Goal: Task Accomplishment & Management: Use online tool/utility

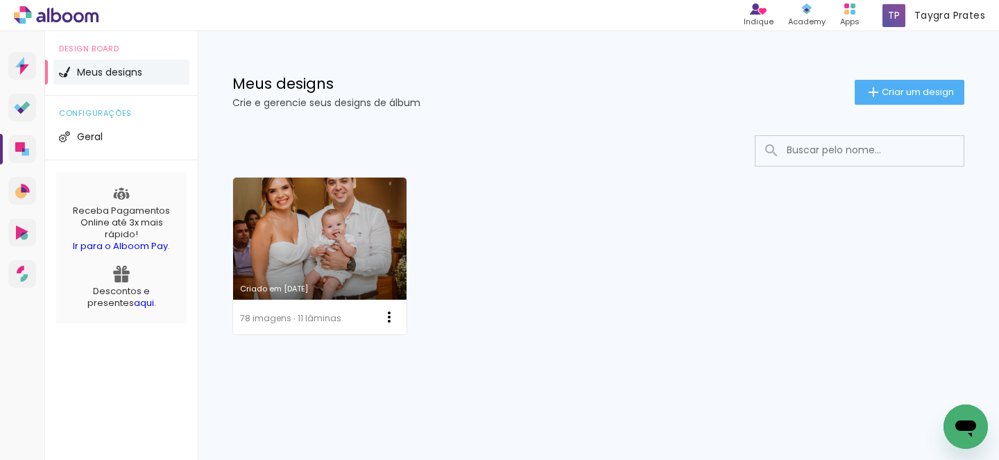
click at [330, 103] on p "Crie e gerencie seus designs de álbum" at bounding box center [543, 103] width 622 height 10
click at [297, 91] on h1 "Meus designs" at bounding box center [543, 83] width 622 height 15
click at [919, 87] on span "Criar um design" at bounding box center [918, 91] width 72 height 9
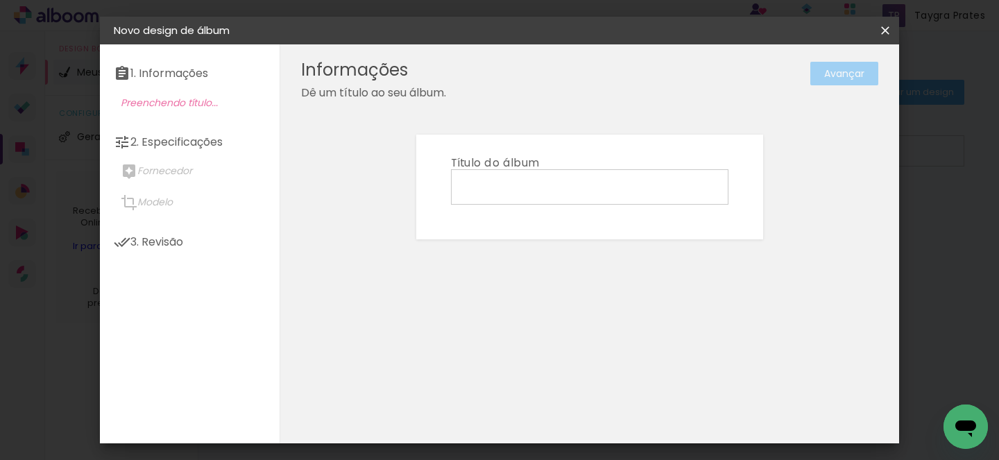
click at [602, 182] on input at bounding box center [590, 187] width 268 height 22
type input "1 ano Lavinia"
click at [841, 81] on paper-button "Avançar" at bounding box center [844, 74] width 68 height 24
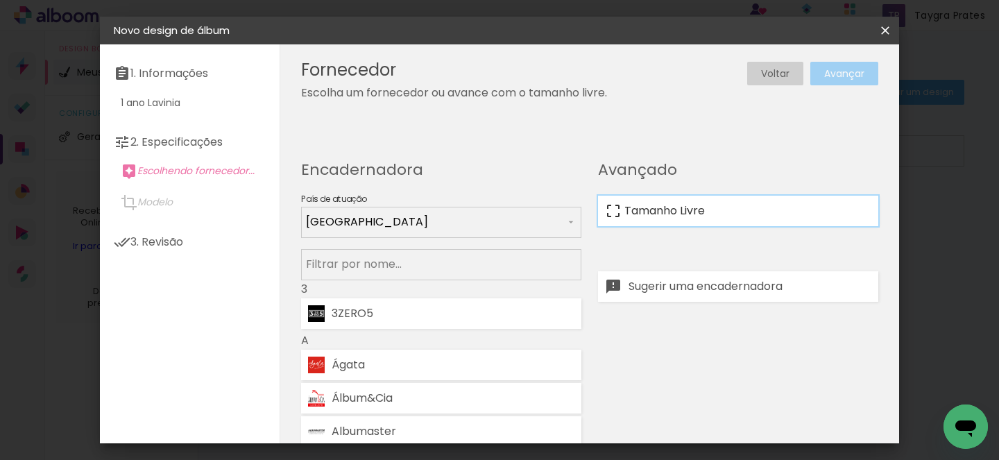
click at [0, 0] on slot "Tamanho Livre" at bounding box center [0, 0] width 0 height 0
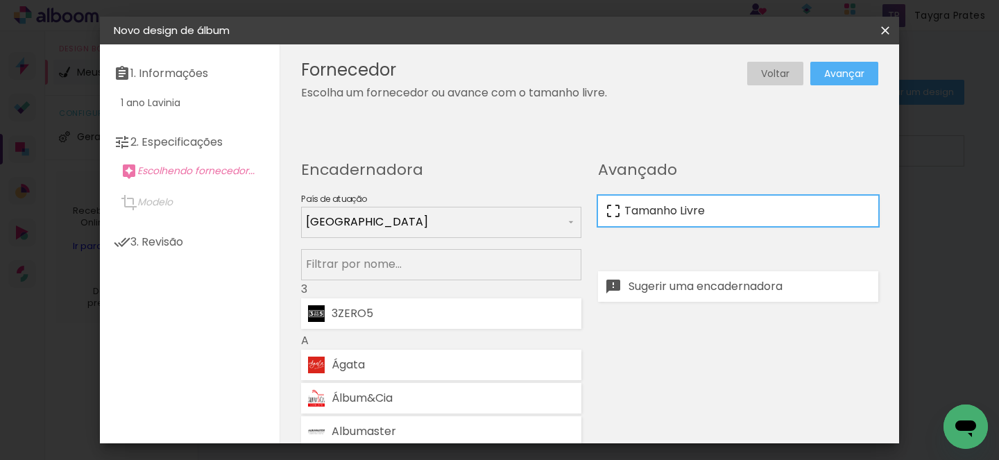
click at [0, 0] on slot "Tamanho Livre" at bounding box center [0, 0] width 0 height 0
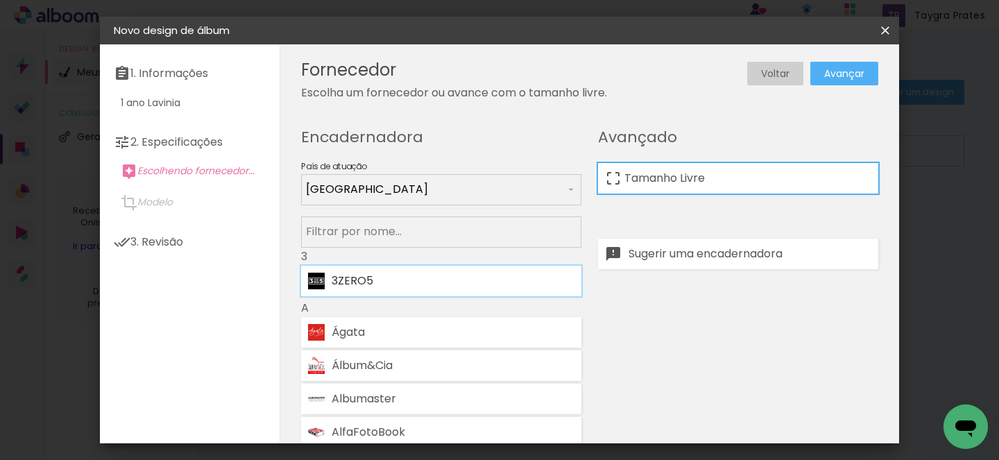
scroll to position [33, 0]
click at [444, 232] on input at bounding box center [441, 230] width 271 height 17
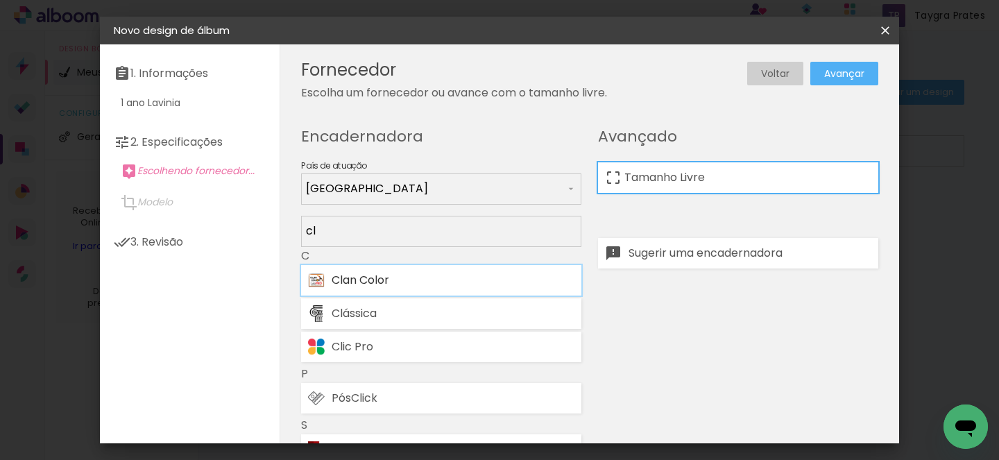
type input "cl"
type paper-input "cl"
click at [452, 287] on paper-item "Clan Color" at bounding box center [441, 280] width 280 height 31
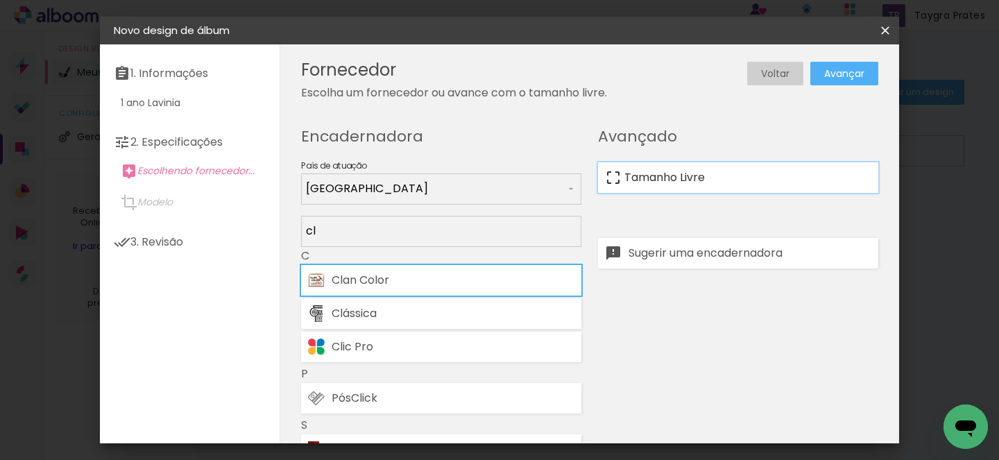
click at [736, 181] on paper-item "Tamanho Livre" at bounding box center [738, 177] width 280 height 31
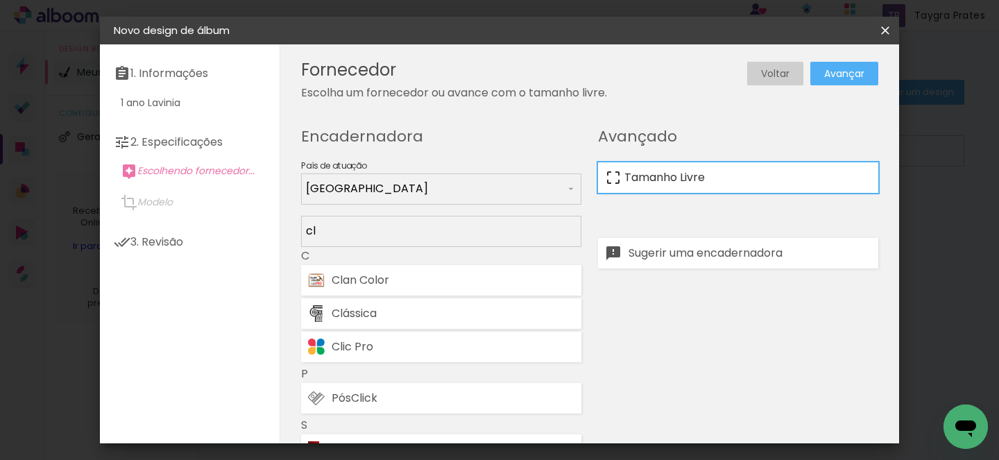
click at [736, 181] on paper-item "Tamanho Livre" at bounding box center [738, 177] width 280 height 31
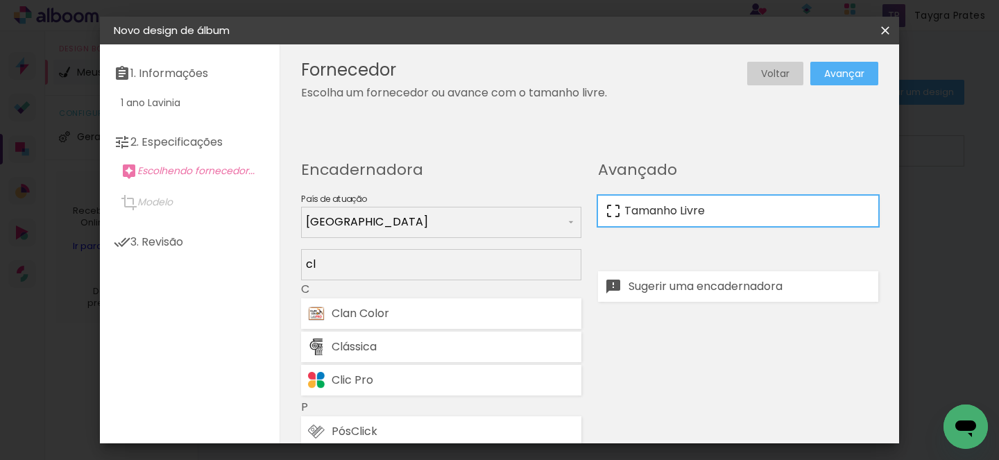
scroll to position [0, 0]
click at [0, 0] on slot "Tamanho Livre" at bounding box center [0, 0] width 0 height 0
drag, startPoint x: 317, startPoint y: 264, endPoint x: 298, endPoint y: 264, distance: 19.4
click at [305, 238] on paper-input-container "cl" at bounding box center [441, 222] width 280 height 31
click at [393, 313] on div "Clan Color" at bounding box center [453, 313] width 243 height 11
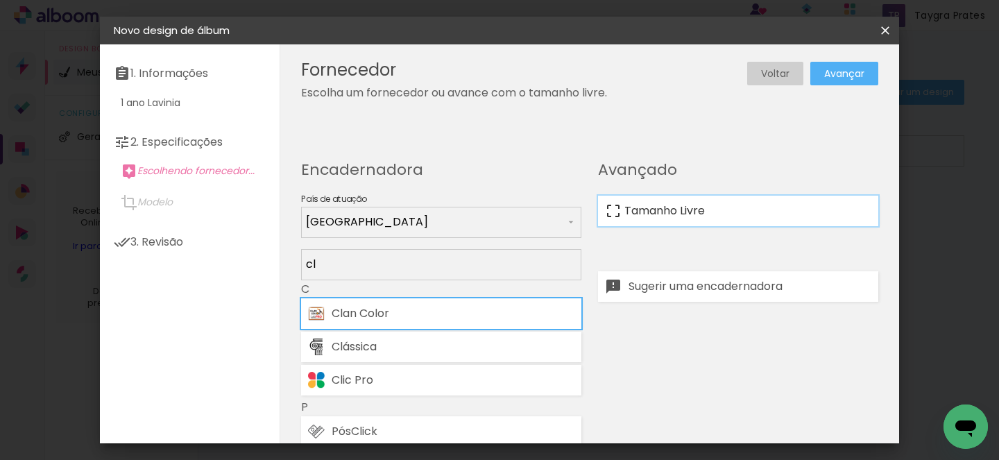
click at [613, 205] on iron-icon at bounding box center [613, 211] width 17 height 17
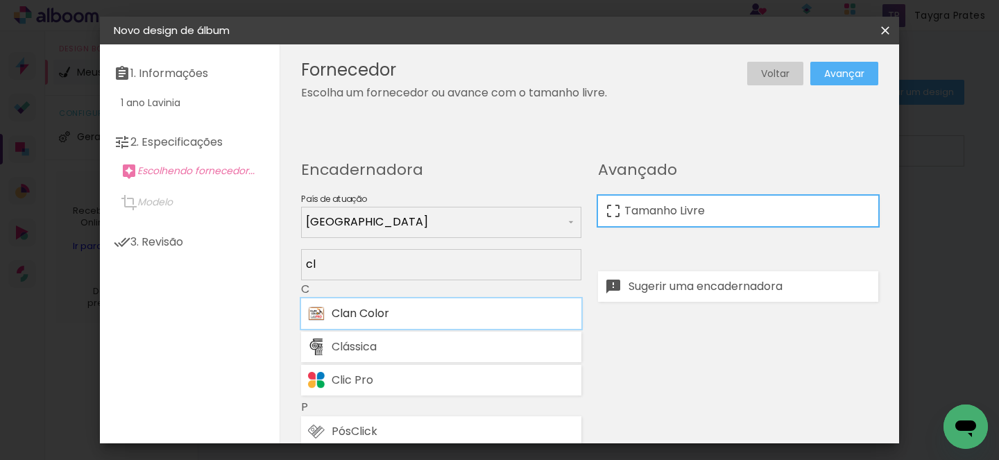
click at [500, 305] on paper-item "Clan Color" at bounding box center [441, 313] width 280 height 31
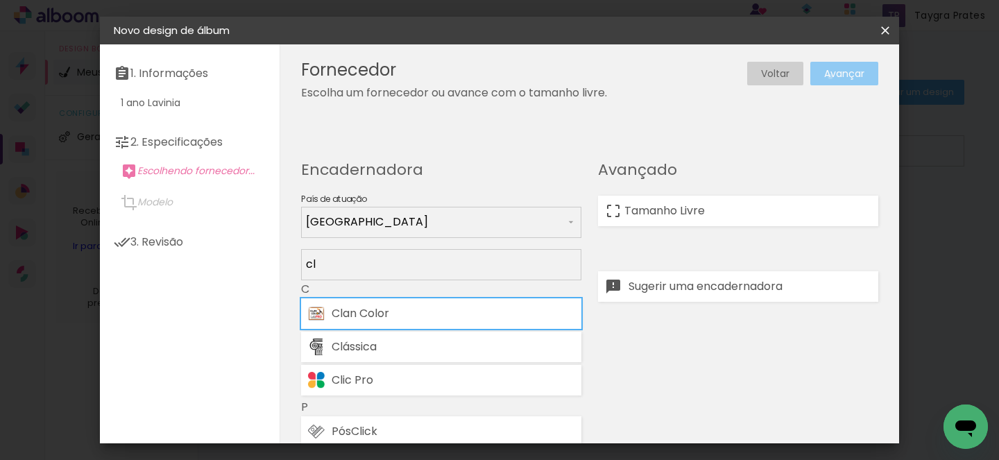
click at [0, 0] on slot "Avançar" at bounding box center [0, 0] width 0 height 0
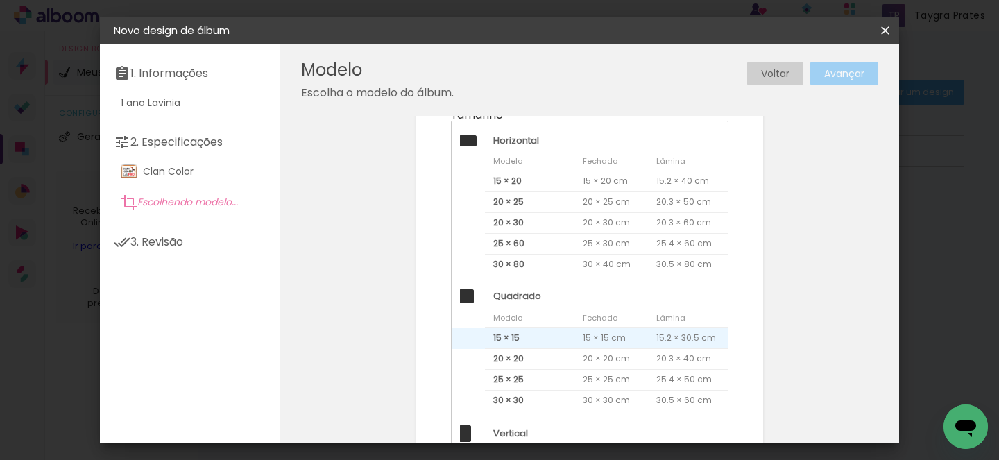
scroll to position [90, 0]
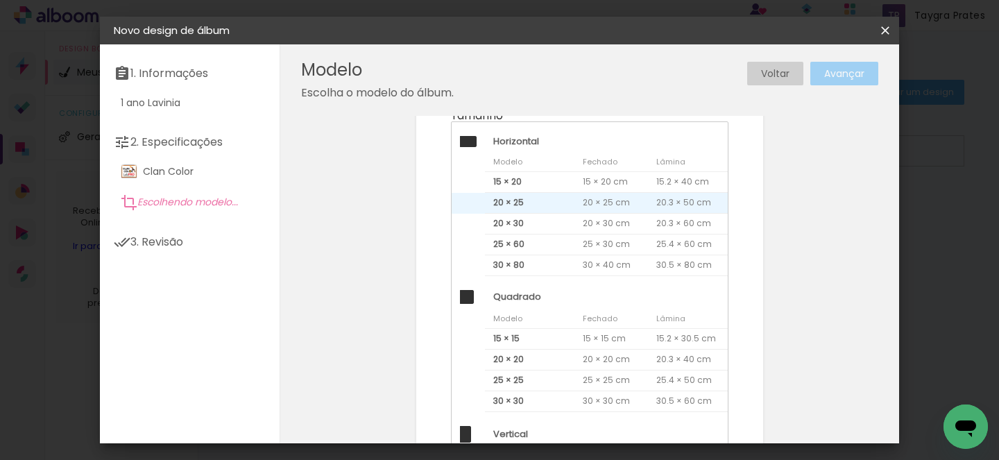
click at [552, 200] on span "20 × 25" at bounding box center [530, 203] width 90 height 21
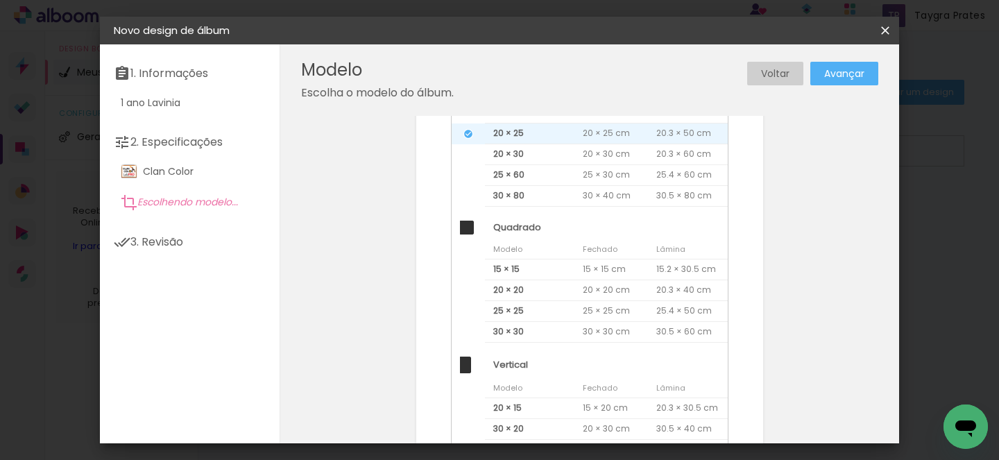
scroll to position [178, 0]
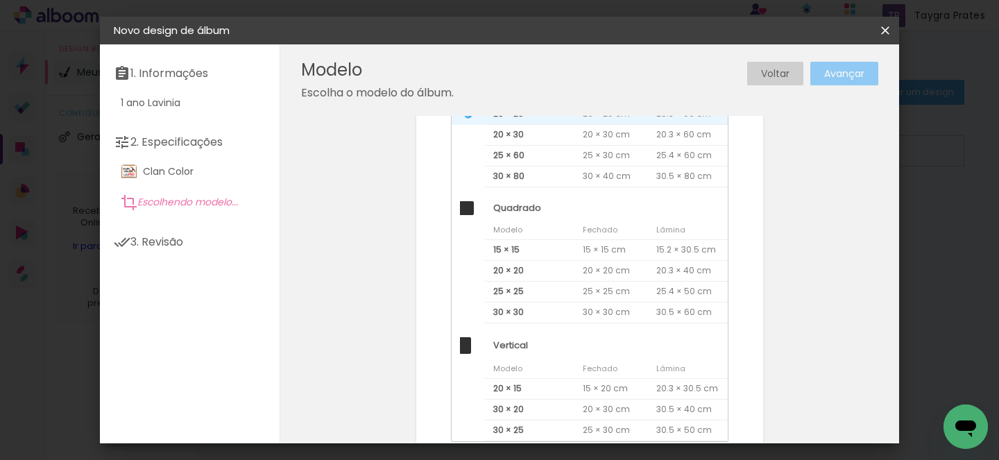
click at [0, 0] on slot "Avançar" at bounding box center [0, 0] width 0 height 0
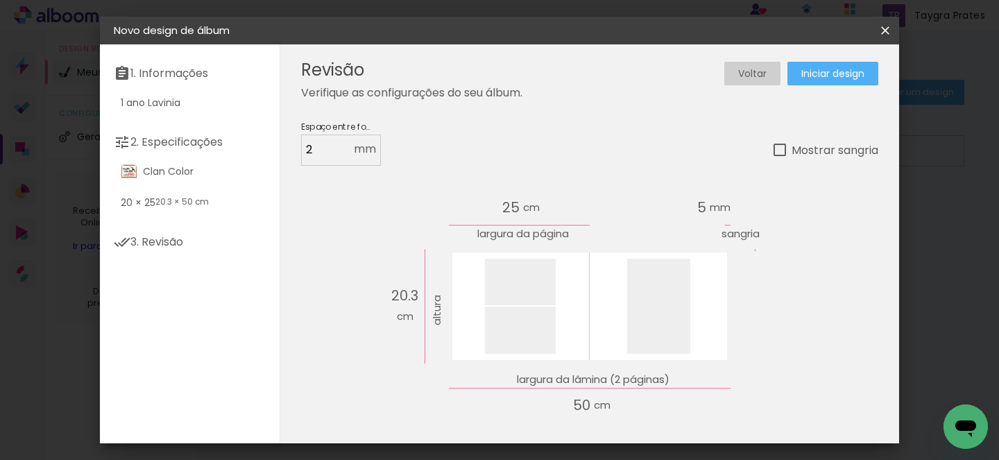
click at [784, 148] on div at bounding box center [780, 150] width 12 height 12
type paper-checkbox "on"
click at [784, 148] on div at bounding box center [780, 150] width 12 height 12
click at [812, 85] on paper-button "Iniciar design" at bounding box center [832, 74] width 91 height 24
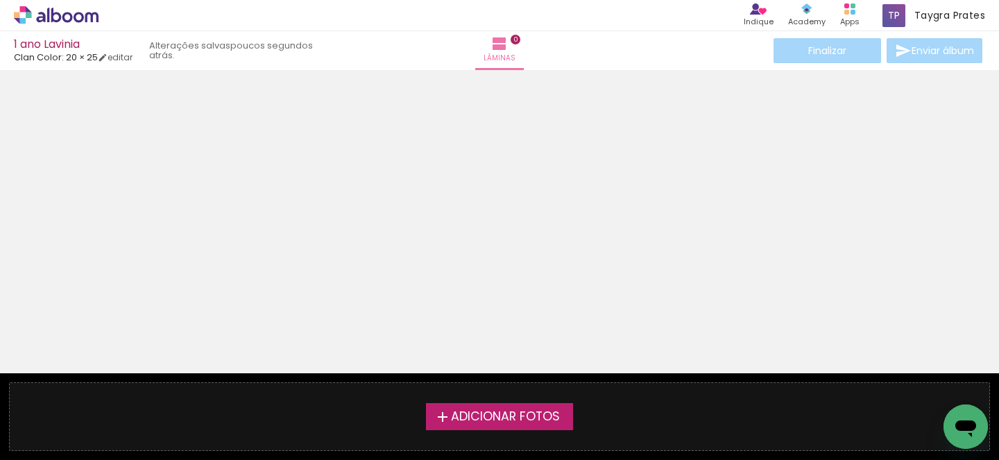
click at [527, 420] on span "Adicionar Fotos" at bounding box center [505, 417] width 109 height 12
click at [0, 0] on input "file" at bounding box center [0, 0] width 0 height 0
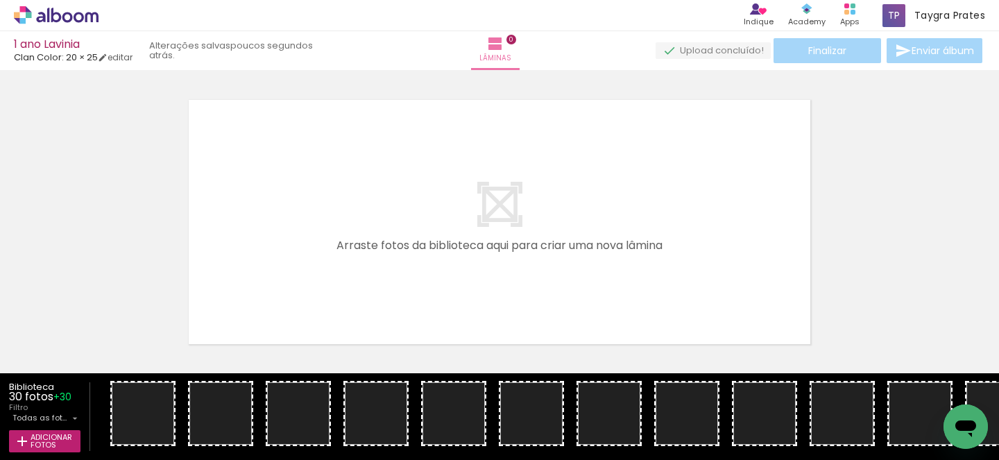
scroll to position [17, 0]
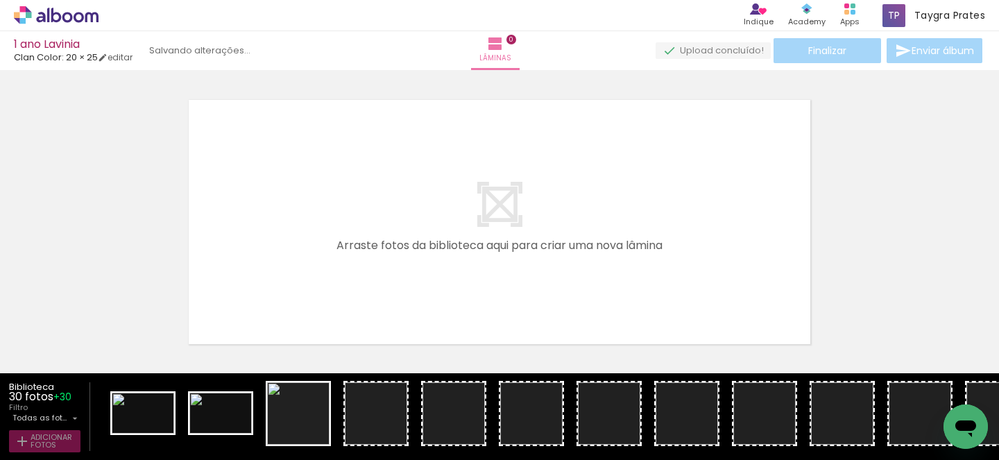
click at [36, 448] on span "Adicionar Fotos" at bounding box center [52, 441] width 42 height 15
click at [0, 0] on input "file" at bounding box center [0, 0] width 0 height 0
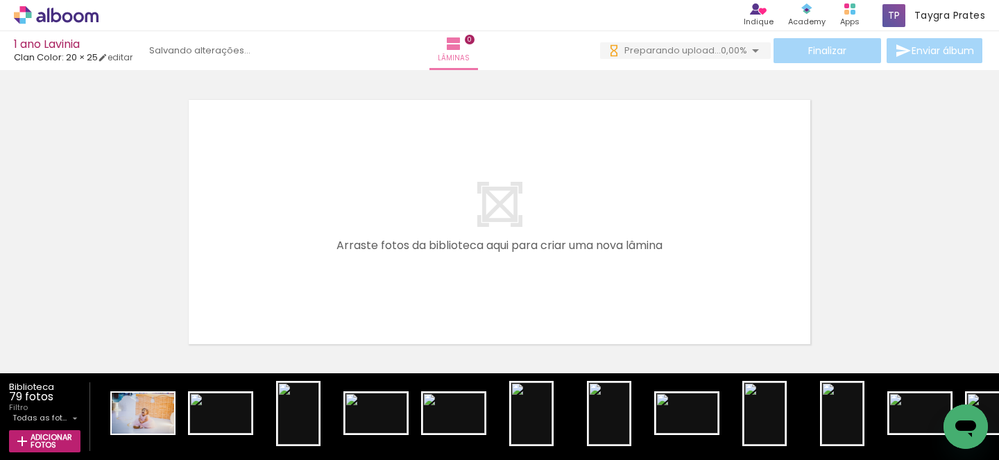
scroll to position [0, 0]
click at [54, 439] on span "Adicionar Fotos" at bounding box center [52, 441] width 42 height 15
click at [0, 0] on input "file" at bounding box center [0, 0] width 0 height 0
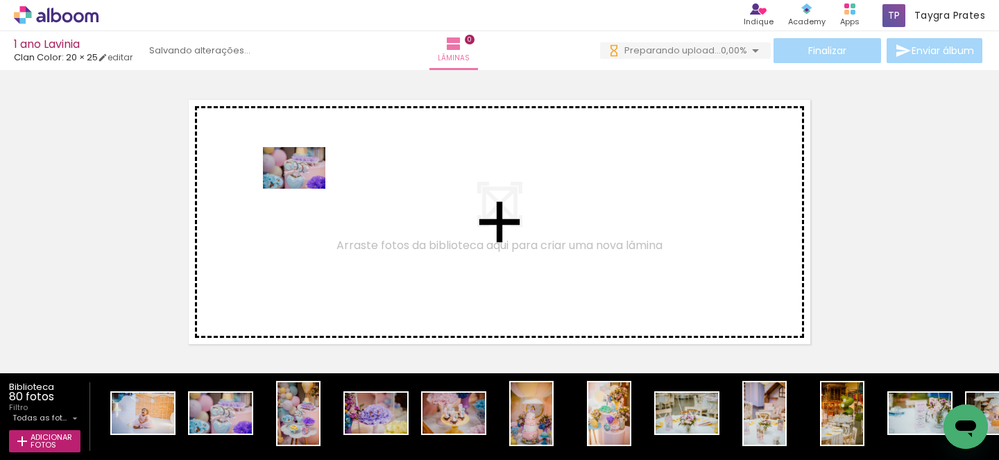
drag, startPoint x: 230, startPoint y: 429, endPoint x: 304, endPoint y: 189, distance: 251.1
click at [305, 189] on quentale-workspace at bounding box center [499, 230] width 999 height 460
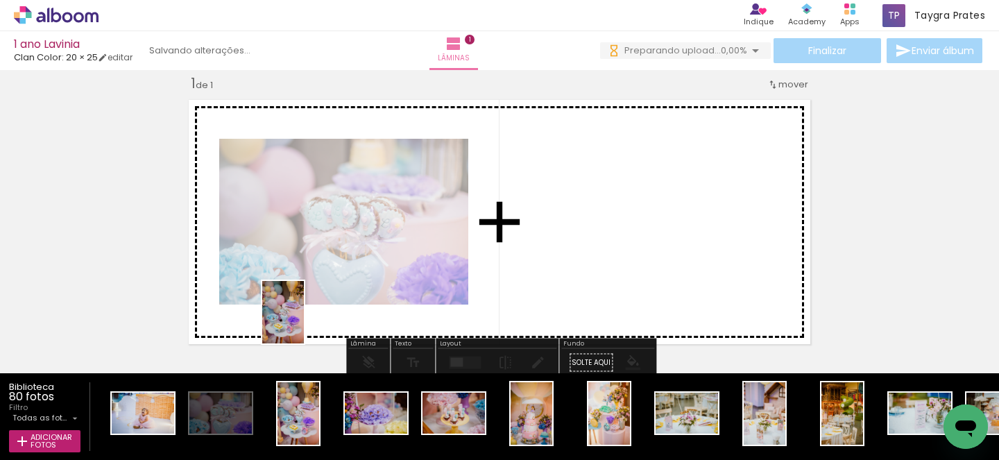
drag, startPoint x: 295, startPoint y: 418, endPoint x: 304, endPoint y: 323, distance: 96.2
click at [304, 323] on quentale-workspace at bounding box center [499, 230] width 999 height 460
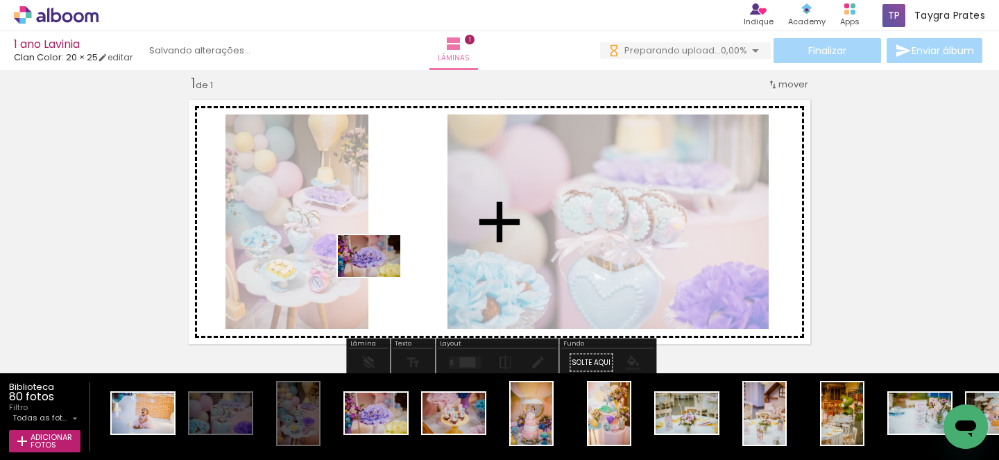
drag, startPoint x: 382, startPoint y: 413, endPoint x: 380, endPoint y: 277, distance: 136.0
click at [380, 277] on quentale-workspace at bounding box center [499, 230] width 999 height 460
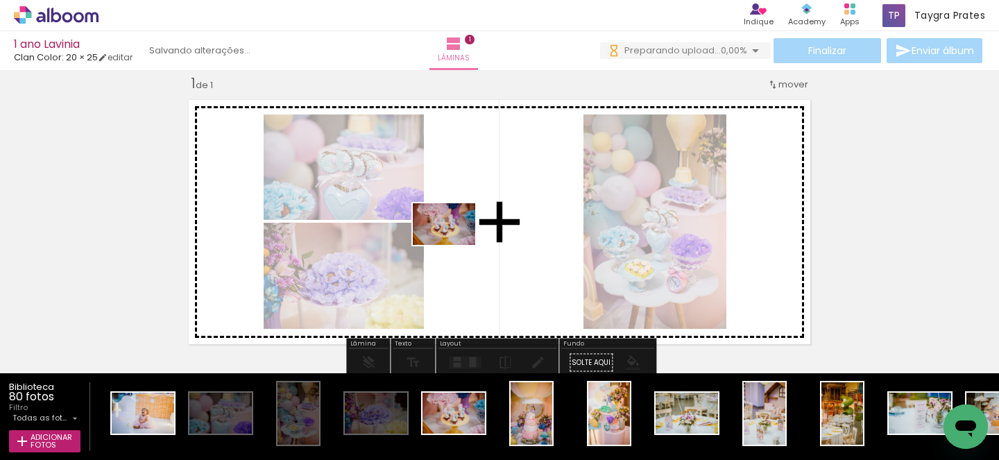
drag, startPoint x: 454, startPoint y: 417, endPoint x: 464, endPoint y: 262, distance: 155.7
click at [454, 245] on quentale-workspace at bounding box center [499, 230] width 999 height 460
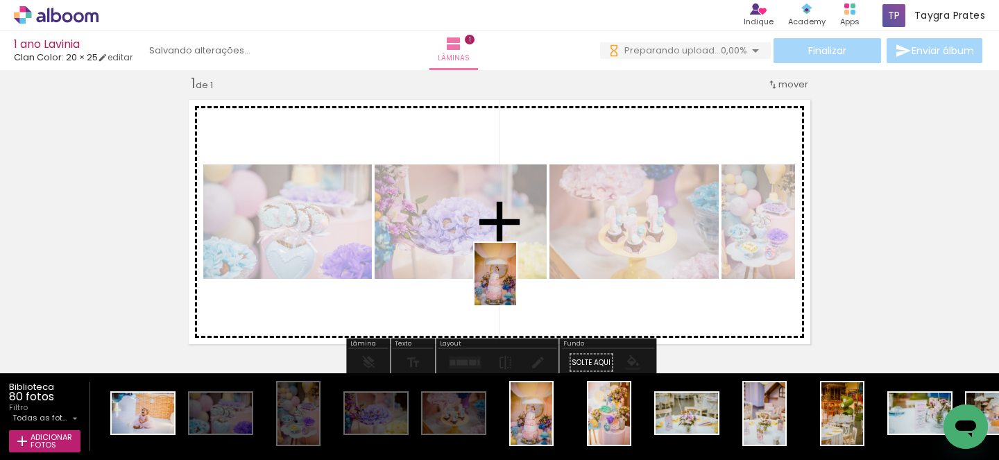
drag, startPoint x: 536, startPoint y: 418, endPoint x: 571, endPoint y: 355, distance: 71.8
click at [514, 273] on quentale-workspace at bounding box center [499, 230] width 999 height 460
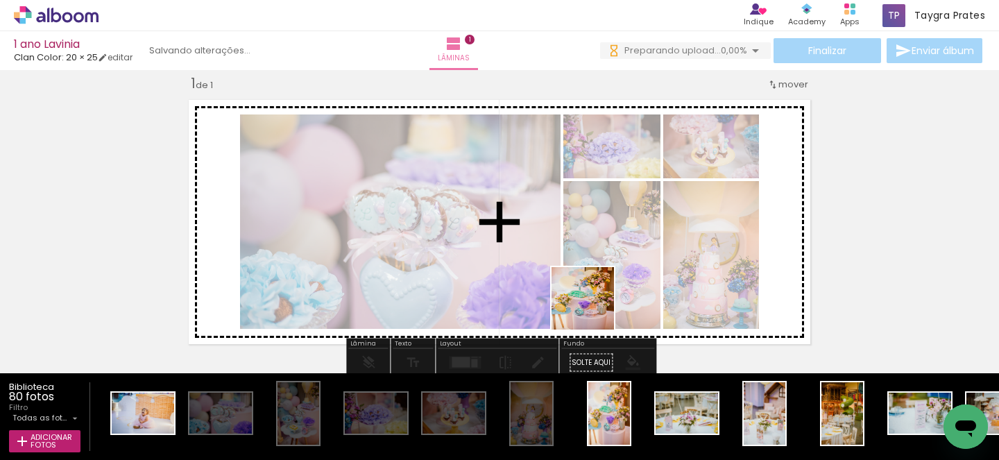
drag, startPoint x: 602, startPoint y: 370, endPoint x: 590, endPoint y: 252, distance: 118.5
click at [590, 252] on quentale-workspace at bounding box center [499, 230] width 999 height 460
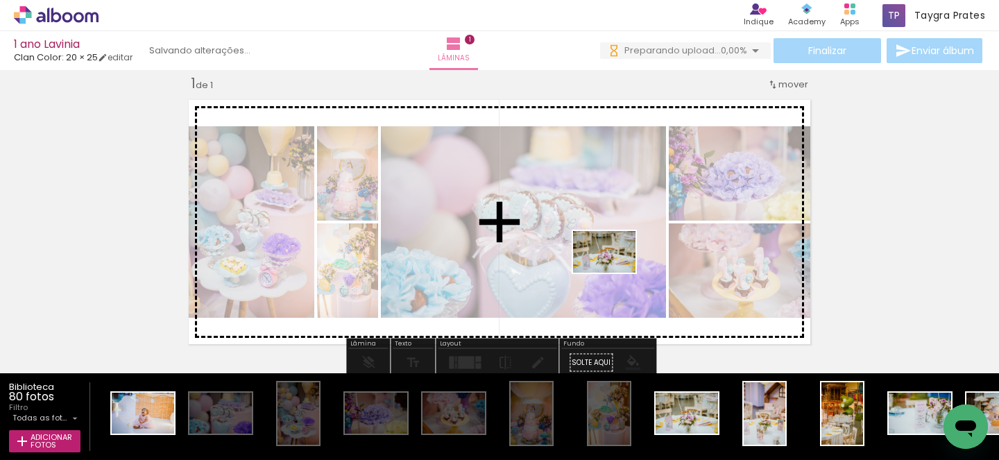
drag, startPoint x: 673, startPoint y: 420, endPoint x: 701, endPoint y: 377, distance: 51.6
click at [615, 271] on quentale-workspace at bounding box center [499, 230] width 999 height 460
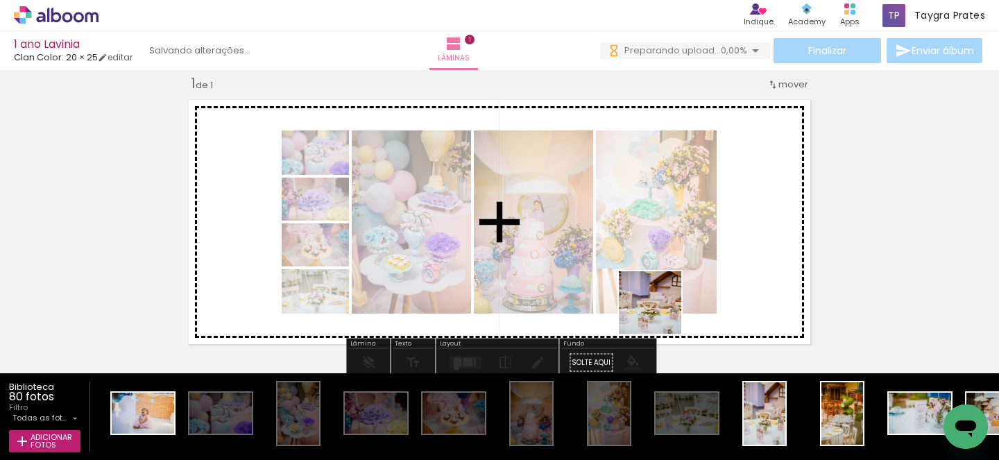
drag, startPoint x: 765, startPoint y: 432, endPoint x: 653, endPoint y: 298, distance: 174.8
click at [654, 299] on quentale-workspace at bounding box center [499, 230] width 999 height 460
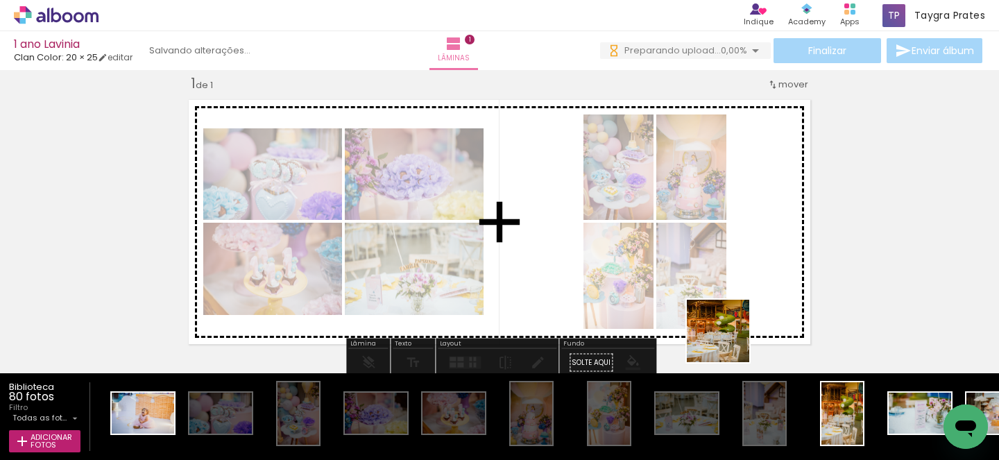
drag, startPoint x: 831, startPoint y: 421, endPoint x: 676, endPoint y: 262, distance: 222.8
click at [676, 262] on quentale-workspace at bounding box center [499, 230] width 999 height 460
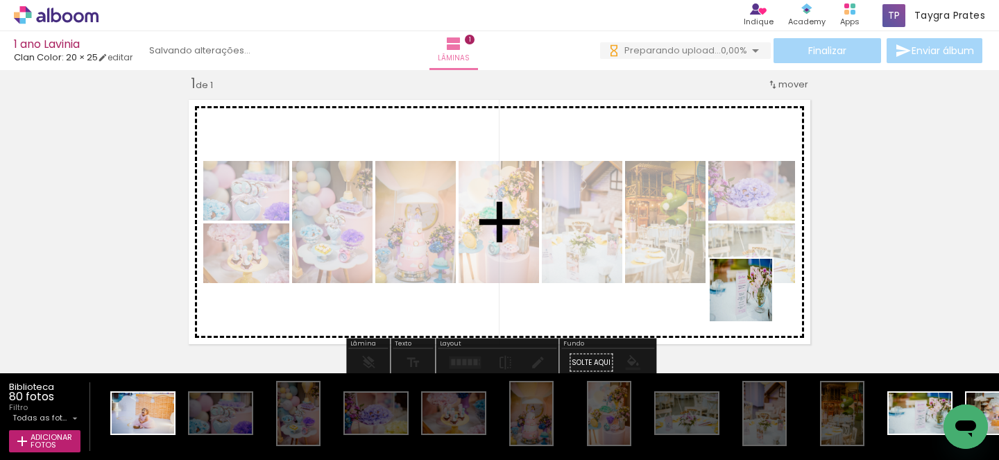
drag, startPoint x: 906, startPoint y: 414, endPoint x: 749, endPoint y: 297, distance: 195.4
click at [749, 297] on quentale-workspace at bounding box center [499, 230] width 999 height 460
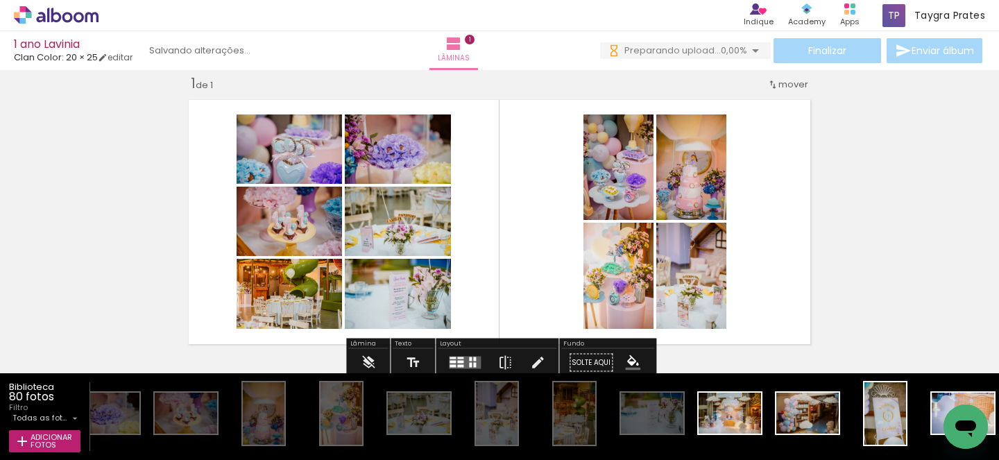
scroll to position [0, 305]
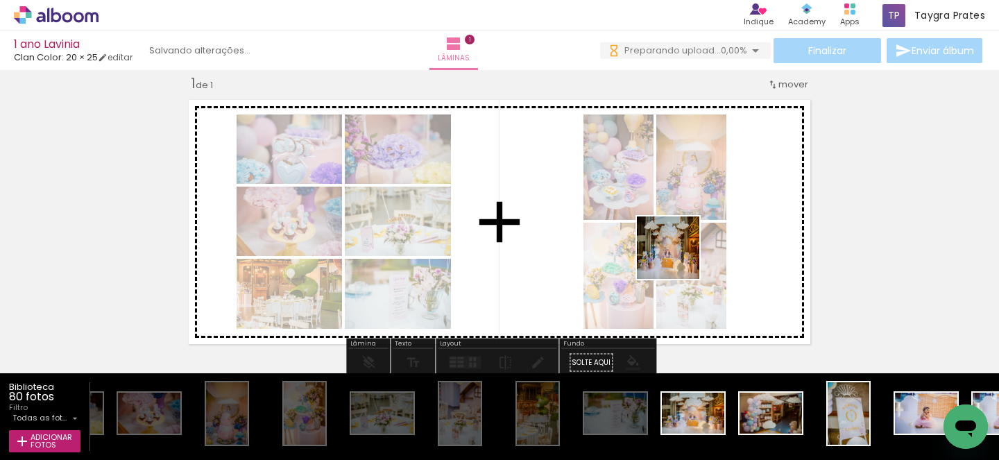
drag, startPoint x: 701, startPoint y: 432, endPoint x: 724, endPoint y: 325, distance: 109.1
click at [679, 257] on quentale-workspace at bounding box center [499, 230] width 999 height 460
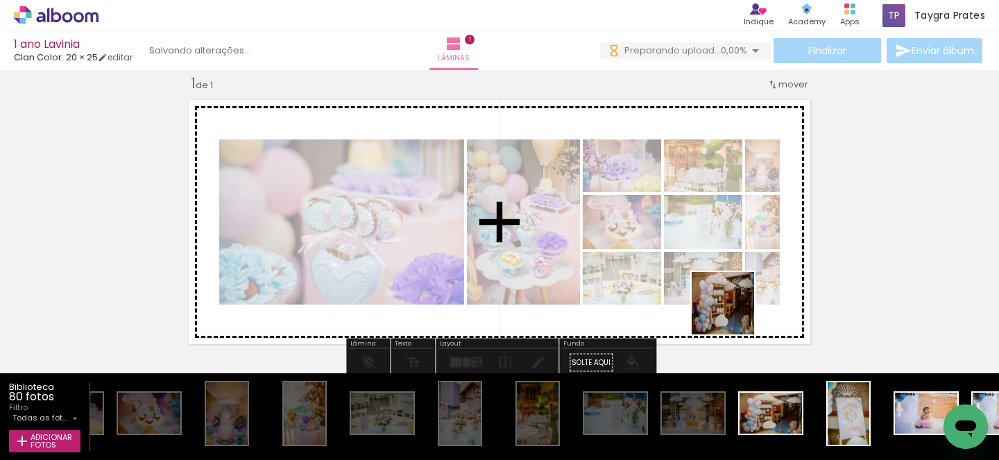
drag, startPoint x: 777, startPoint y: 422, endPoint x: 731, endPoint y: 307, distance: 124.2
click at [731, 307] on quentale-workspace at bounding box center [499, 230] width 999 height 460
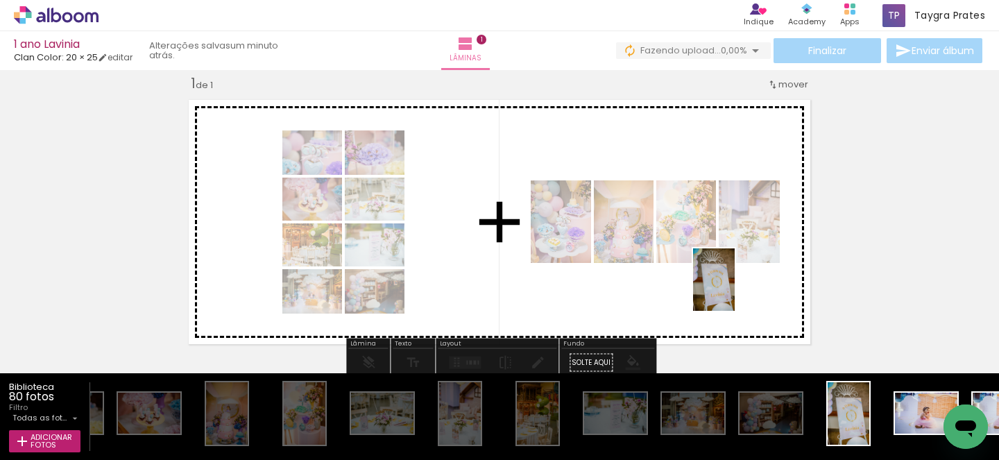
drag, startPoint x: 847, startPoint y: 431, endPoint x: 734, endPoint y: 287, distance: 182.8
click at [734, 287] on quentale-workspace at bounding box center [499, 230] width 999 height 460
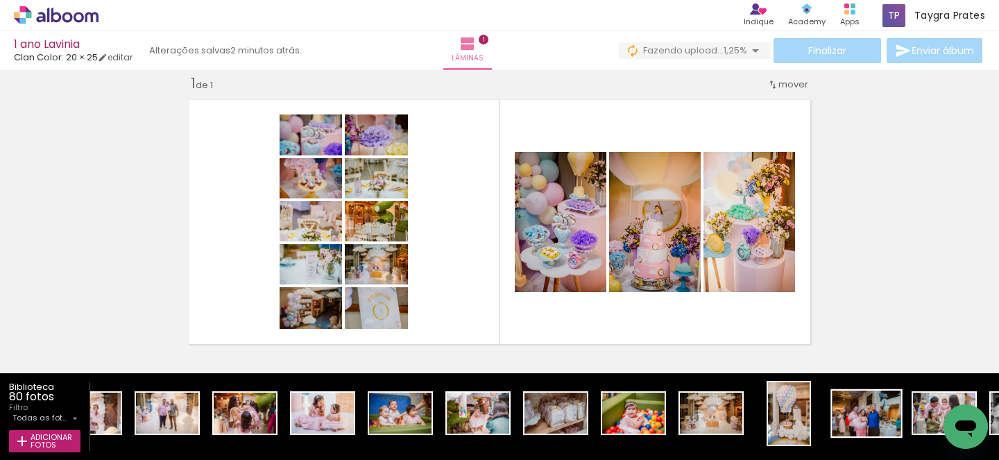
scroll to position [0, 3088]
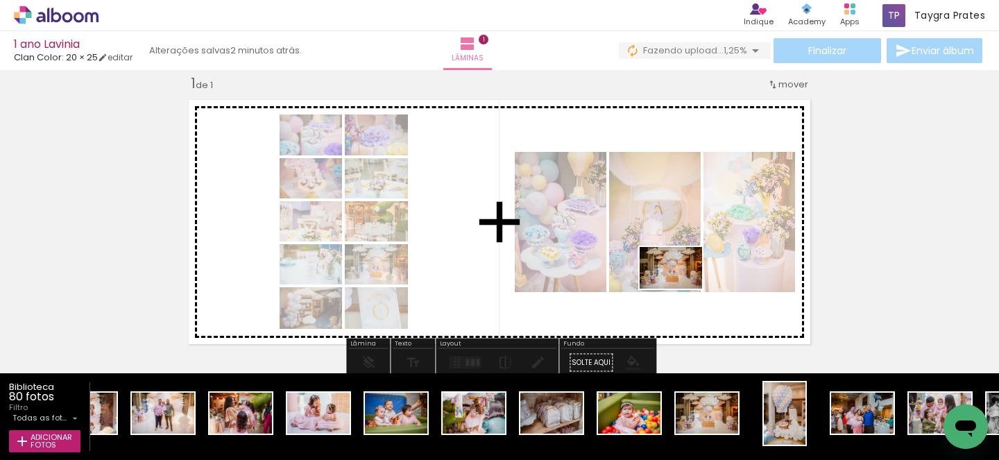
drag, startPoint x: 724, startPoint y: 422, endPoint x: 679, endPoint y: 288, distance: 141.1
click at [681, 288] on quentale-workspace at bounding box center [499, 230] width 999 height 460
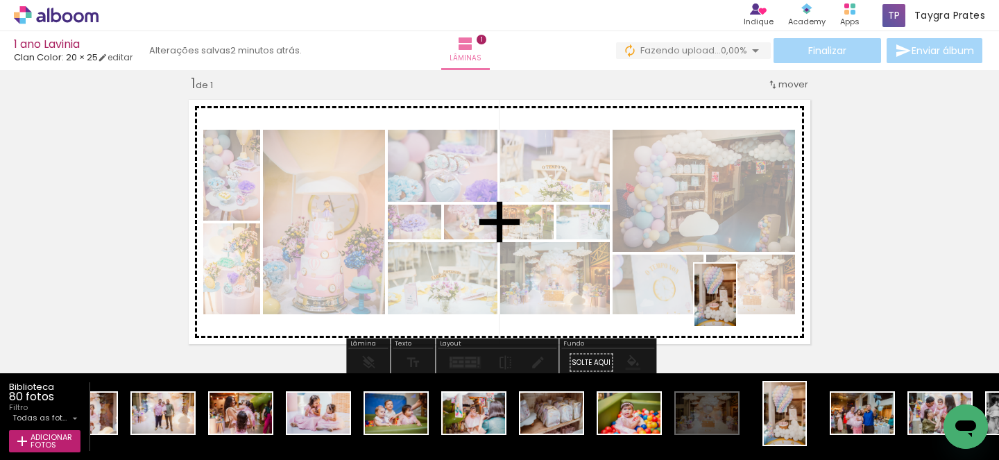
drag, startPoint x: 780, startPoint y: 427, endPoint x: 729, endPoint y: 283, distance: 152.9
click at [729, 283] on quentale-workspace at bounding box center [499, 230] width 999 height 460
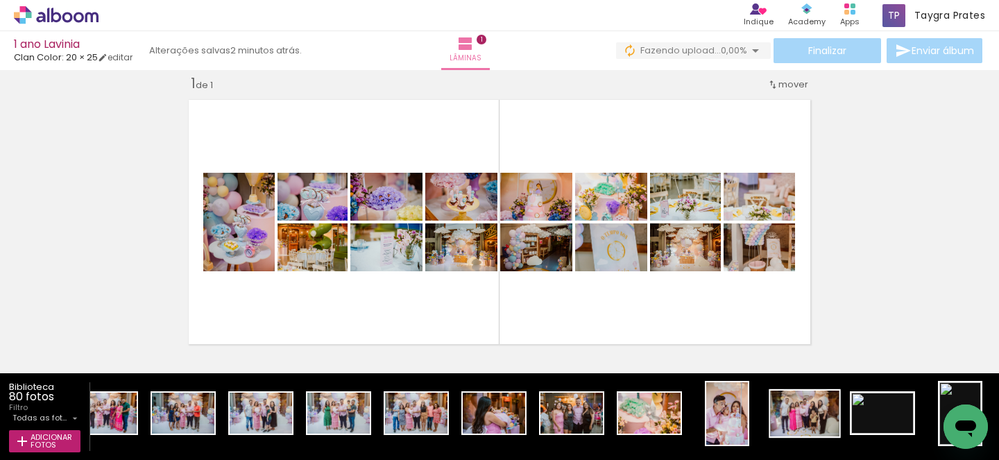
scroll to position [0, 0]
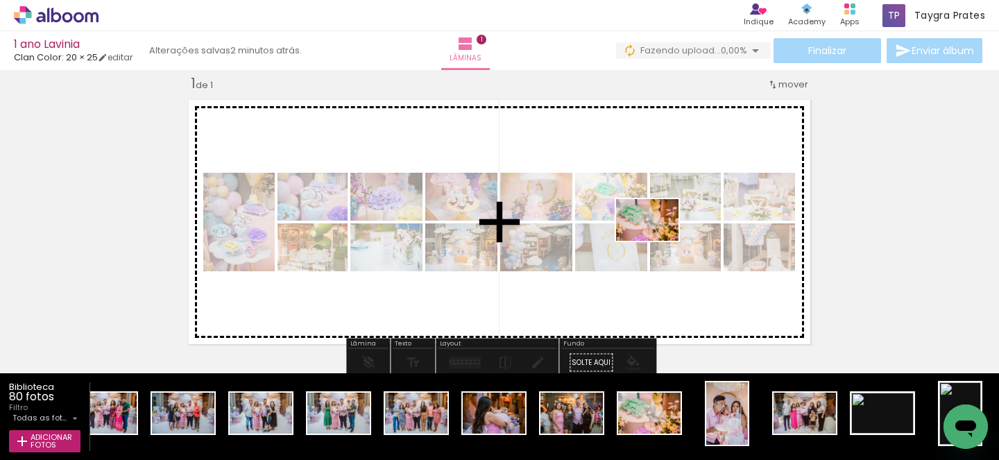
drag, startPoint x: 655, startPoint y: 417, endPoint x: 657, endPoint y: 240, distance: 176.9
click at [657, 240] on quentale-workspace at bounding box center [499, 230] width 999 height 460
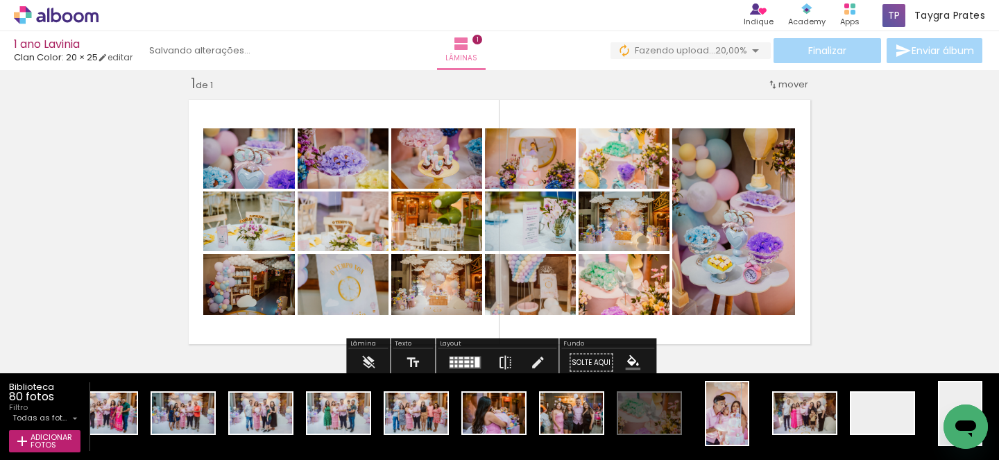
click at [454, 363] on div at bounding box center [455, 362] width 3 height 3
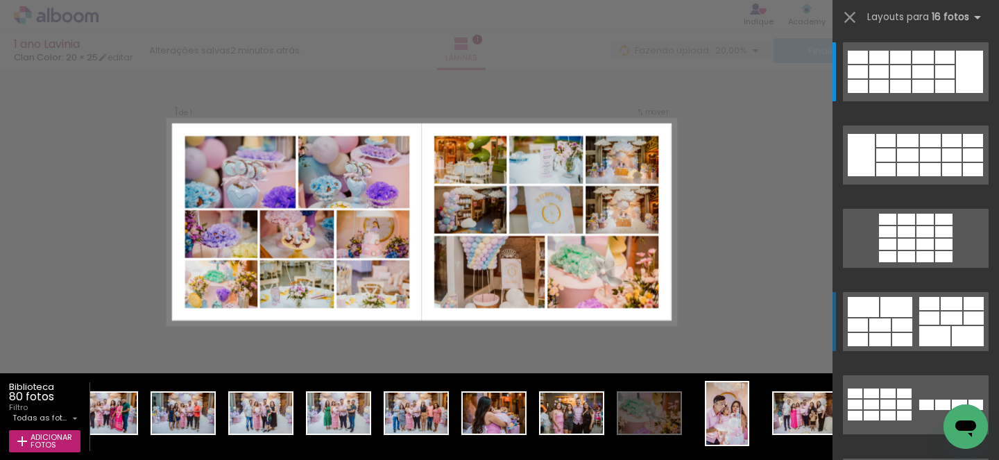
click at [881, 101] on quentale-layouter at bounding box center [916, 71] width 146 height 59
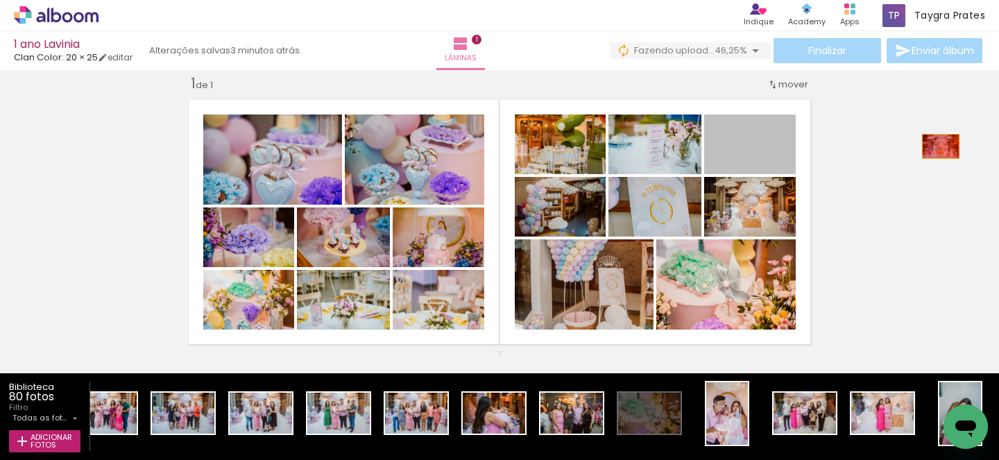
drag, startPoint x: 781, startPoint y: 155, endPoint x: 960, endPoint y: 143, distance: 179.4
click at [960, 143] on div "Inserir lâmina 1 de 1" at bounding box center [499, 351] width 999 height 586
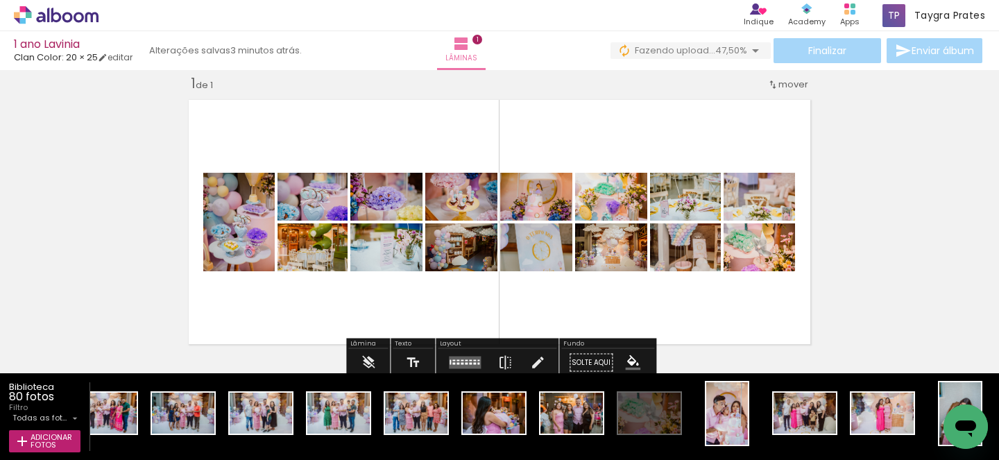
click at [457, 361] on quentale-layouter at bounding box center [465, 363] width 32 height 12
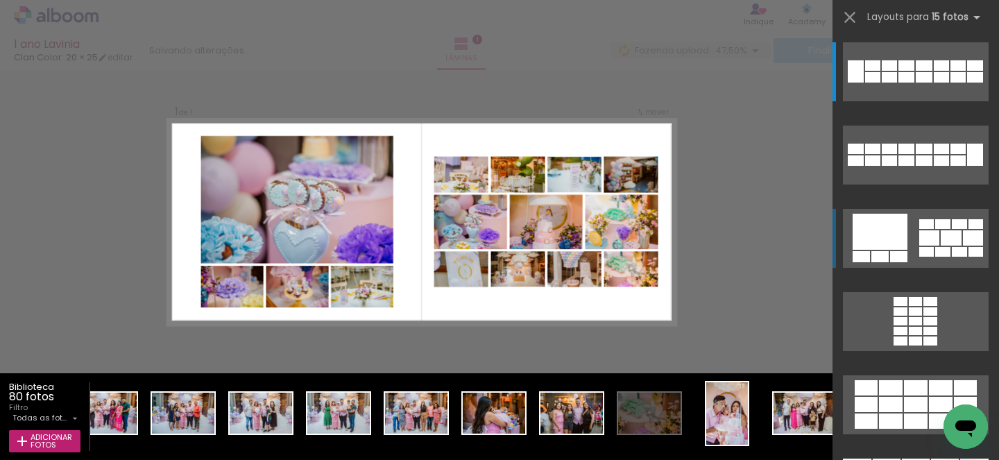
click at [864, 83] on div at bounding box center [856, 71] width 16 height 22
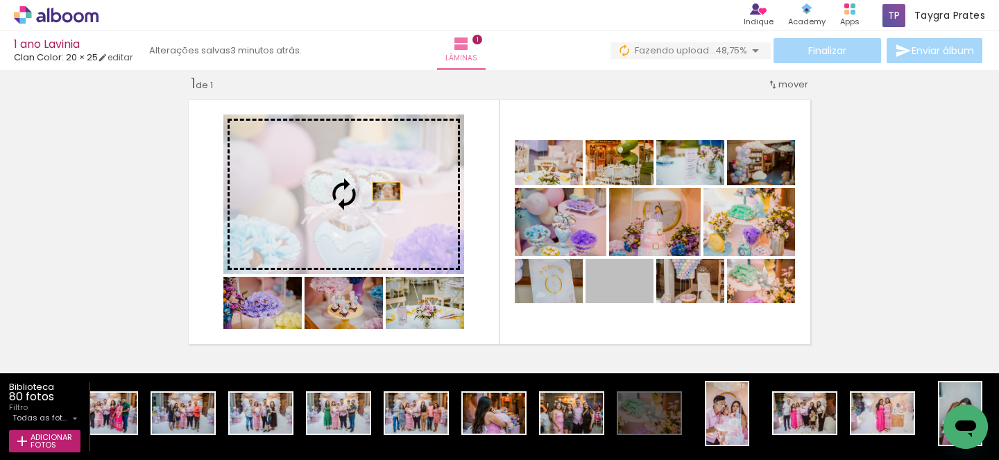
drag, startPoint x: 645, startPoint y: 298, endPoint x: 386, endPoint y: 191, distance: 279.7
click at [0, 0] on slot at bounding box center [0, 0] width 0 height 0
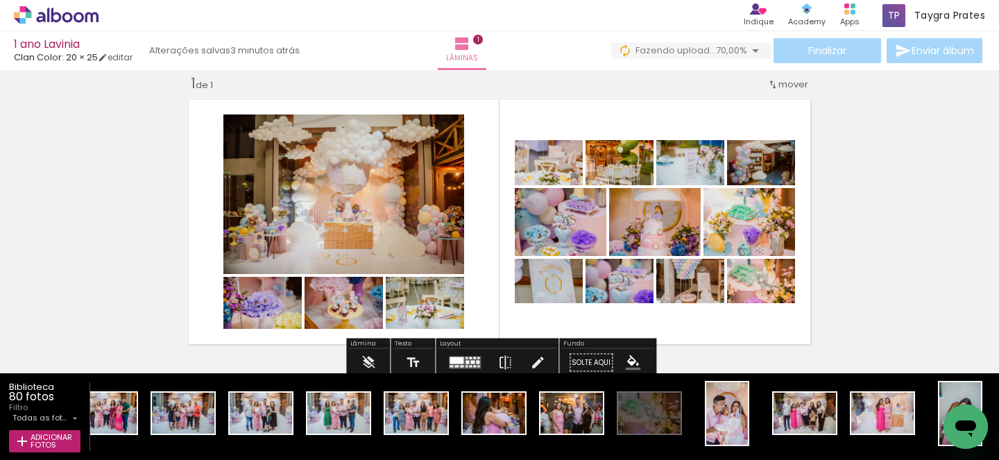
click at [470, 366] on quentale-layouter at bounding box center [465, 363] width 32 height 12
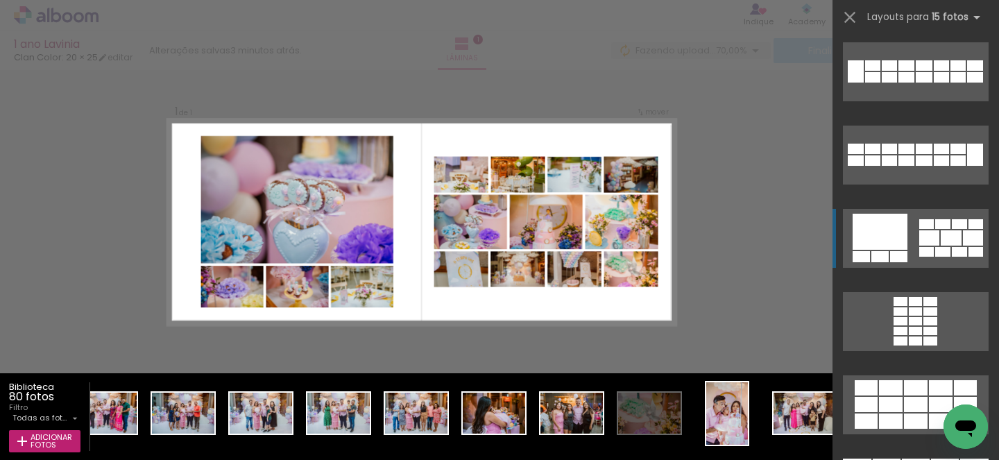
click at [864, 154] on div at bounding box center [856, 149] width 16 height 10
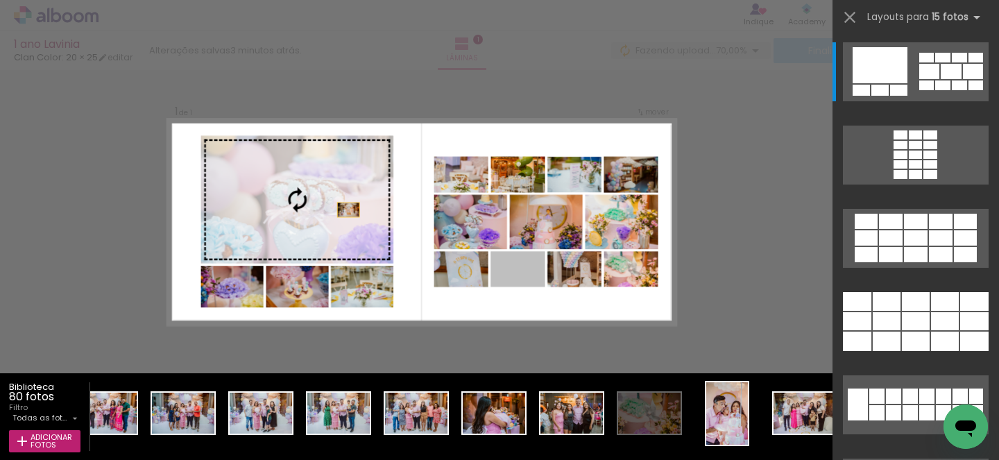
drag, startPoint x: 525, startPoint y: 264, endPoint x: 306, endPoint y: 194, distance: 230.2
click at [0, 0] on slot at bounding box center [0, 0] width 0 height 0
drag, startPoint x: 525, startPoint y: 277, endPoint x: 260, endPoint y: 201, distance: 275.8
click at [0, 0] on slot at bounding box center [0, 0] width 0 height 0
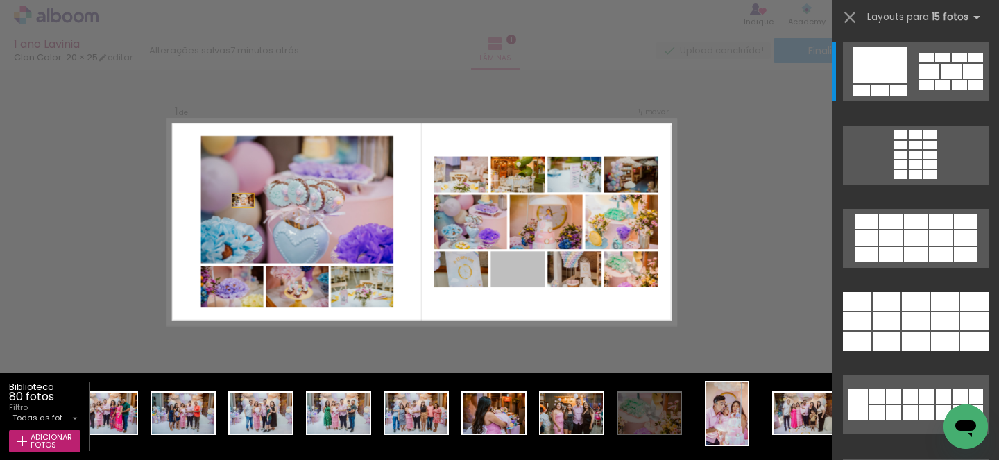
drag, startPoint x: 522, startPoint y: 275, endPoint x: 176, endPoint y: 183, distance: 358.3
click at [174, 183] on quentale-layouter at bounding box center [422, 222] width 509 height 207
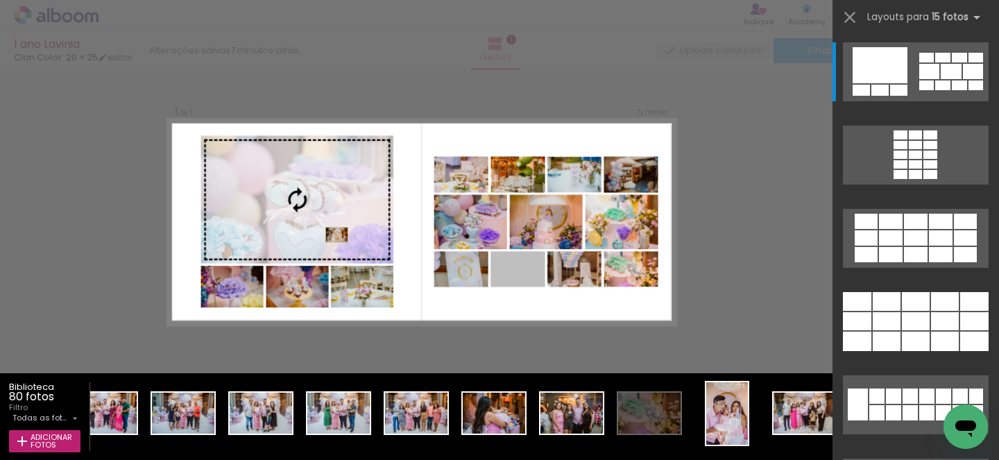
drag, startPoint x: 523, startPoint y: 274, endPoint x: 291, endPoint y: 226, distance: 236.6
click at [0, 0] on slot at bounding box center [0, 0] width 0 height 0
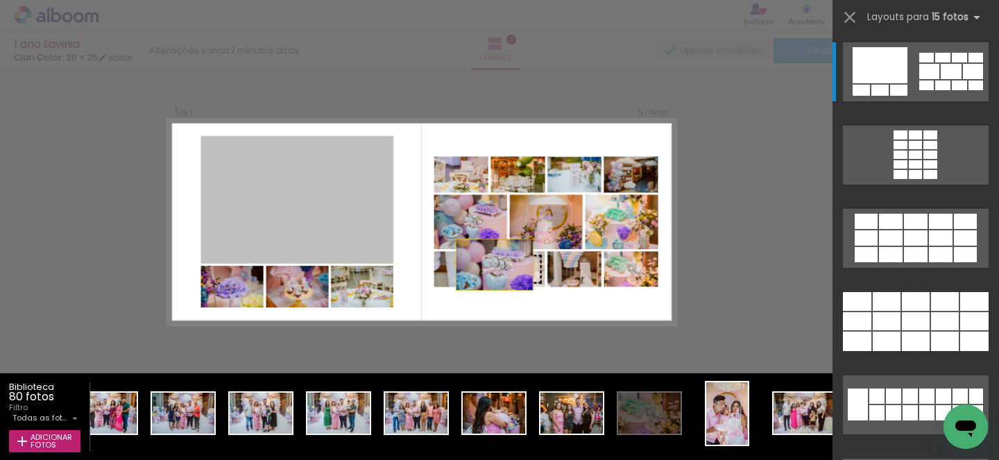
drag, startPoint x: 292, startPoint y: 226, endPoint x: 545, endPoint y: 282, distance: 258.6
click at [0, 0] on slot at bounding box center [0, 0] width 0 height 0
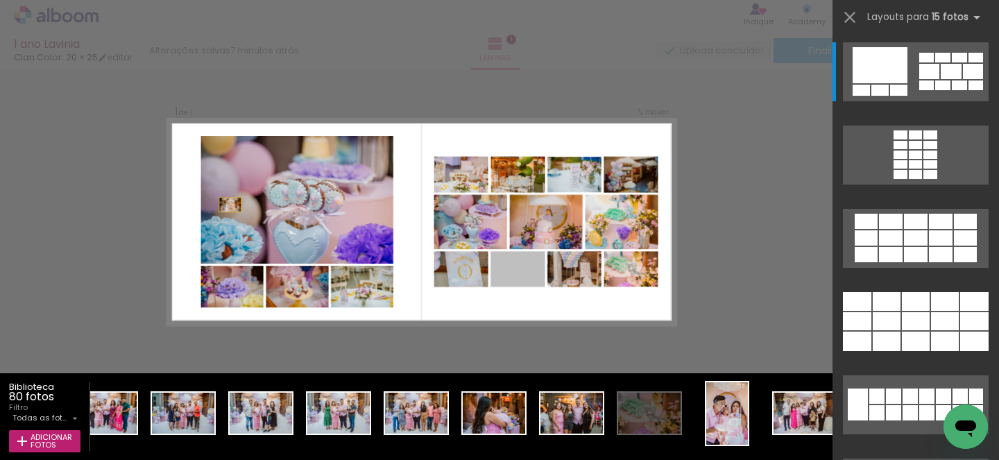
drag, startPoint x: 513, startPoint y: 271, endPoint x: 159, endPoint y: 189, distance: 363.2
click at [159, 189] on div "Inserir lâmina 1 de 1 Confirmar Cancelar" at bounding box center [499, 362] width 999 height 619
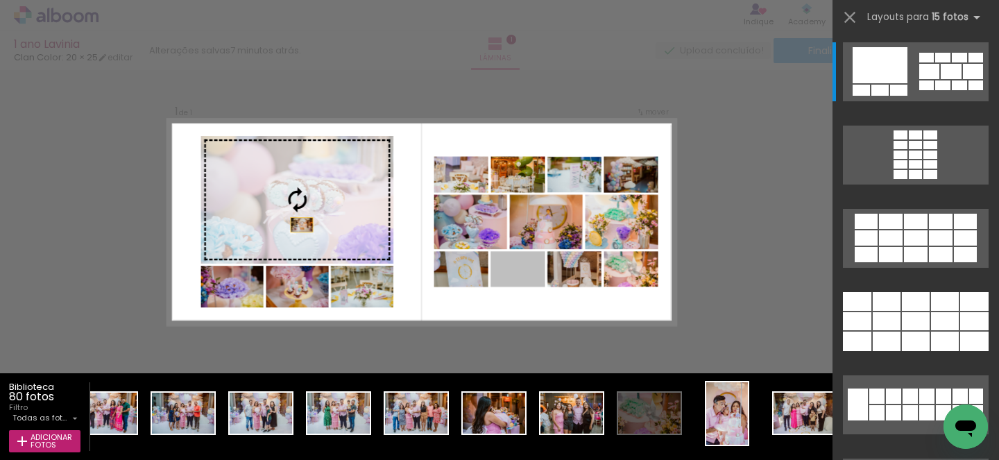
drag, startPoint x: 527, startPoint y: 267, endPoint x: 244, endPoint y: 214, distance: 288.8
click at [0, 0] on slot at bounding box center [0, 0] width 0 height 0
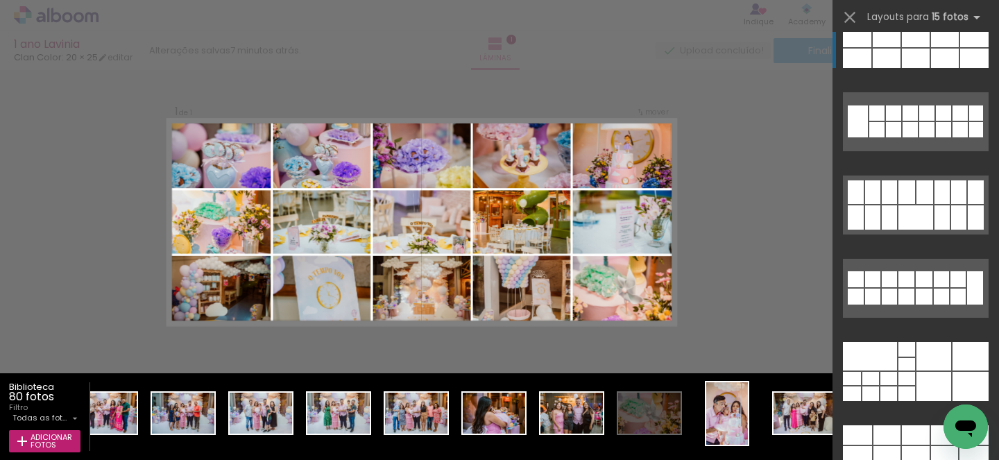
scroll to position [452, 0]
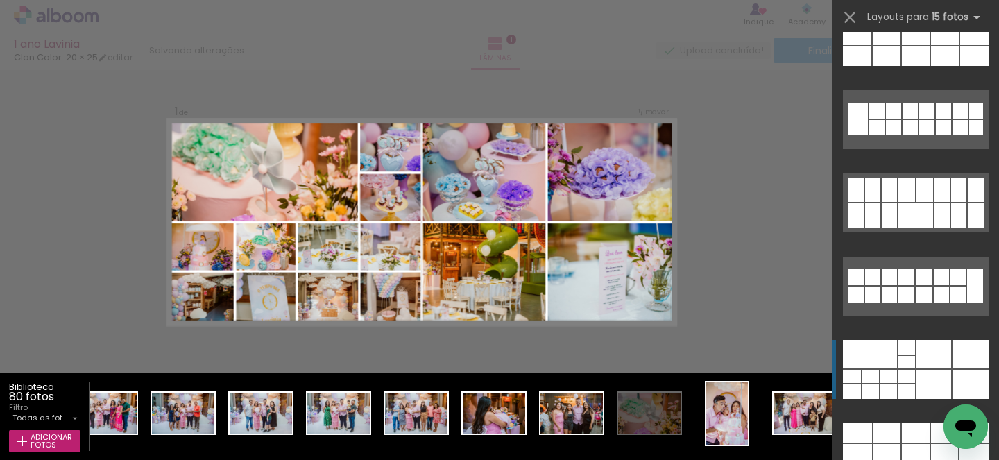
click at [871, 26] on div at bounding box center [857, 16] width 28 height 19
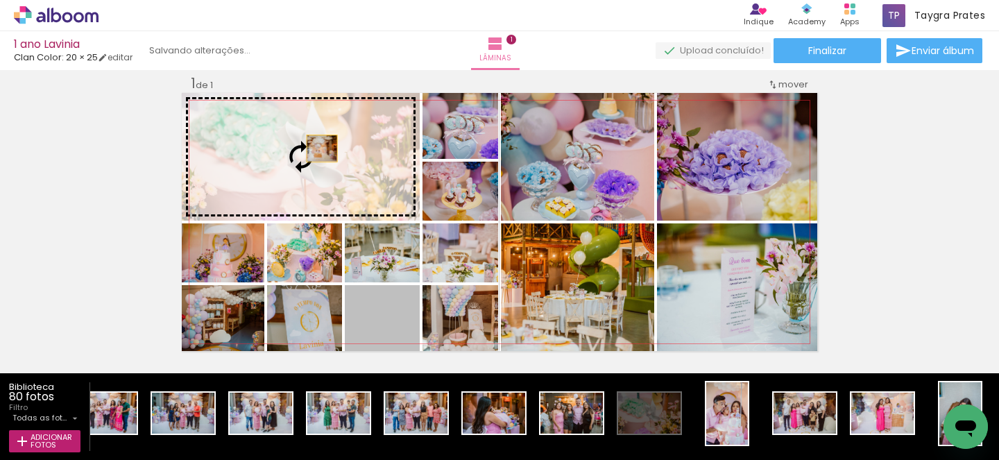
drag, startPoint x: 418, startPoint y: 327, endPoint x: 322, endPoint y: 148, distance: 203.0
click at [0, 0] on slot at bounding box center [0, 0] width 0 height 0
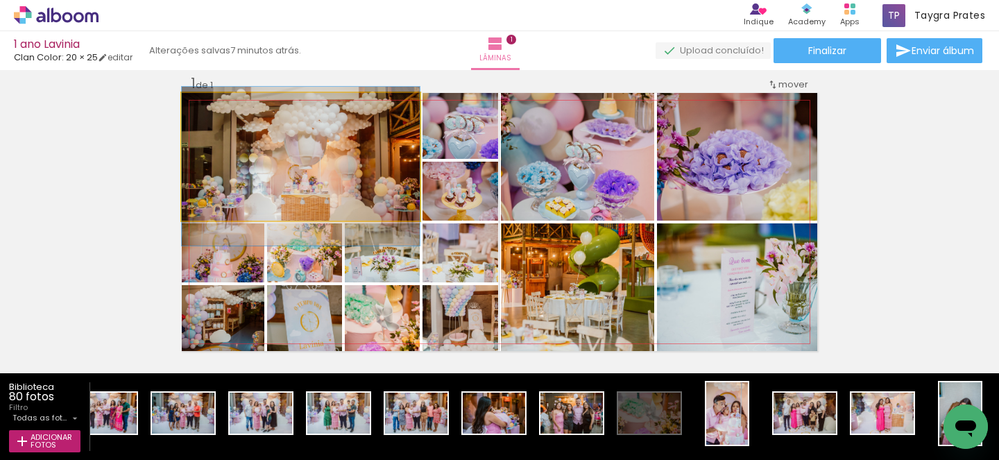
drag, startPoint x: 320, startPoint y: 142, endPoint x: 321, endPoint y: 152, distance: 9.7
drag, startPoint x: 215, startPoint y: 110, endPoint x: 182, endPoint y: 101, distance: 34.5
type paper-slider "100"
click at [182, 101] on quentale-photo at bounding box center [301, 157] width 238 height 128
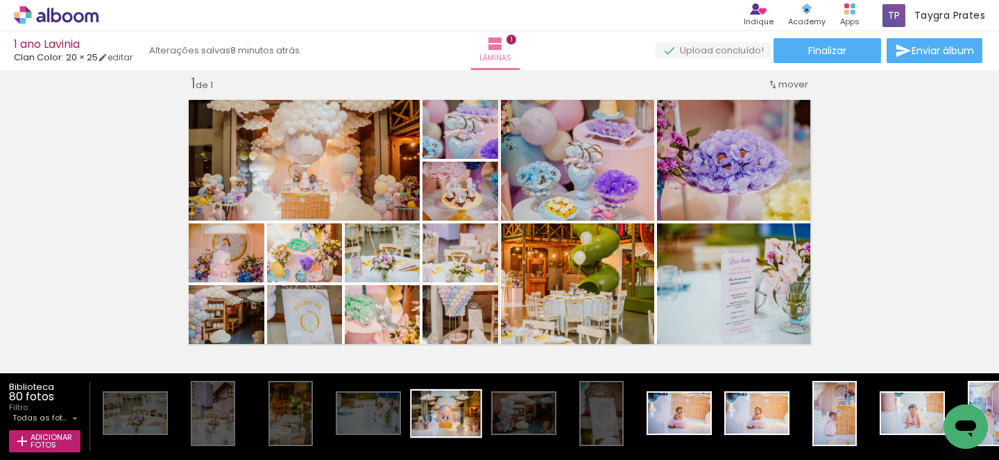
scroll to position [0, 553]
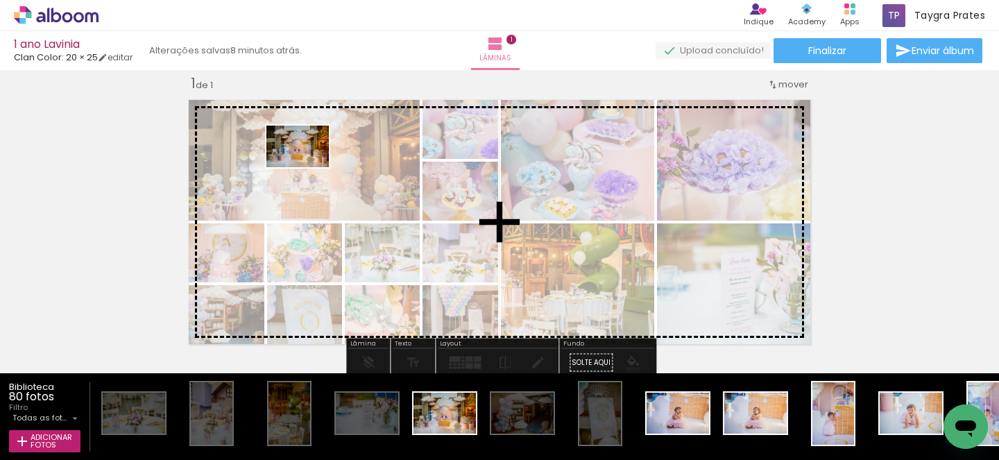
drag, startPoint x: 440, startPoint y: 419, endPoint x: 308, endPoint y: 160, distance: 290.4
click at [308, 167] on quentale-workspace at bounding box center [499, 230] width 999 height 460
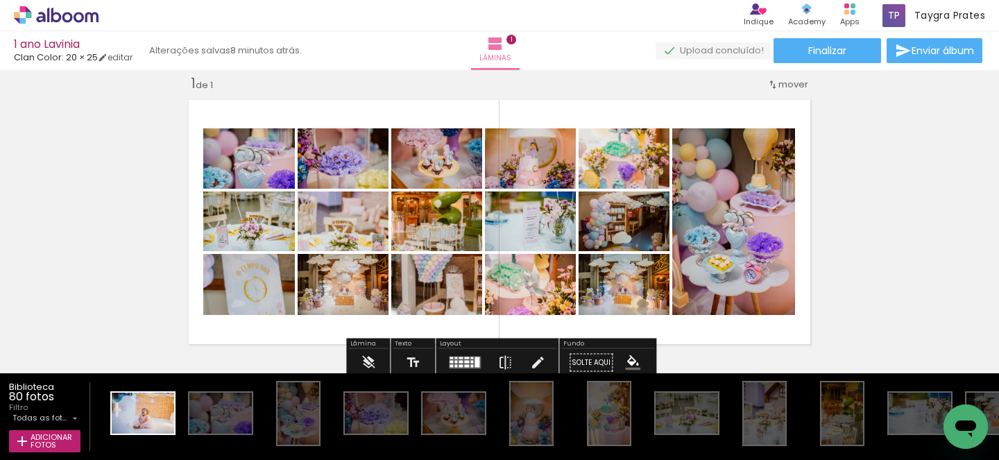
scroll to position [0, 553]
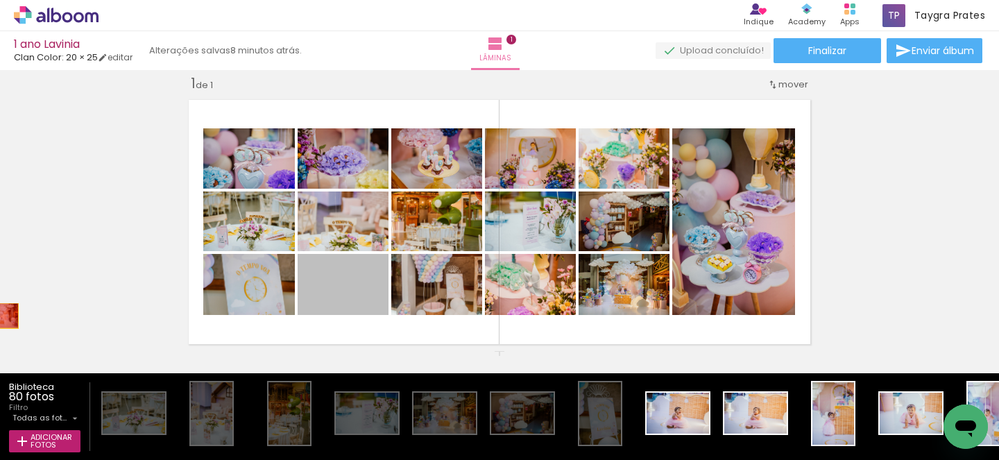
drag, startPoint x: 371, startPoint y: 307, endPoint x: 0, endPoint y: 312, distance: 371.2
click at [0, 315] on div "Inserir lâmina 1 de 1" at bounding box center [499, 351] width 999 height 586
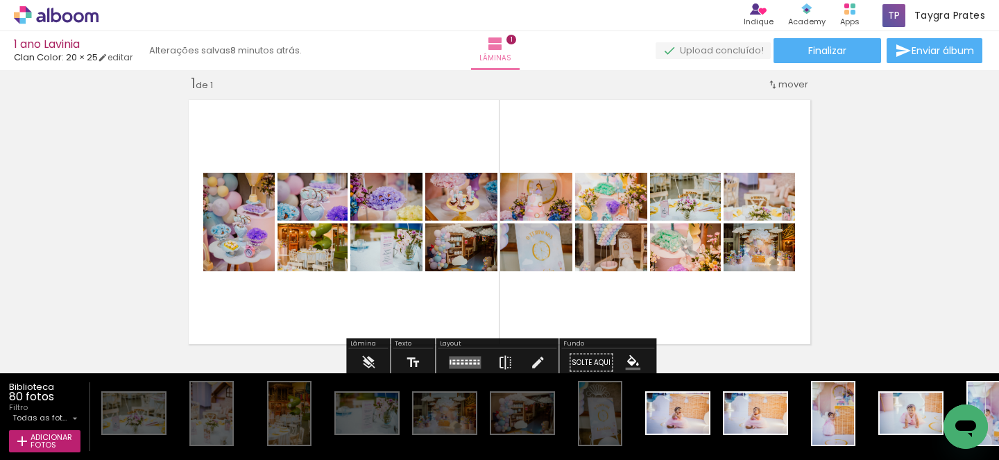
click at [450, 363] on div at bounding box center [450, 362] width 1 height 5
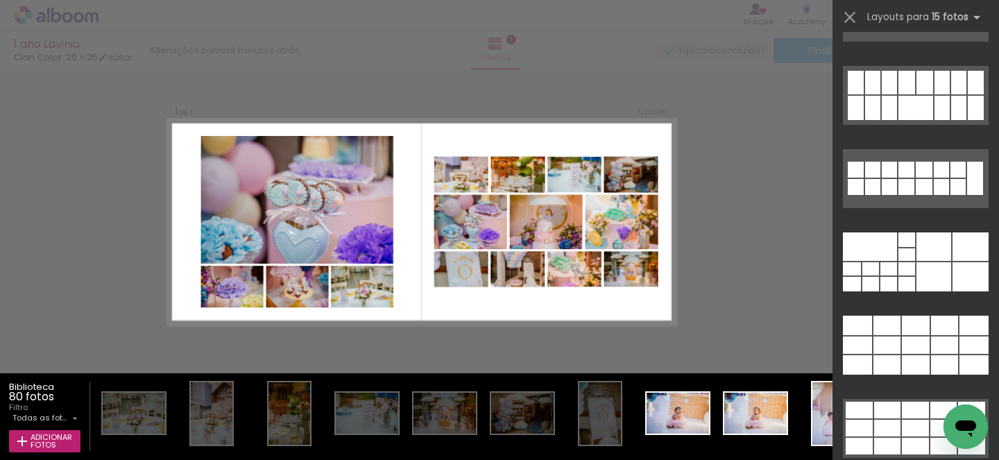
scroll to position [563, 0]
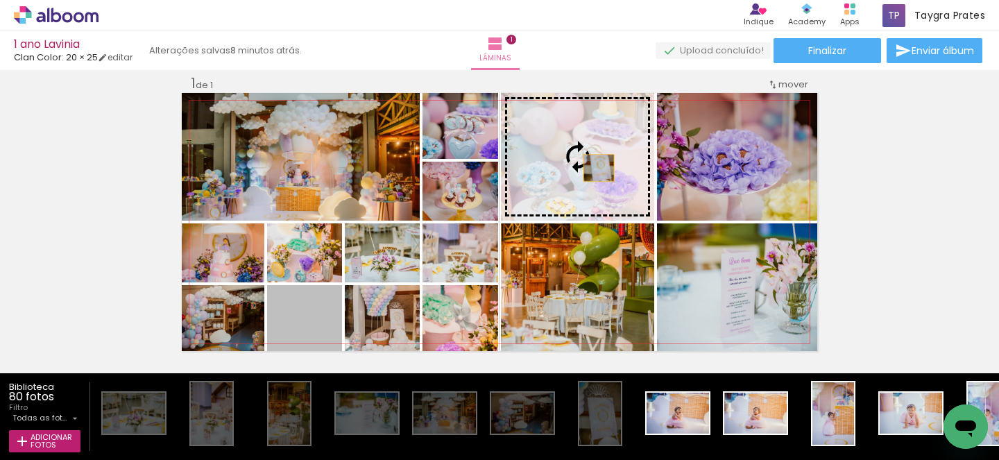
drag, startPoint x: 334, startPoint y: 325, endPoint x: 599, endPoint y: 168, distance: 307.4
click at [0, 0] on slot at bounding box center [0, 0] width 0 height 0
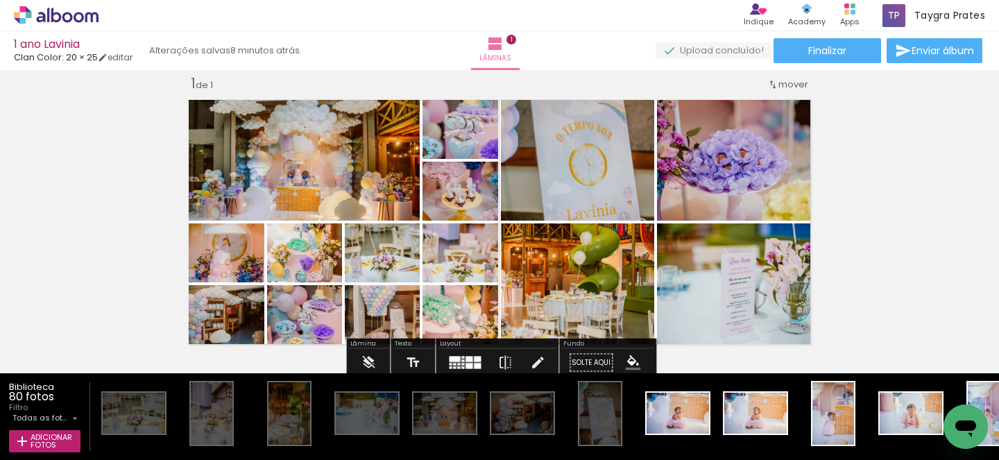
click at [461, 357] on div at bounding box center [462, 358] width 3 height 2
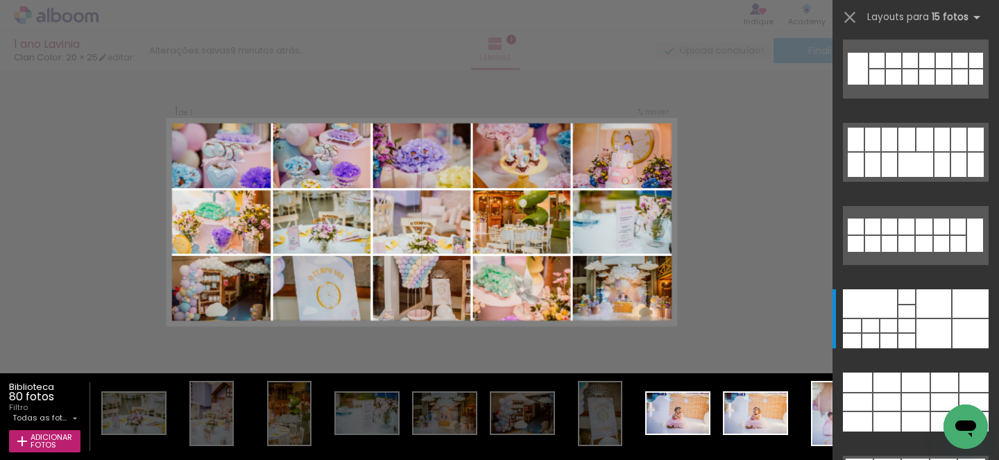
scroll to position [504, 0]
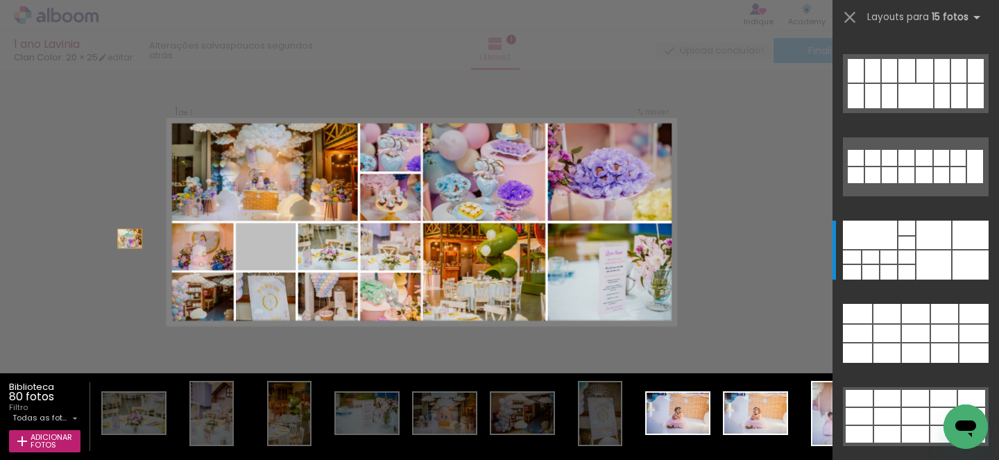
drag, startPoint x: 264, startPoint y: 259, endPoint x: 96, endPoint y: 237, distance: 169.4
click at [96, 237] on div "Inserir lâmina 1 de 1 Confirmar Cancelar" at bounding box center [499, 362] width 999 height 619
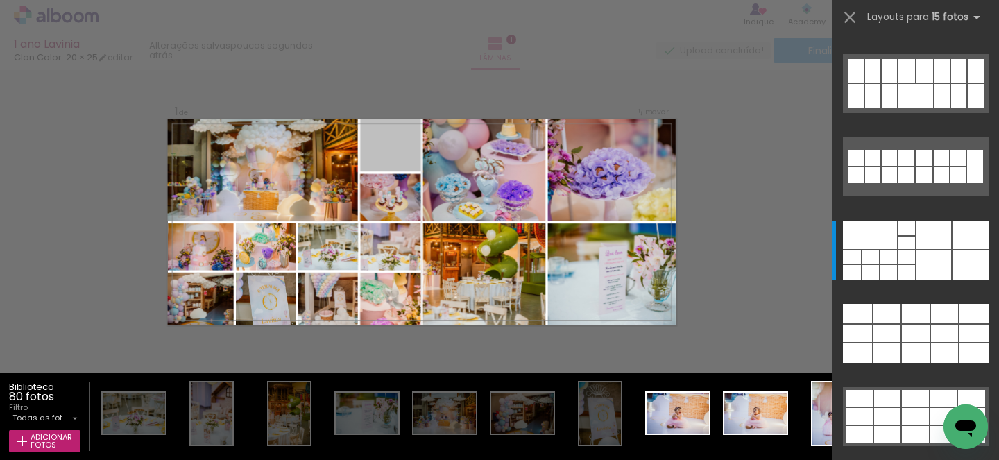
scroll to position [0, 0]
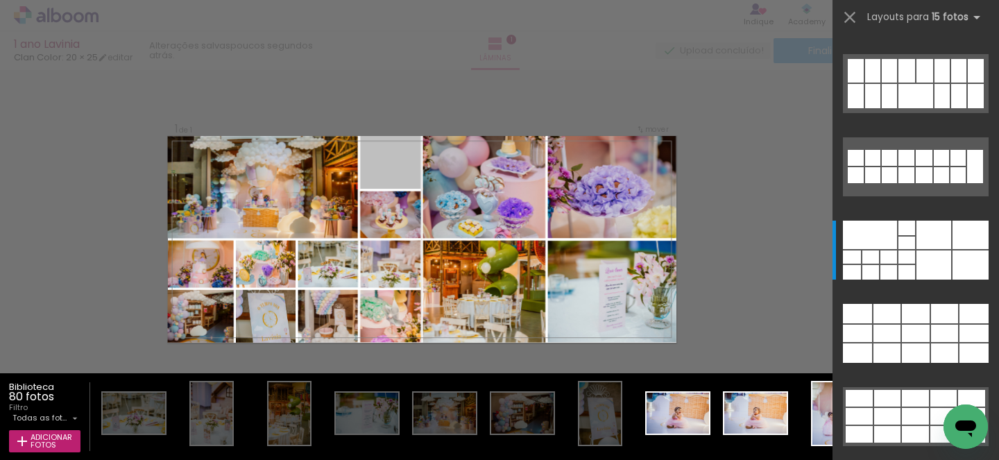
drag, startPoint x: 400, startPoint y: 155, endPoint x: 390, endPoint y: -15, distance: 170.3
click at [390, 0] on html "link( href="../../bower_components/polymer/polymer.html" rel="import" ) picture…" at bounding box center [499, 230] width 999 height 460
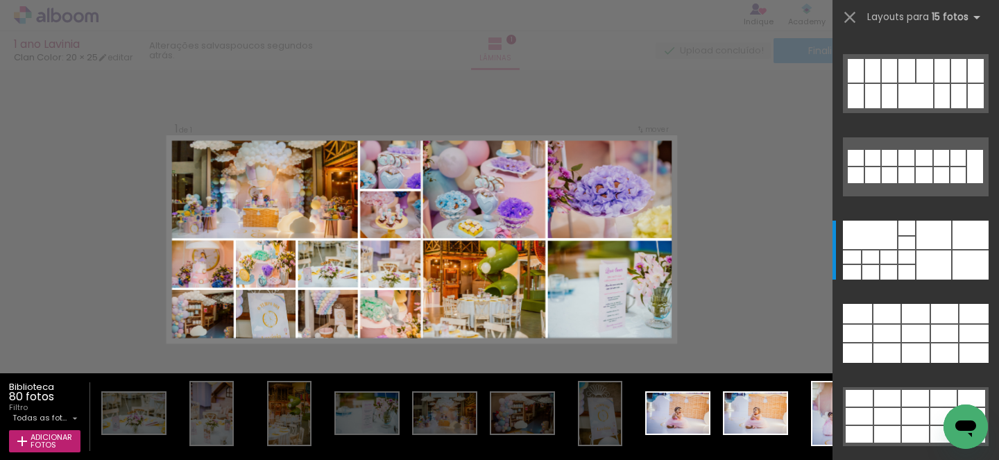
click at [716, 182] on div "Confirmar Cancelar" at bounding box center [499, 379] width 999 height 619
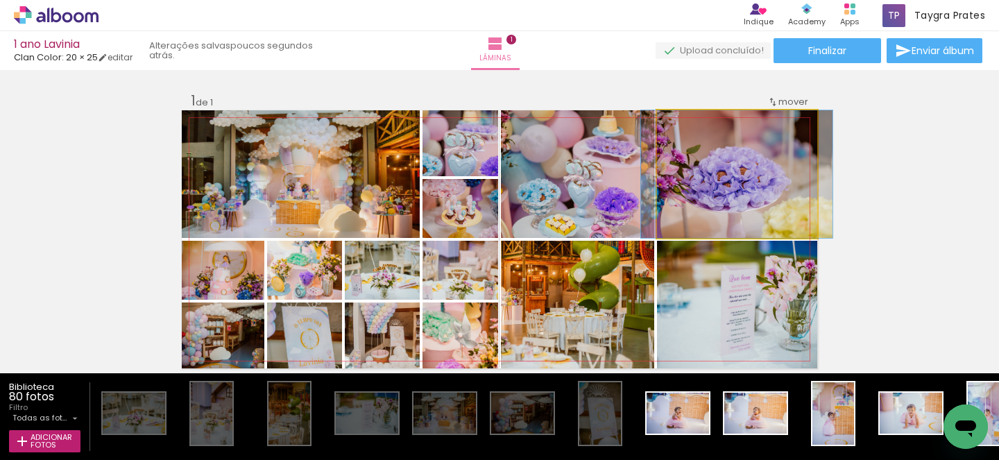
click at [716, 182] on quentale-photo at bounding box center [737, 174] width 160 height 128
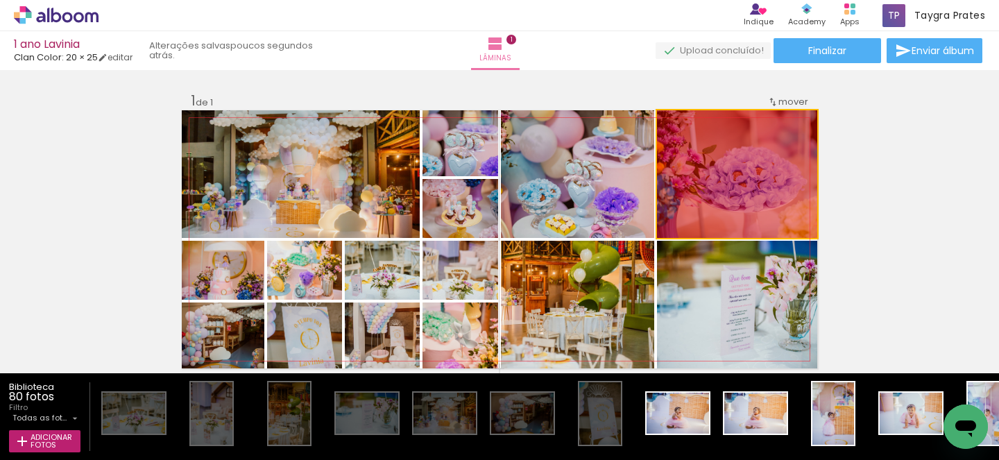
drag, startPoint x: 724, startPoint y: 198, endPoint x: 925, endPoint y: 180, distance: 202.1
click at [925, 184] on div "Inserir lâmina 1 de 1" at bounding box center [499, 368] width 999 height 586
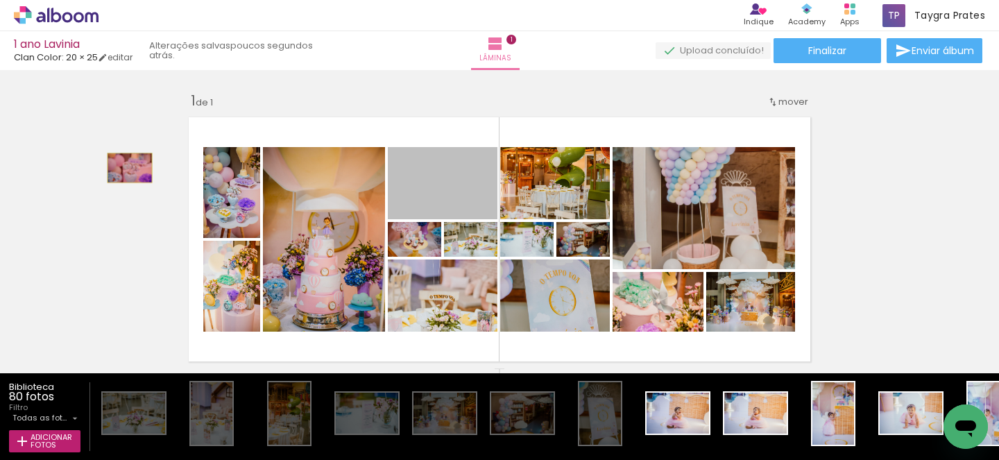
drag, startPoint x: 458, startPoint y: 200, endPoint x: 106, endPoint y: 164, distance: 353.5
click at [106, 164] on div "Inserir lâmina 1 de 1" at bounding box center [499, 368] width 999 height 586
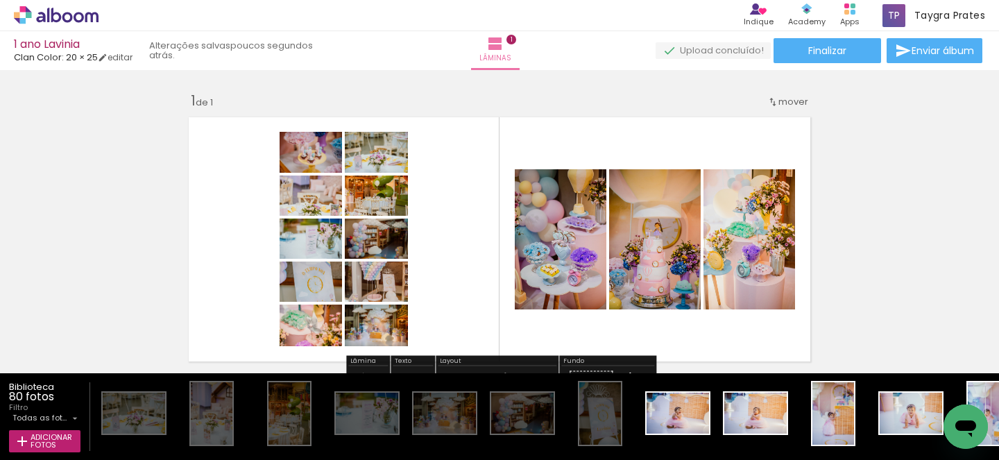
click at [547, 195] on div "Largura Cor" at bounding box center [559, 205] width 25 height 21
click at [519, 195] on div "P&B" at bounding box center [532, 205] width 27 height 21
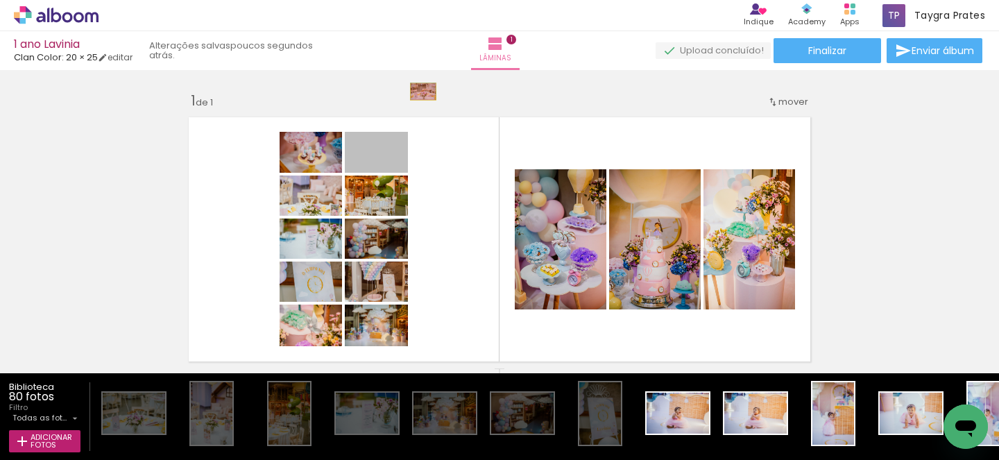
drag, startPoint x: 406, startPoint y: 157, endPoint x: 439, endPoint y: 58, distance: 104.7
click at [439, 58] on div "1 ano Lavinia Clan Color: 20 × 25 editar poucos segundos atrás. Lâminas 1 Final…" at bounding box center [499, 230] width 999 height 460
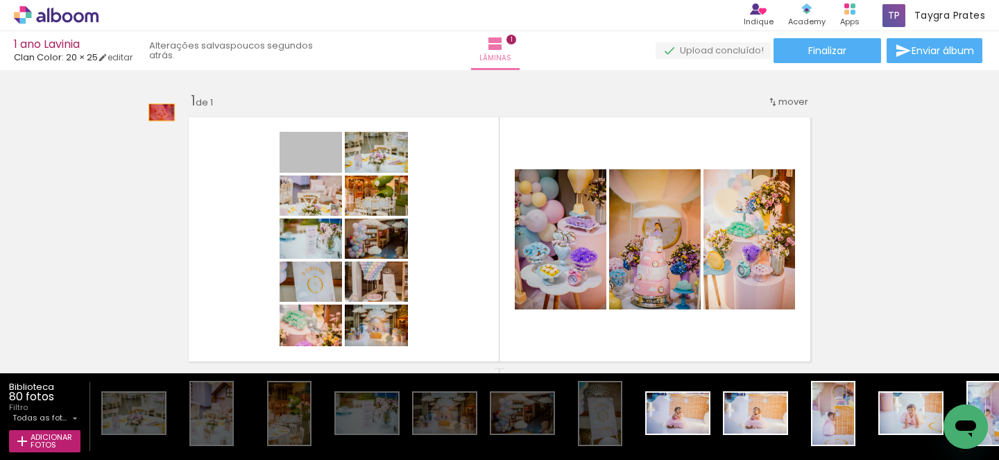
drag, startPoint x: 282, startPoint y: 148, endPoint x: 87, endPoint y: 108, distance: 199.2
click at [87, 108] on div "Inserir lâmina 1 de 1" at bounding box center [499, 368] width 999 height 586
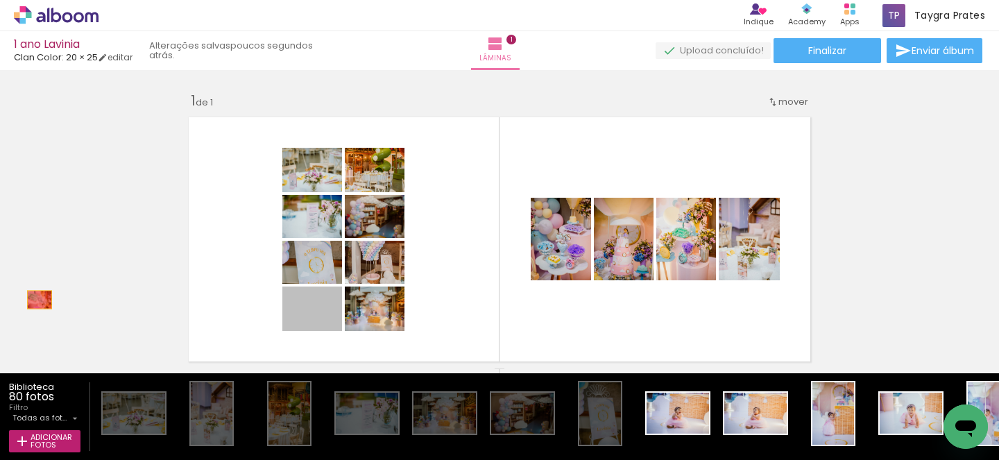
drag, startPoint x: 284, startPoint y: 316, endPoint x: 43, endPoint y: 300, distance: 241.3
click at [40, 300] on div "Inserir lâmina 1 de 1" at bounding box center [499, 368] width 999 height 586
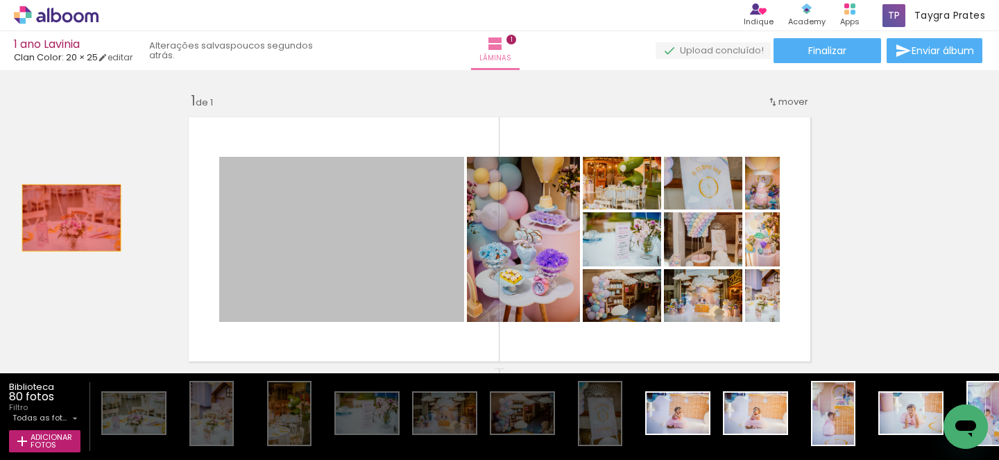
drag, startPoint x: 420, startPoint y: 281, endPoint x: 22, endPoint y: 206, distance: 405.2
click at [22, 206] on div "Inserir lâmina 1 de 1" at bounding box center [499, 368] width 999 height 586
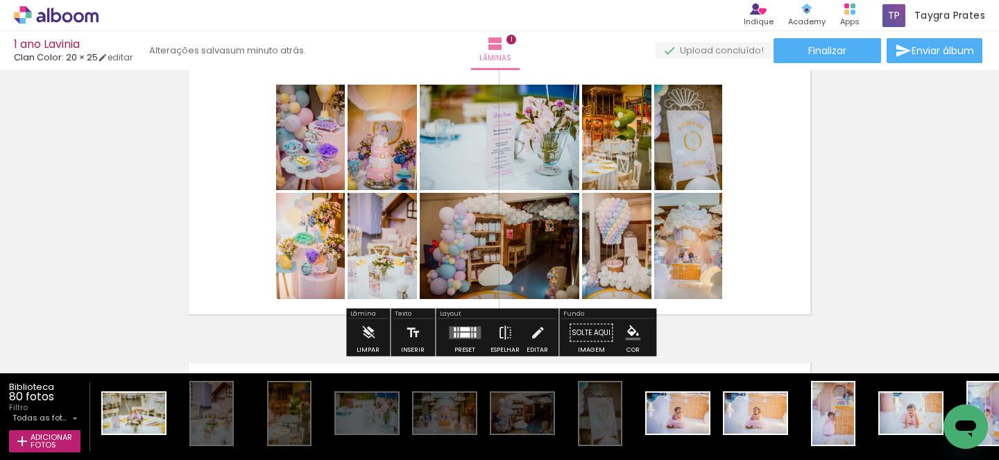
scroll to position [59, 0]
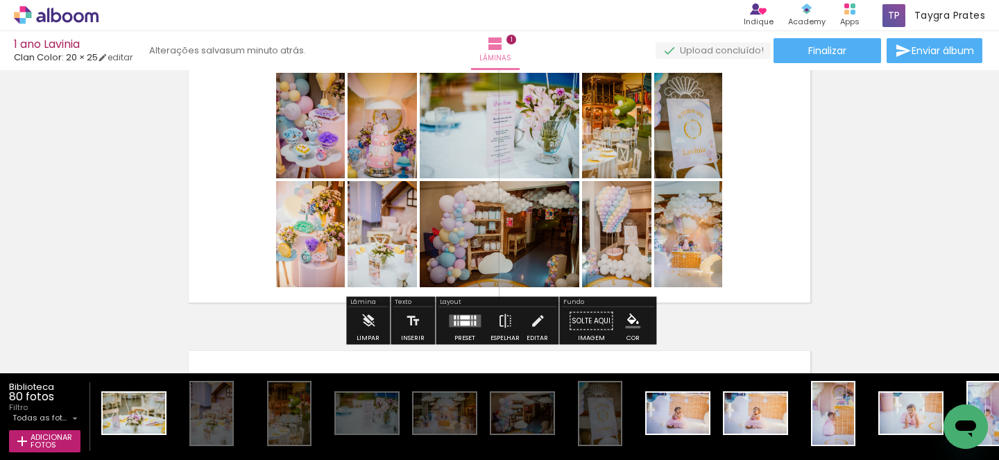
click at [471, 323] on div at bounding box center [471, 323] width 1 height 5
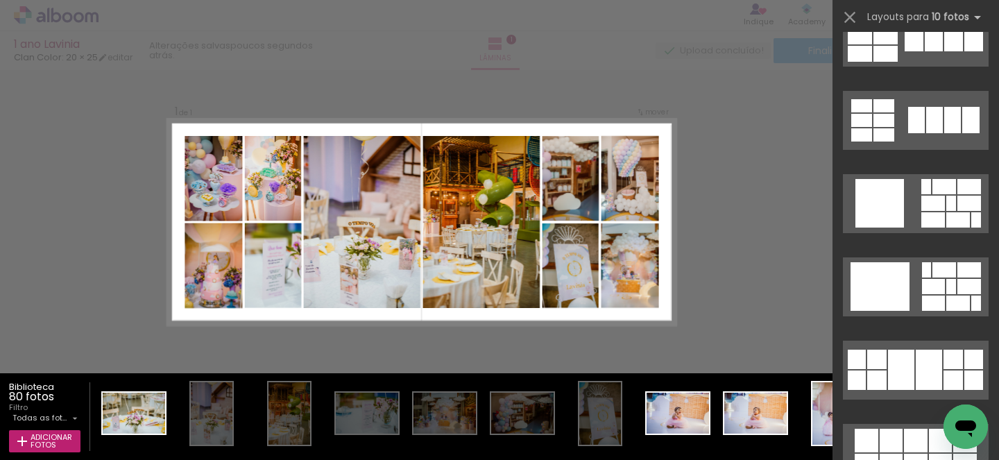
scroll to position [1146, 0]
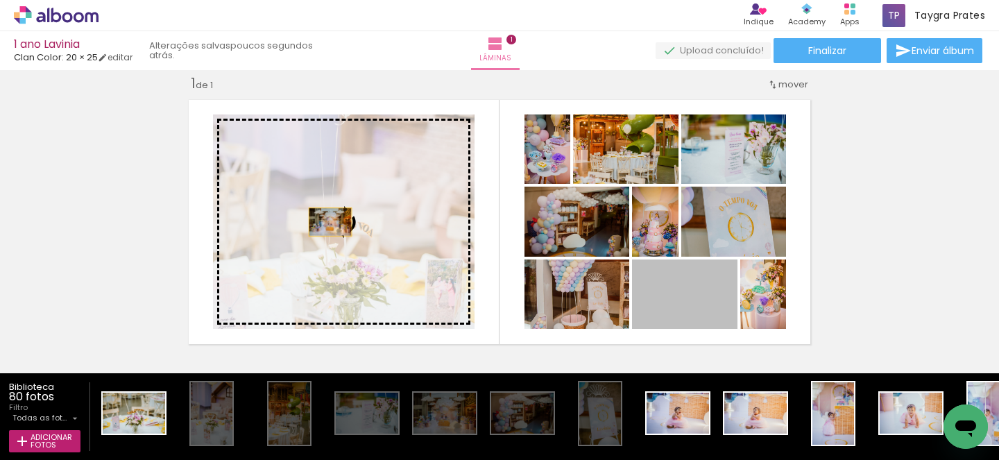
drag, startPoint x: 717, startPoint y: 314, endPoint x: 330, endPoint y: 222, distance: 398.5
click at [0, 0] on slot at bounding box center [0, 0] width 0 height 0
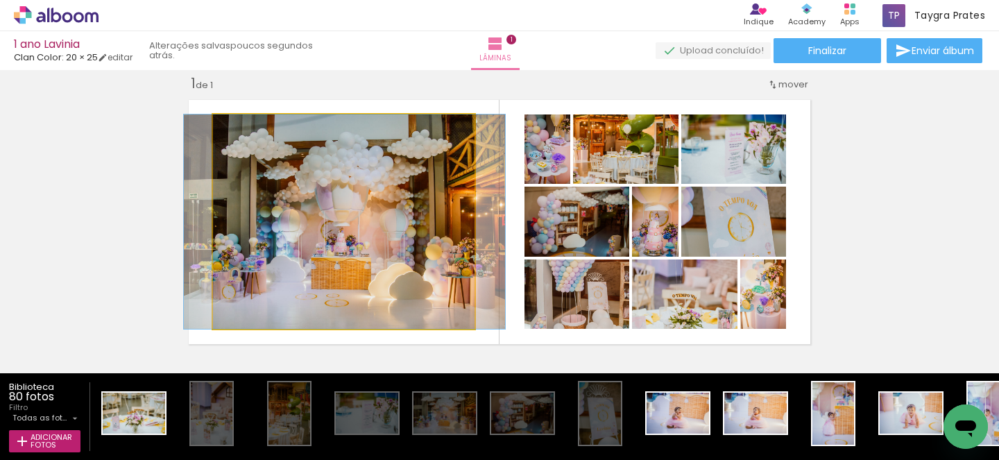
drag, startPoint x: 374, startPoint y: 236, endPoint x: 375, endPoint y: 196, distance: 40.3
click at [375, 196] on div at bounding box center [344, 221] width 321 height 214
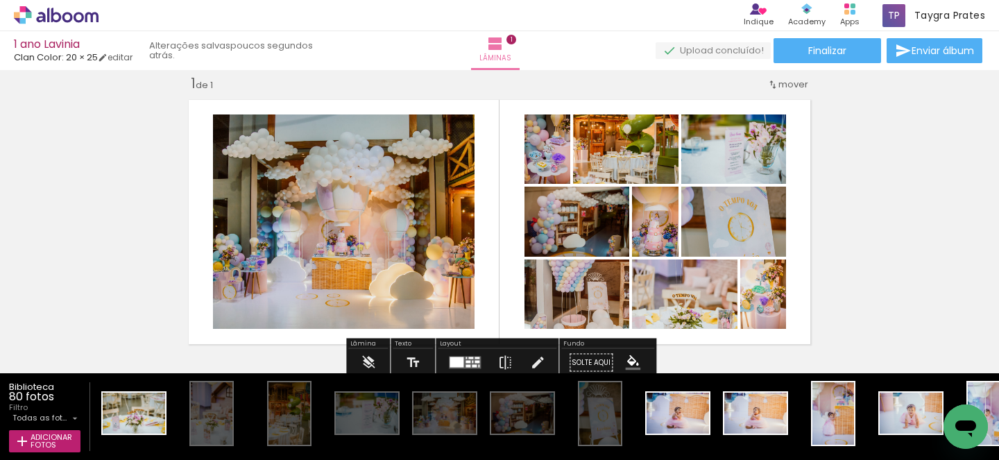
click at [457, 357] on div at bounding box center [457, 362] width 14 height 10
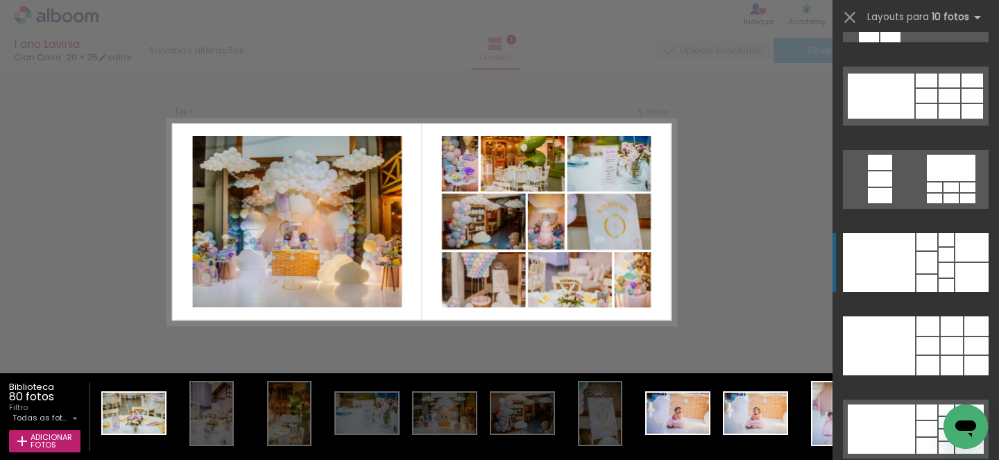
scroll to position [3224, 0]
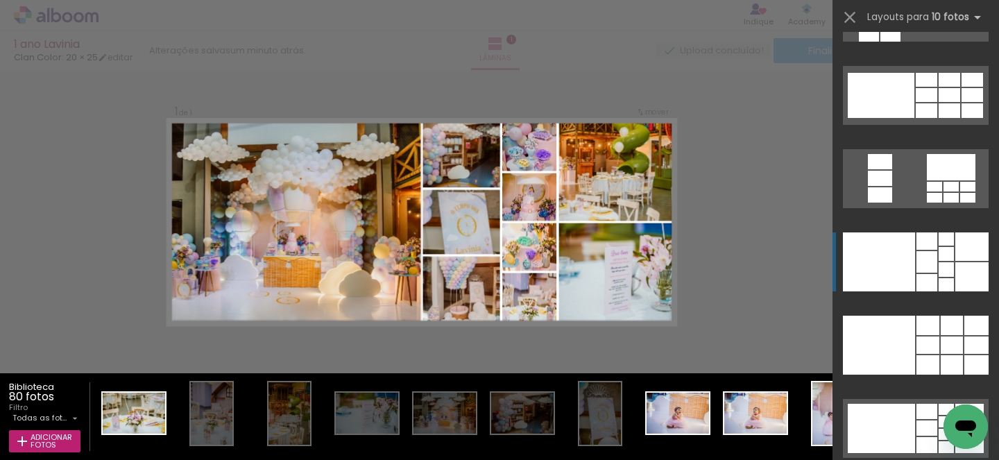
click at [917, 281] on div at bounding box center [927, 282] width 21 height 17
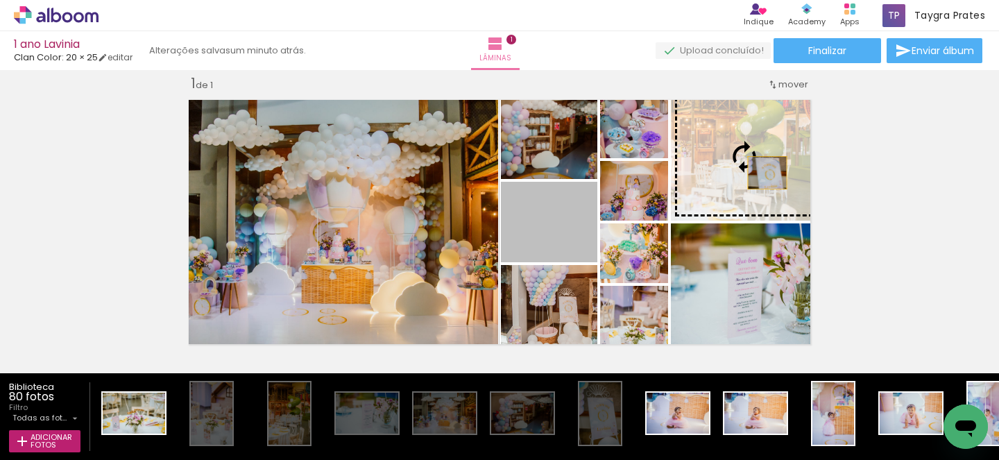
drag, startPoint x: 577, startPoint y: 236, endPoint x: 767, endPoint y: 173, distance: 200.3
click at [0, 0] on slot at bounding box center [0, 0] width 0 height 0
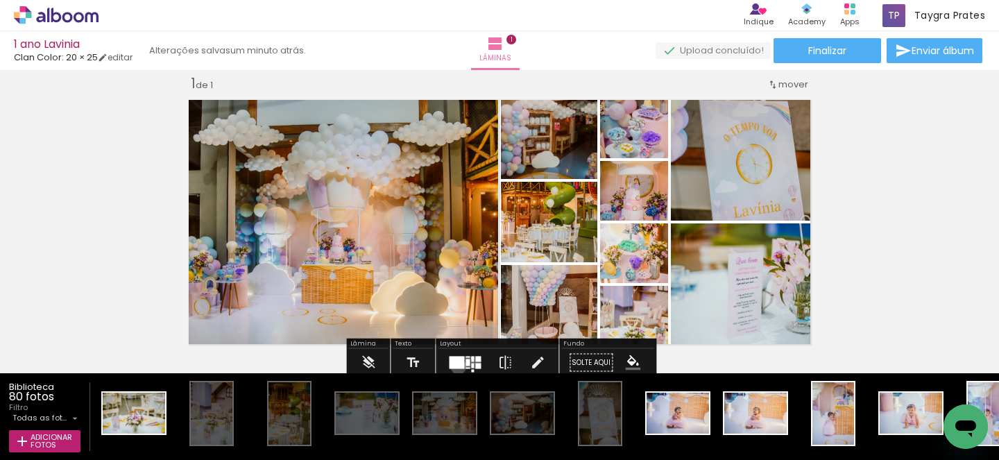
click at [455, 366] on div at bounding box center [456, 363] width 15 height 12
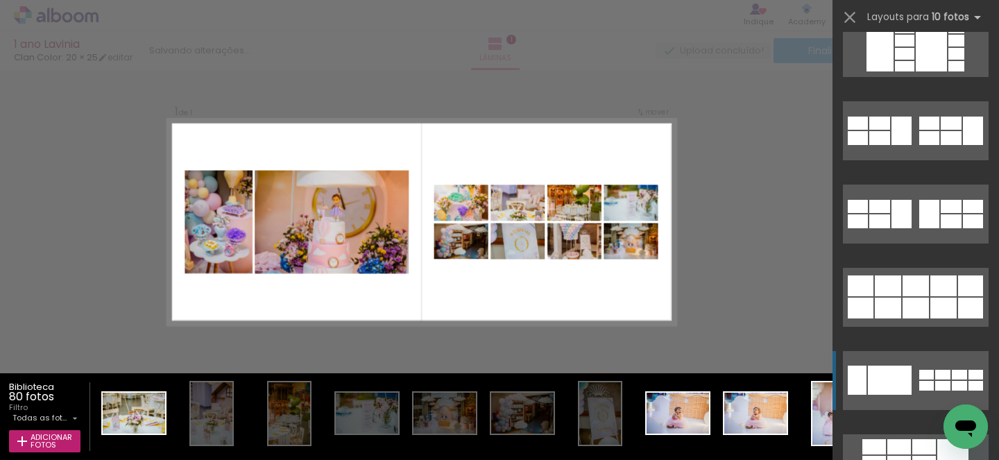
scroll to position [1709, 0]
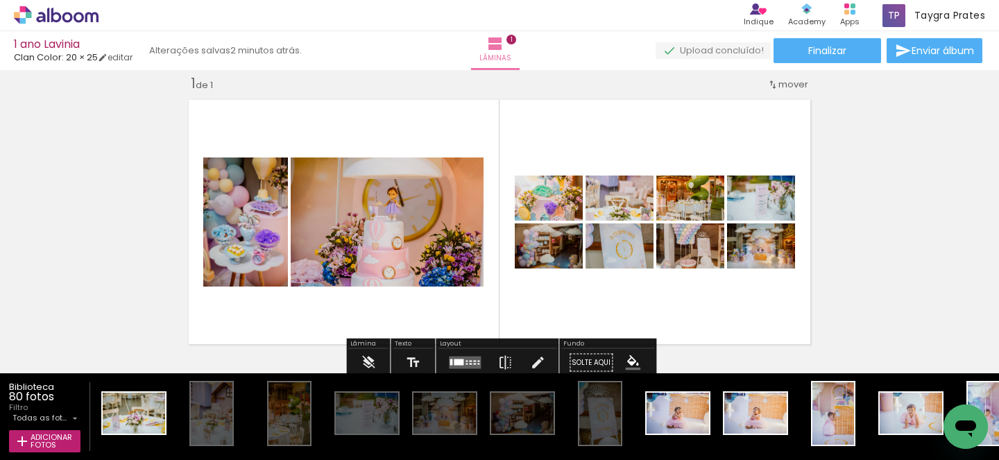
click at [453, 366] on quentale-layouter at bounding box center [465, 363] width 32 height 12
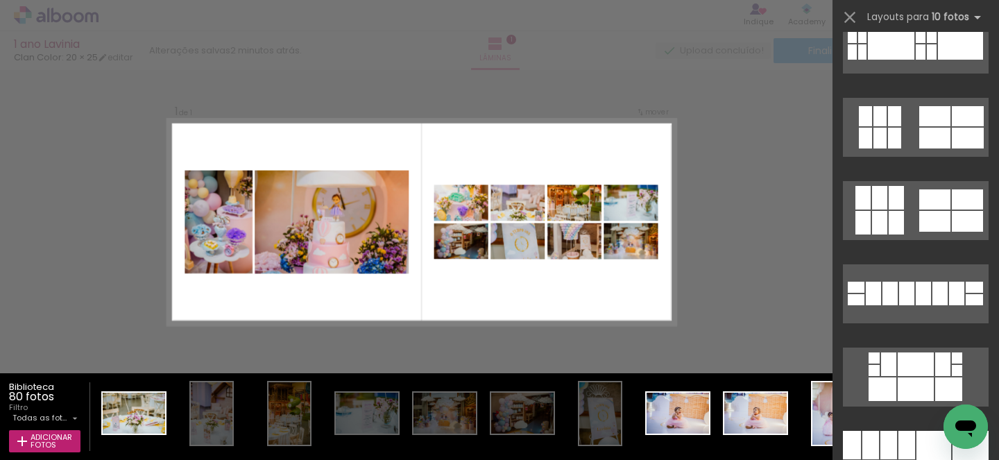
scroll to position [189, 0]
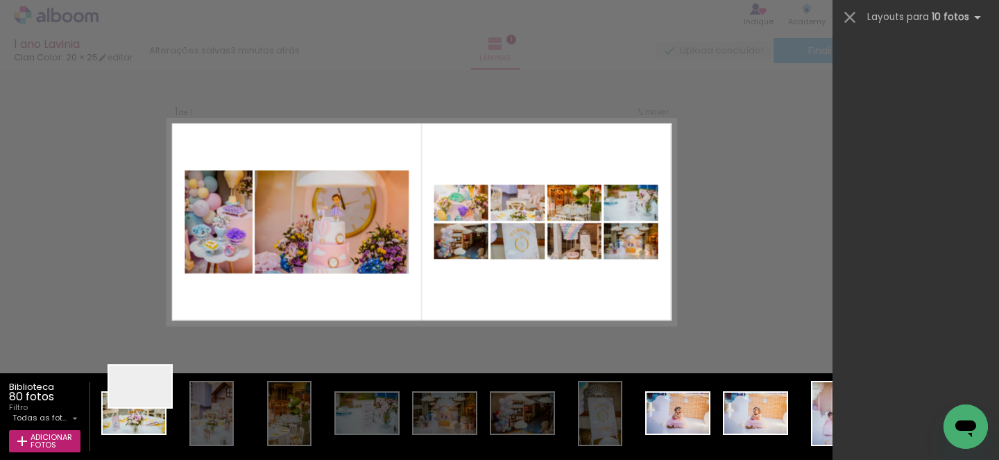
scroll to position [1998, 0]
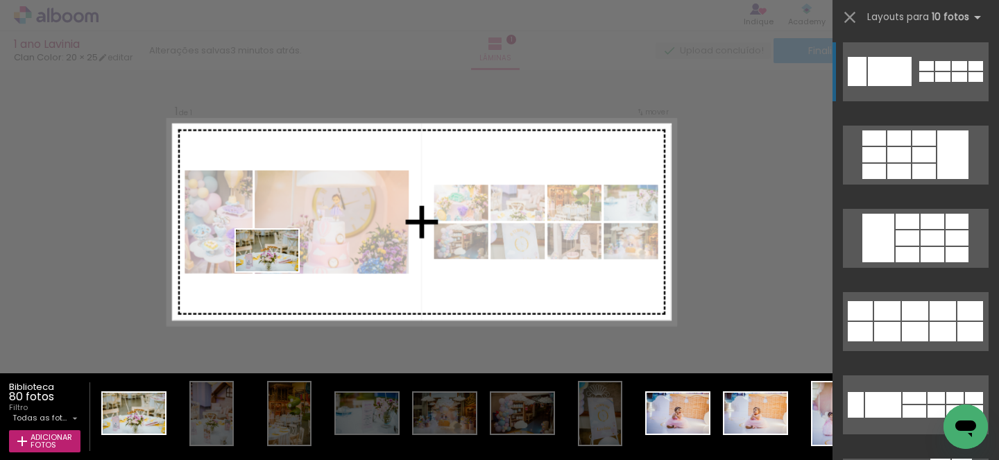
drag, startPoint x: 147, startPoint y: 416, endPoint x: 293, endPoint y: 254, distance: 217.6
click at [293, 254] on quentale-workspace at bounding box center [499, 230] width 999 height 460
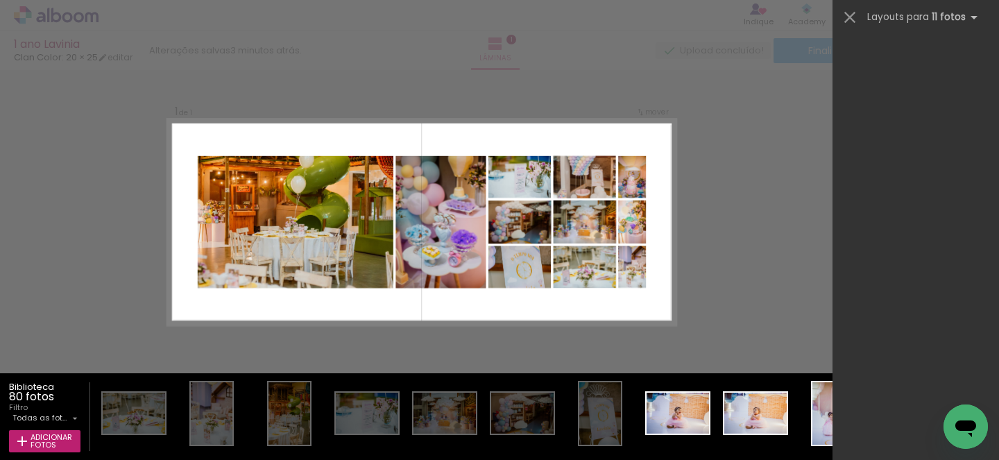
scroll to position [0, 0]
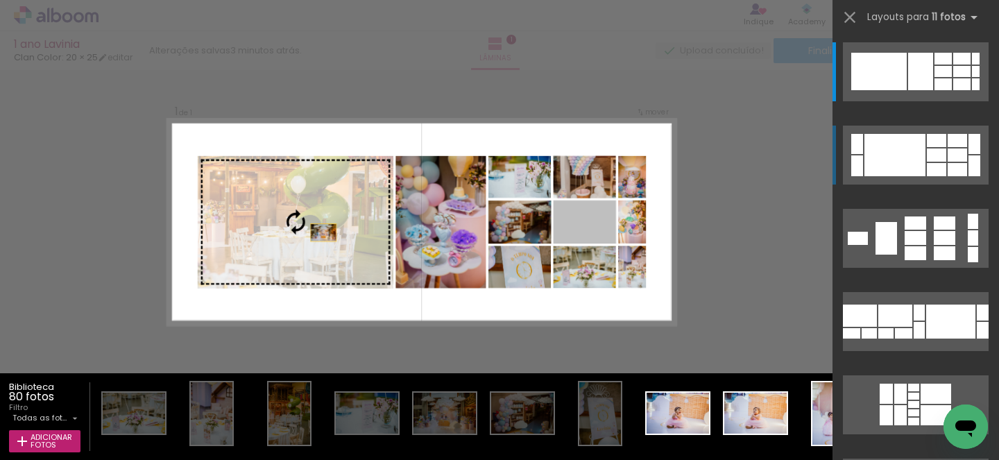
drag, startPoint x: 599, startPoint y: 242, endPoint x: 258, endPoint y: 235, distance: 341.4
click at [0, 0] on slot at bounding box center [0, 0] width 0 height 0
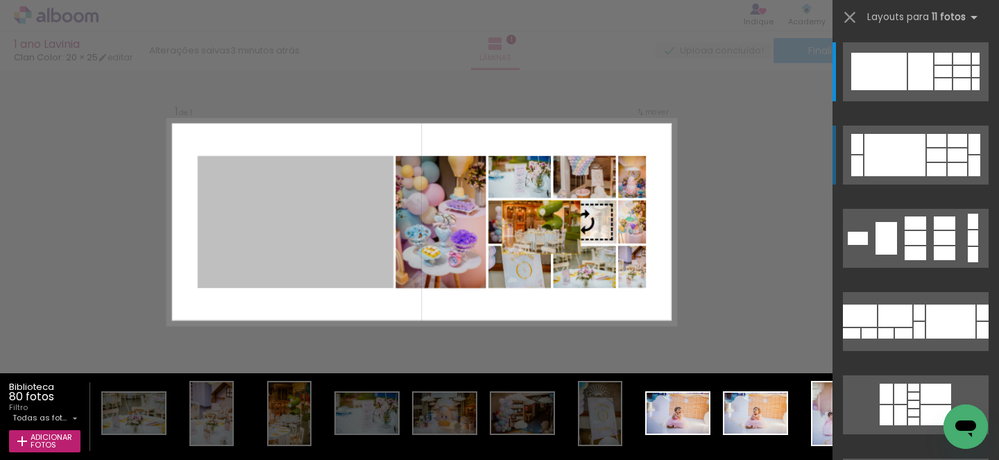
drag, startPoint x: 257, startPoint y: 235, endPoint x: 603, endPoint y: 228, distance: 345.6
click at [0, 0] on slot at bounding box center [0, 0] width 0 height 0
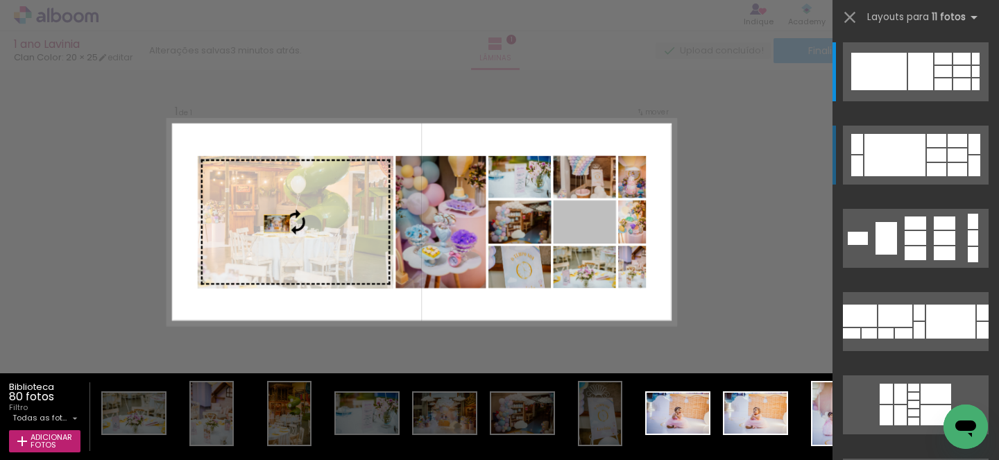
drag, startPoint x: 603, startPoint y: 228, endPoint x: 200, endPoint y: 224, distance: 403.1
click at [0, 0] on slot at bounding box center [0, 0] width 0 height 0
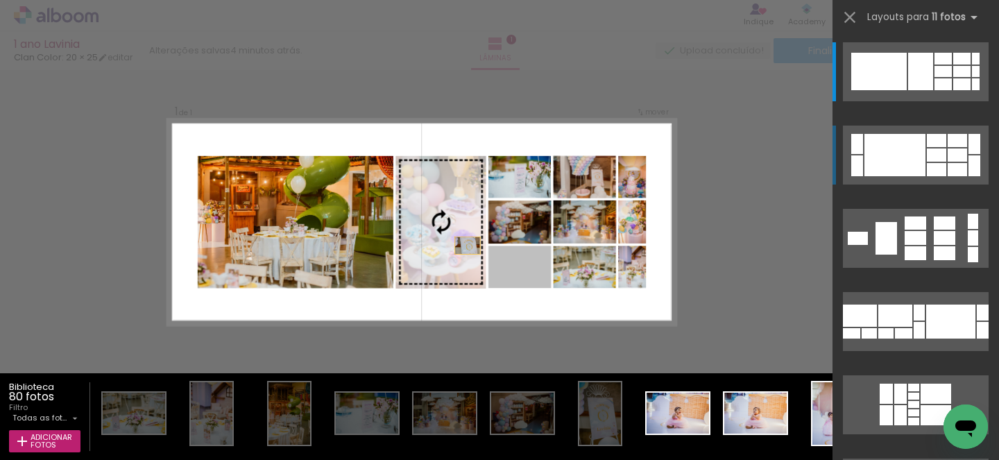
drag, startPoint x: 525, startPoint y: 279, endPoint x: 451, endPoint y: 235, distance: 86.5
click at [0, 0] on slot at bounding box center [0, 0] width 0 height 0
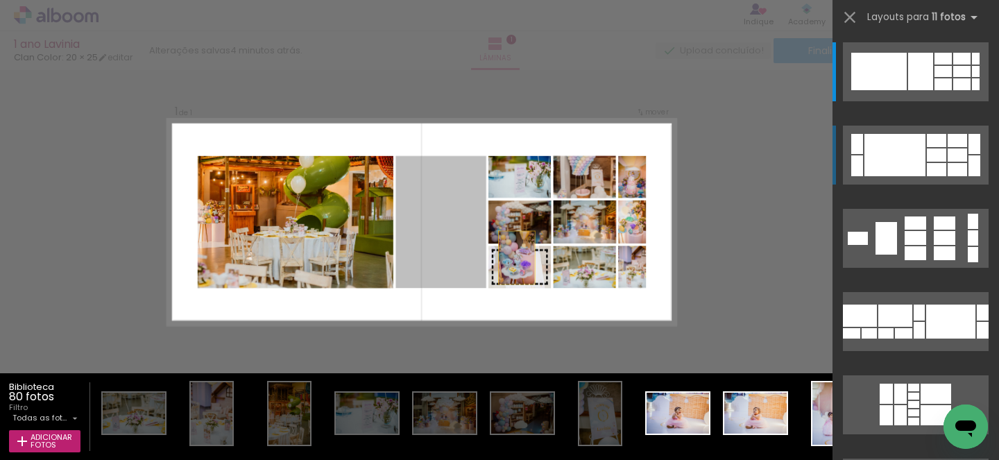
drag, startPoint x: 451, startPoint y: 235, endPoint x: 536, endPoint y: 266, distance: 90.5
click at [0, 0] on slot at bounding box center [0, 0] width 0 height 0
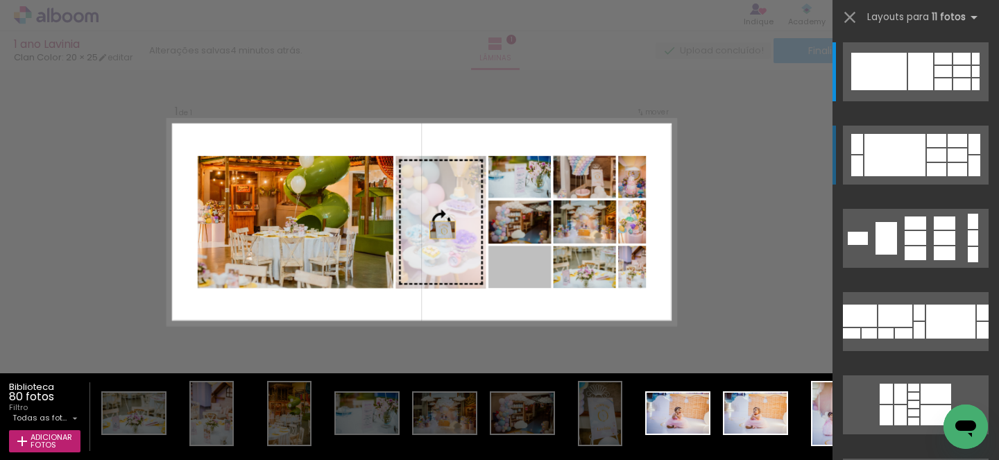
drag, startPoint x: 535, startPoint y: 266, endPoint x: 419, endPoint y: 215, distance: 126.7
click at [0, 0] on slot at bounding box center [0, 0] width 0 height 0
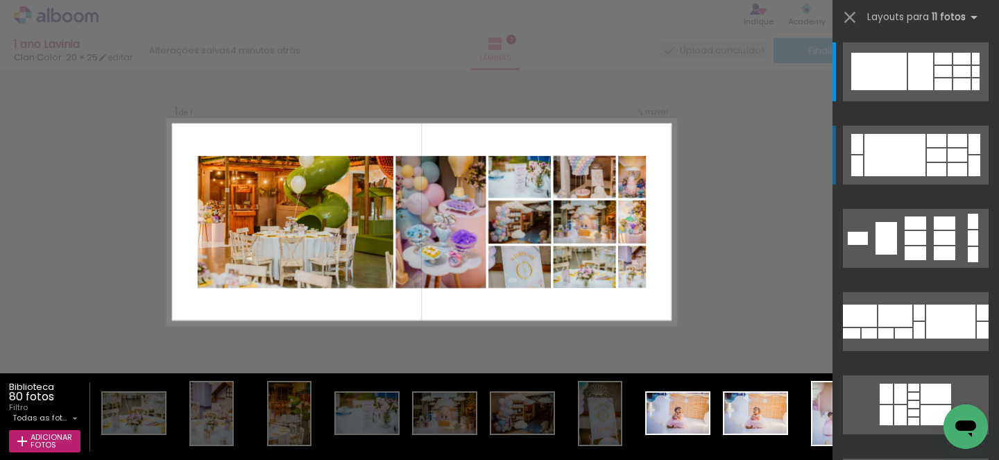
click at [752, 184] on div "Confirmar Cancelar" at bounding box center [499, 362] width 999 height 619
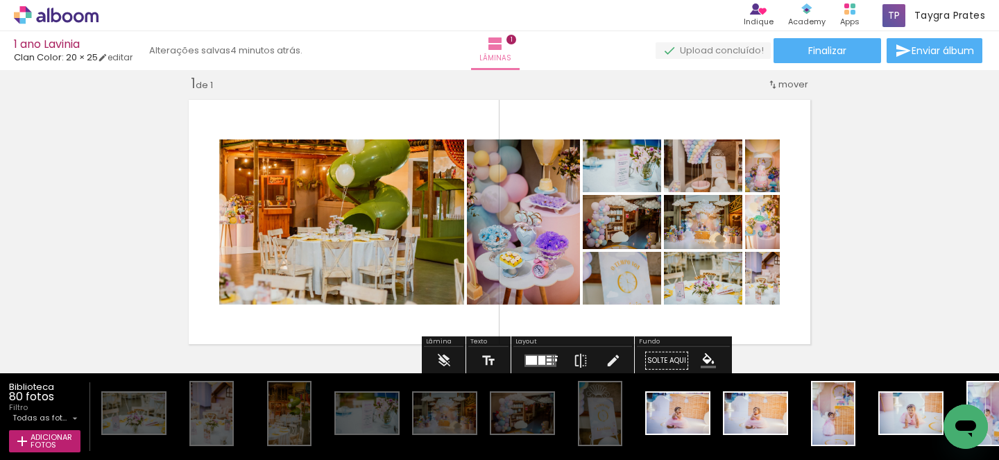
click at [495, 184] on paper-button "P&B" at bounding box center [484, 175] width 21 height 21
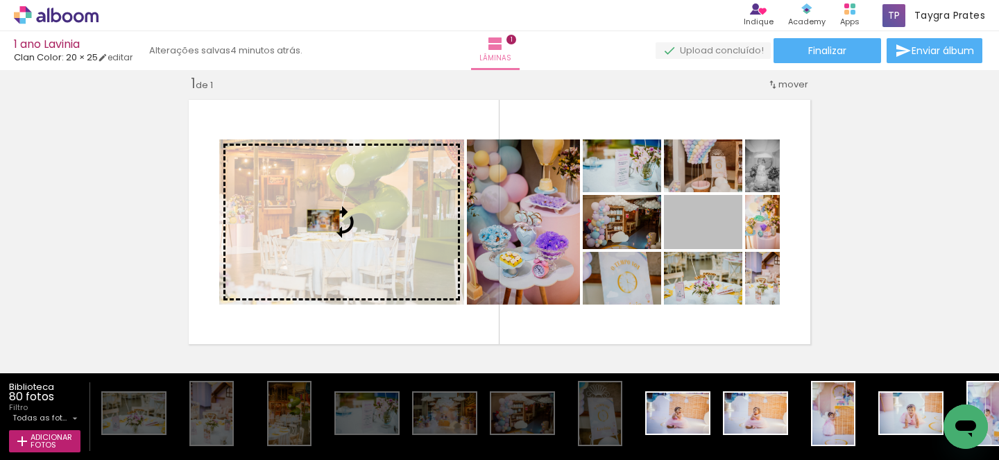
drag, startPoint x: 734, startPoint y: 238, endPoint x: 323, endPoint y: 221, distance: 411.1
click at [0, 0] on slot at bounding box center [0, 0] width 0 height 0
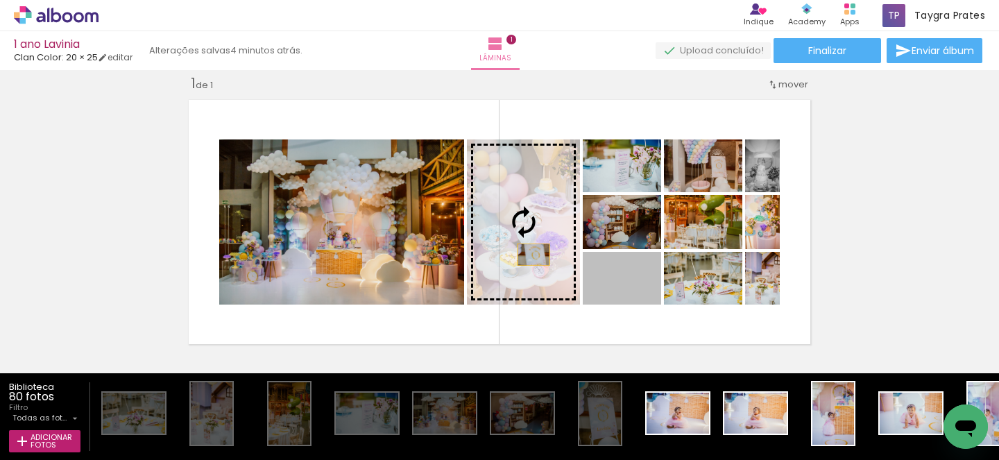
drag, startPoint x: 650, startPoint y: 295, endPoint x: 534, endPoint y: 255, distance: 123.3
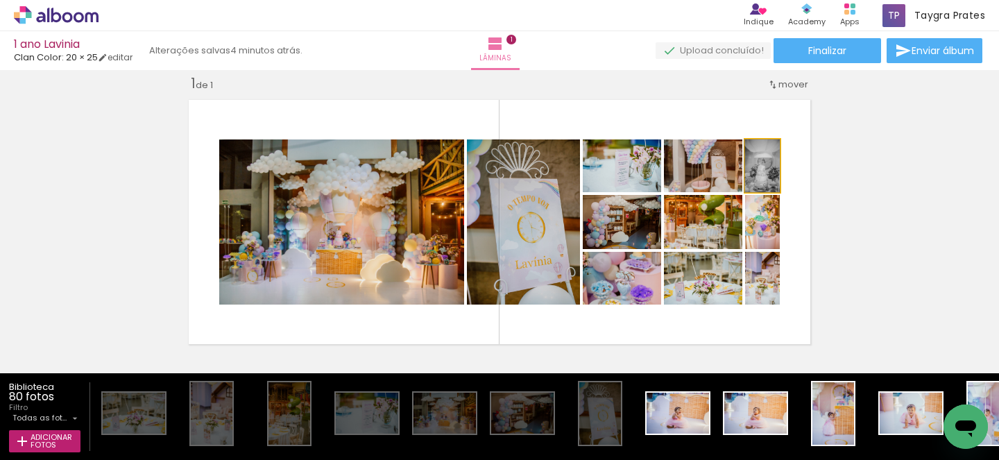
click at [767, 160] on div at bounding box center [764, 154] width 22 height 22
click at [766, 157] on div at bounding box center [764, 154] width 12 height 12
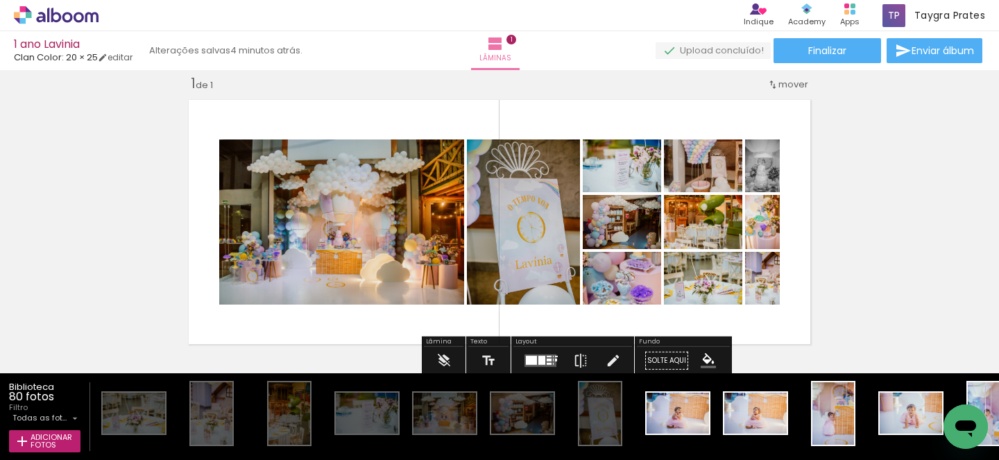
click at [0, 0] on slot "P&B" at bounding box center [0, 0] width 0 height 0
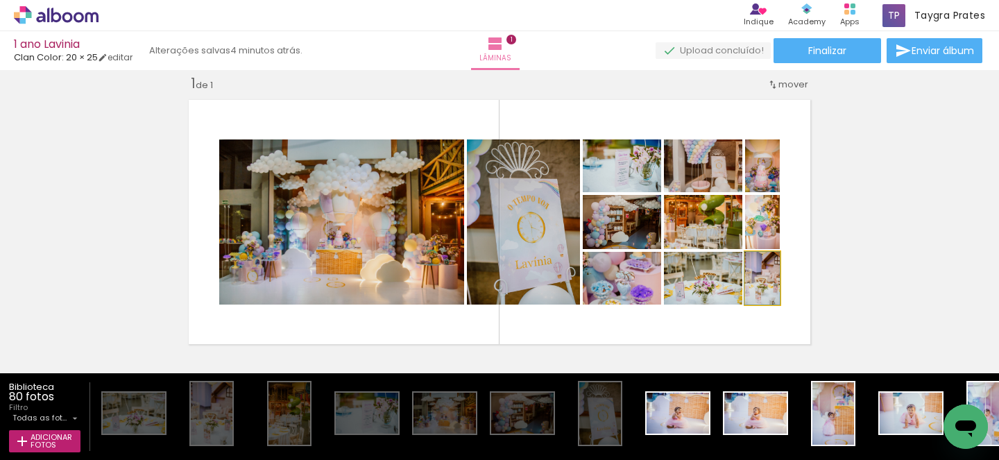
drag, startPoint x: 778, startPoint y: 287, endPoint x: 763, endPoint y: 277, distance: 17.5
drag, startPoint x: 748, startPoint y: 260, endPoint x: 739, endPoint y: 269, distance: 12.3
click at [0, 0] on slot at bounding box center [0, 0] width 0 height 0
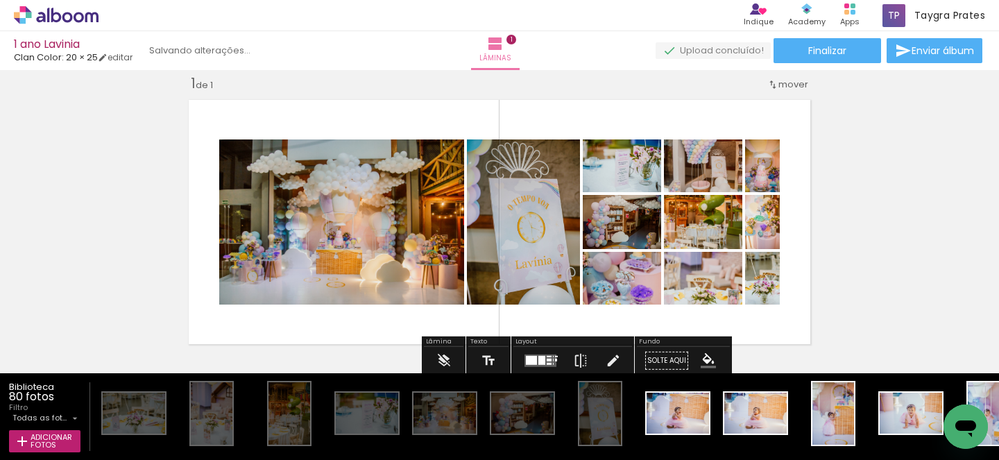
click at [745, 269] on quentale-photo at bounding box center [762, 278] width 35 height 53
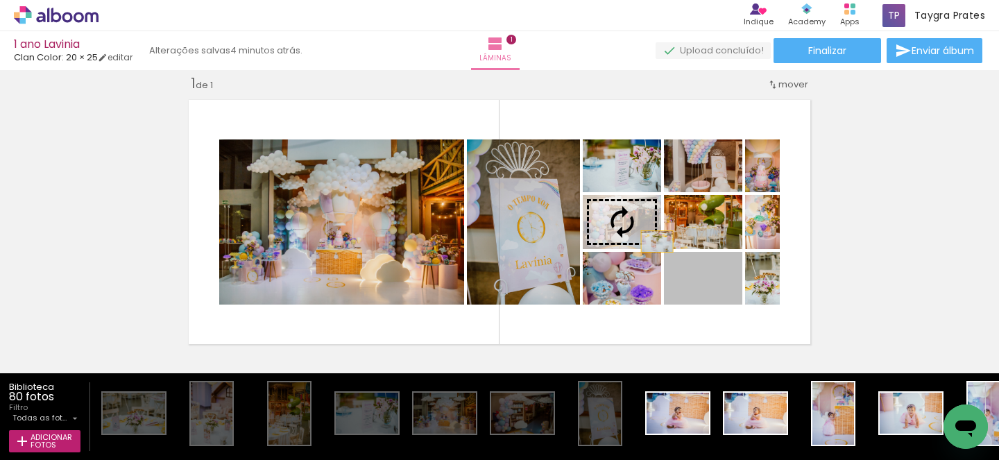
drag, startPoint x: 735, startPoint y: 298, endPoint x: 657, endPoint y: 241, distance: 95.9
click at [0, 0] on slot at bounding box center [0, 0] width 0 height 0
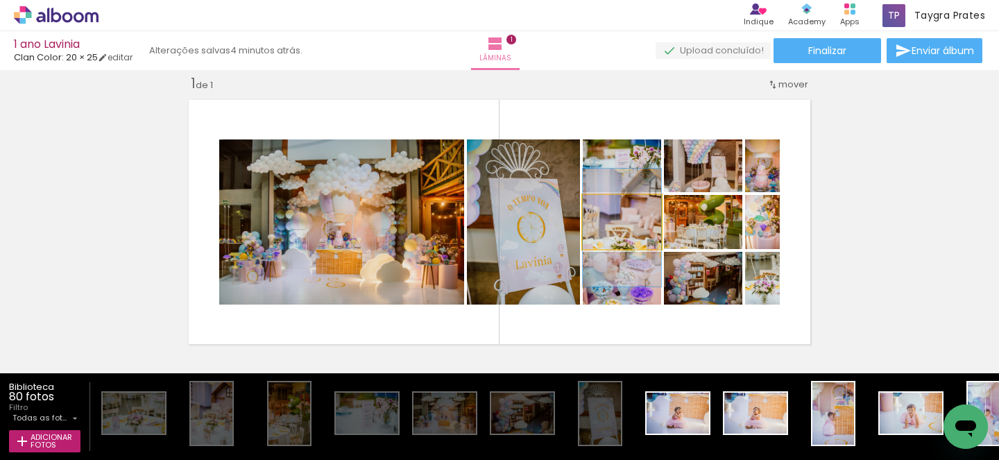
drag, startPoint x: 647, startPoint y: 232, endPoint x: 636, endPoint y: 237, distance: 12.4
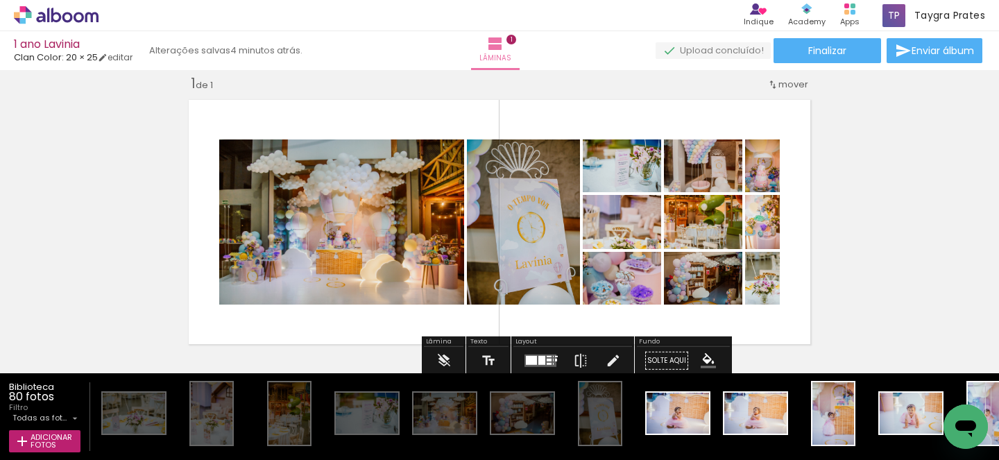
click at [541, 355] on quentale-layouter at bounding box center [541, 361] width 32 height 12
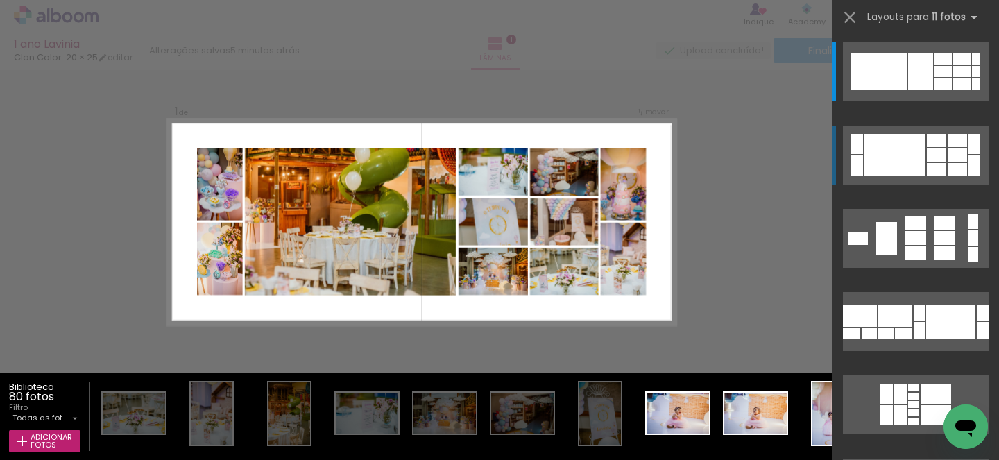
click at [962, 168] on div at bounding box center [957, 169] width 19 height 13
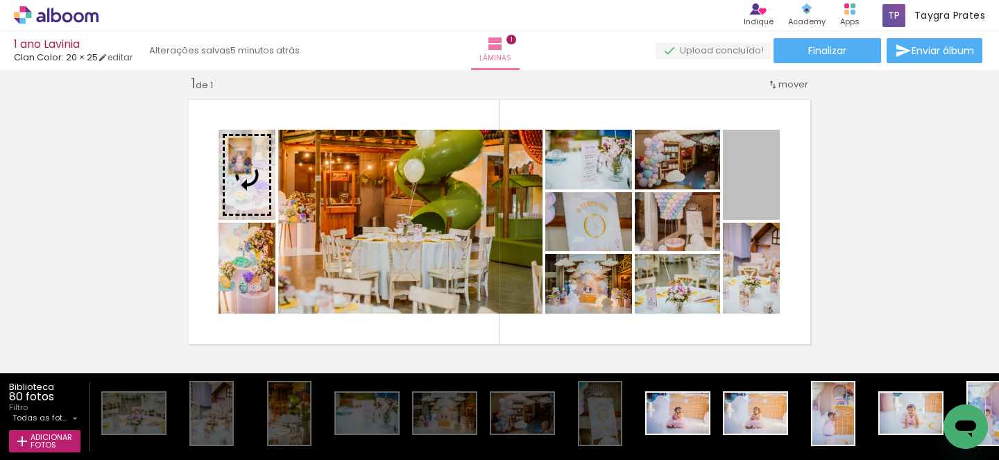
drag, startPoint x: 760, startPoint y: 201, endPoint x: 240, endPoint y: 156, distance: 522.3
click at [0, 0] on slot at bounding box center [0, 0] width 0 height 0
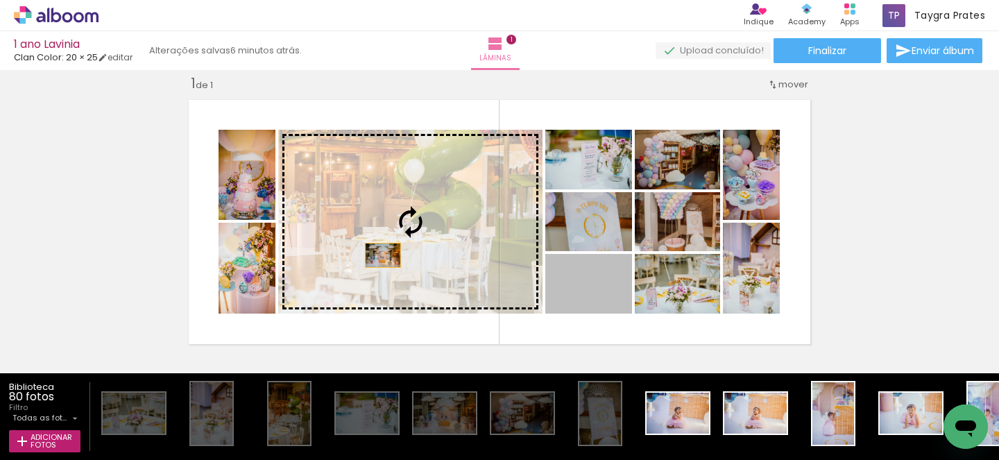
drag, startPoint x: 624, startPoint y: 305, endPoint x: 382, endPoint y: 255, distance: 246.7
click at [0, 0] on slot at bounding box center [0, 0] width 0 height 0
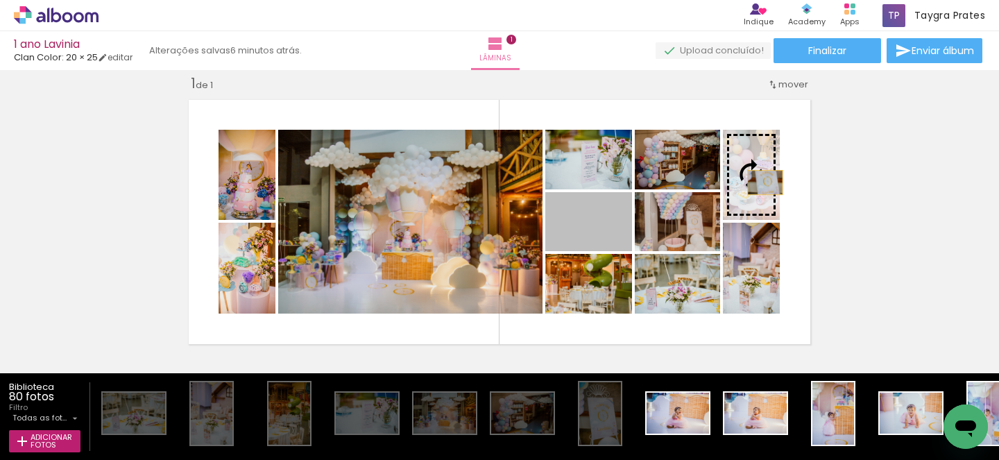
drag, startPoint x: 624, startPoint y: 241, endPoint x: 761, endPoint y: 178, distance: 150.3
click at [0, 0] on slot at bounding box center [0, 0] width 0 height 0
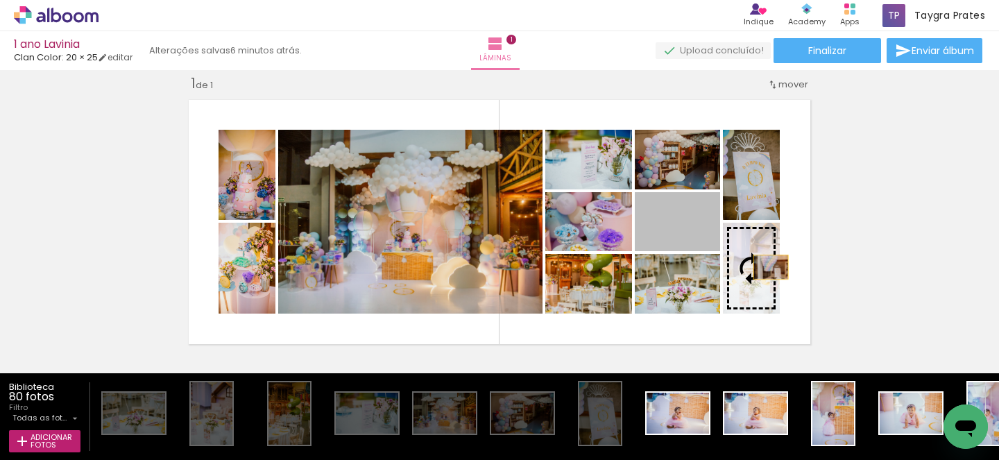
drag, startPoint x: 710, startPoint y: 232, endPoint x: 768, endPoint y: 266, distance: 66.5
click at [0, 0] on slot at bounding box center [0, 0] width 0 height 0
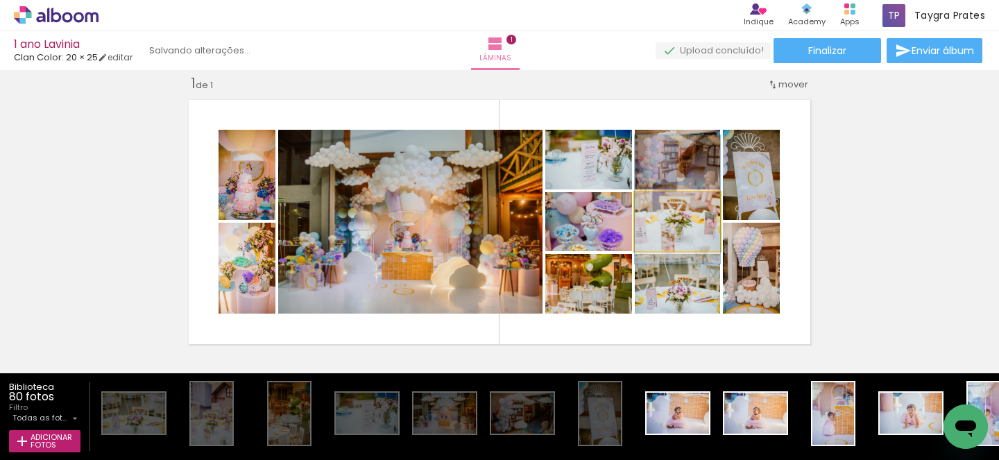
drag, startPoint x: 708, startPoint y: 236, endPoint x: 704, endPoint y: 213, distance: 23.3
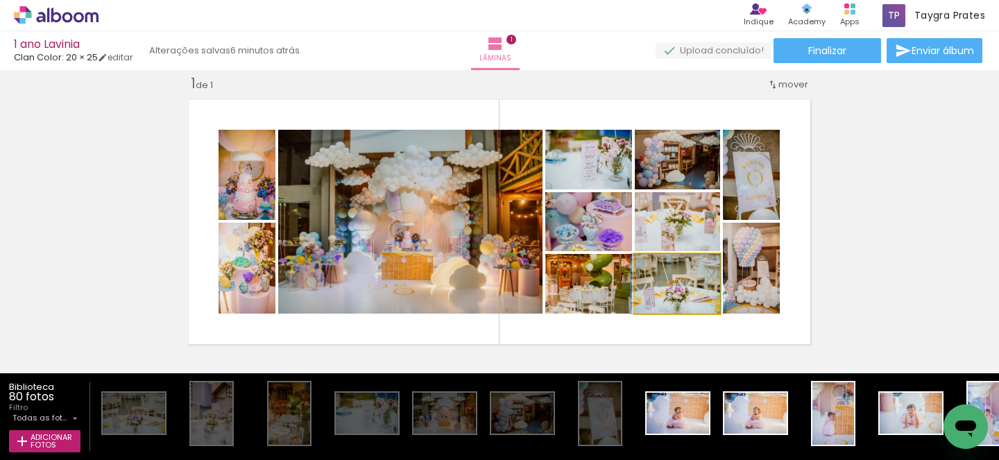
drag, startPoint x: 710, startPoint y: 301, endPoint x: 694, endPoint y: 290, distance: 19.4
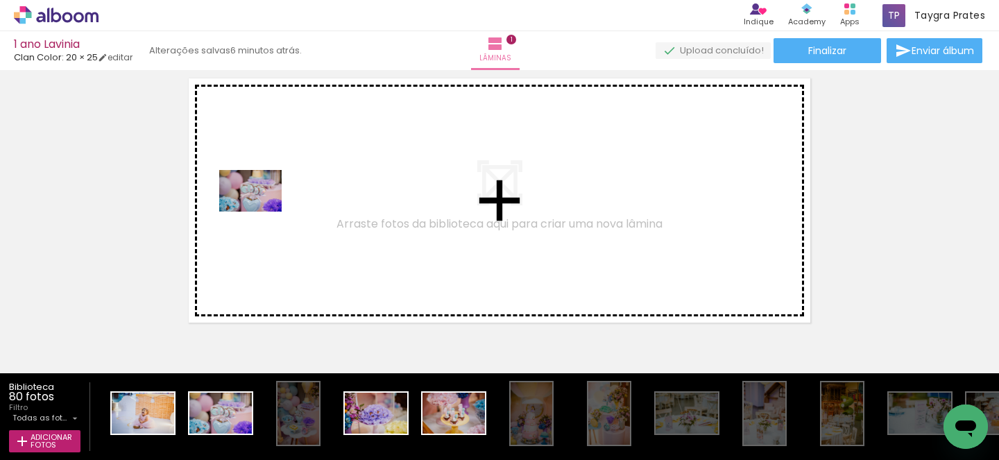
drag, startPoint x: 215, startPoint y: 434, endPoint x: 261, endPoint y: 212, distance: 226.7
click at [261, 212] on quentale-workspace at bounding box center [499, 230] width 999 height 460
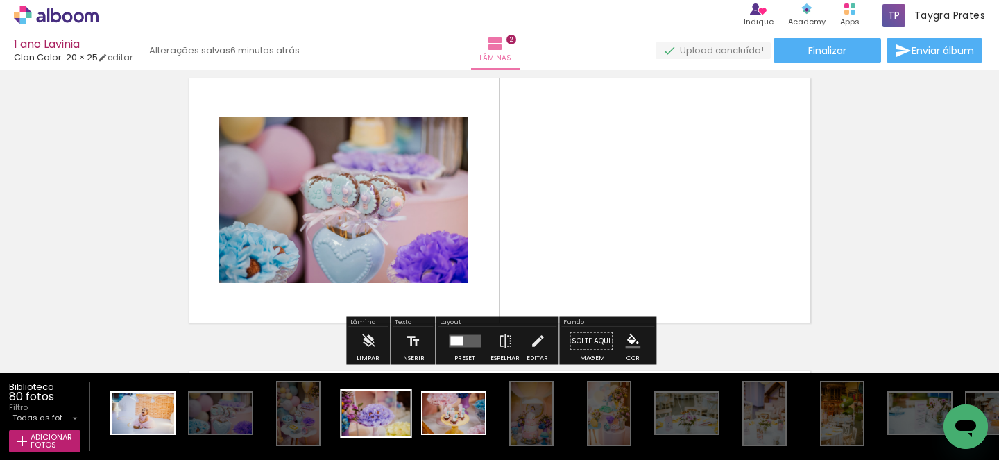
scroll to position [310, 0]
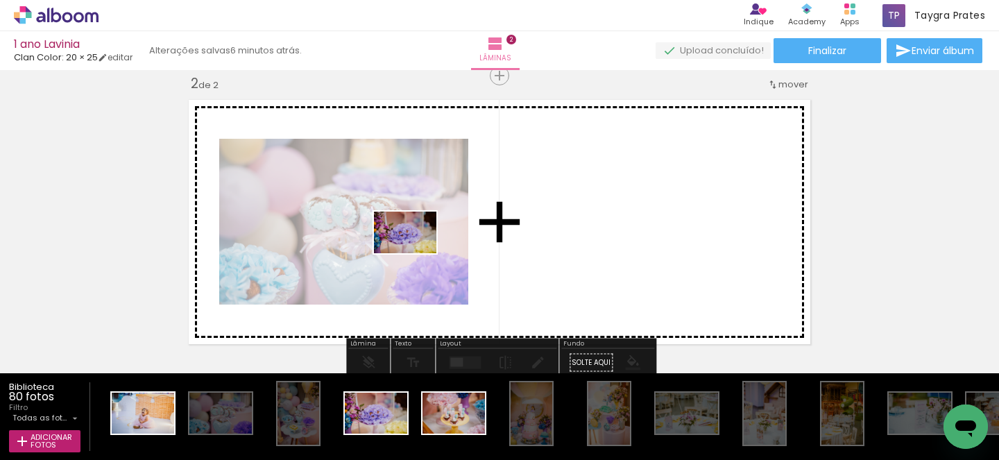
drag, startPoint x: 384, startPoint y: 432, endPoint x: 416, endPoint y: 253, distance: 181.7
click at [416, 253] on quentale-workspace at bounding box center [499, 230] width 999 height 460
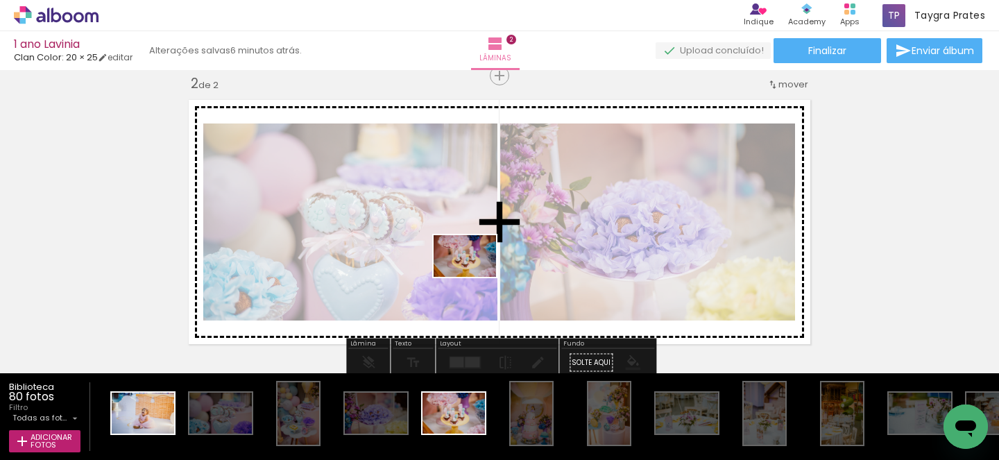
drag, startPoint x: 466, startPoint y: 420, endPoint x: 475, endPoint y: 275, distance: 144.6
click at [475, 275] on quentale-workspace at bounding box center [499, 230] width 999 height 460
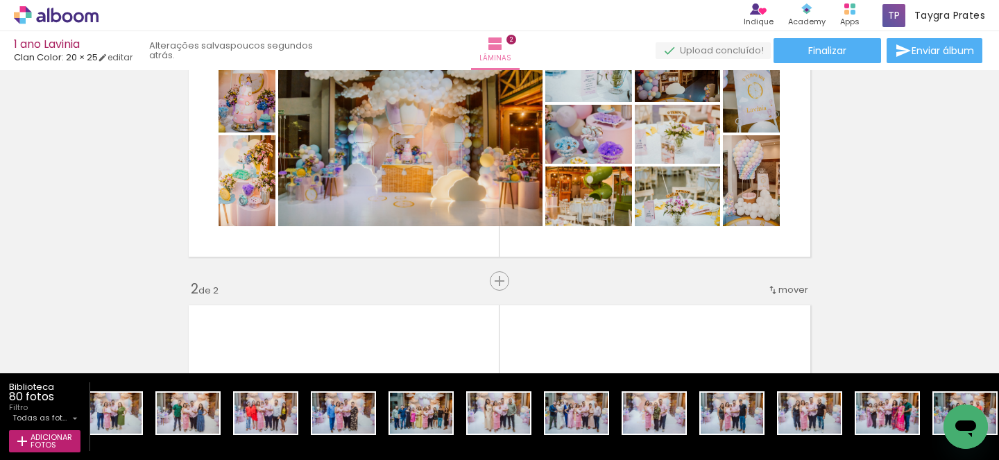
scroll to position [169, 0]
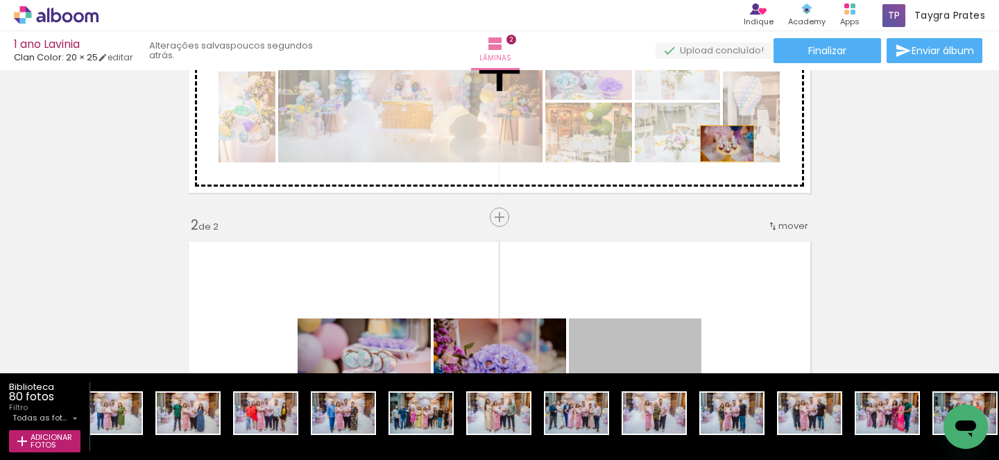
drag, startPoint x: 680, startPoint y: 359, endPoint x: 727, endPoint y: 144, distance: 220.2
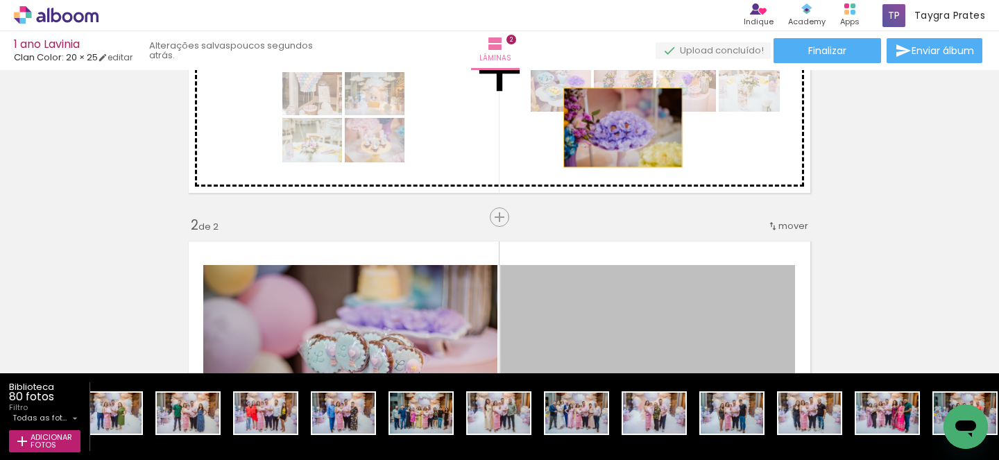
drag, startPoint x: 623, startPoint y: 314, endPoint x: 623, endPoint y: 128, distance: 186.6
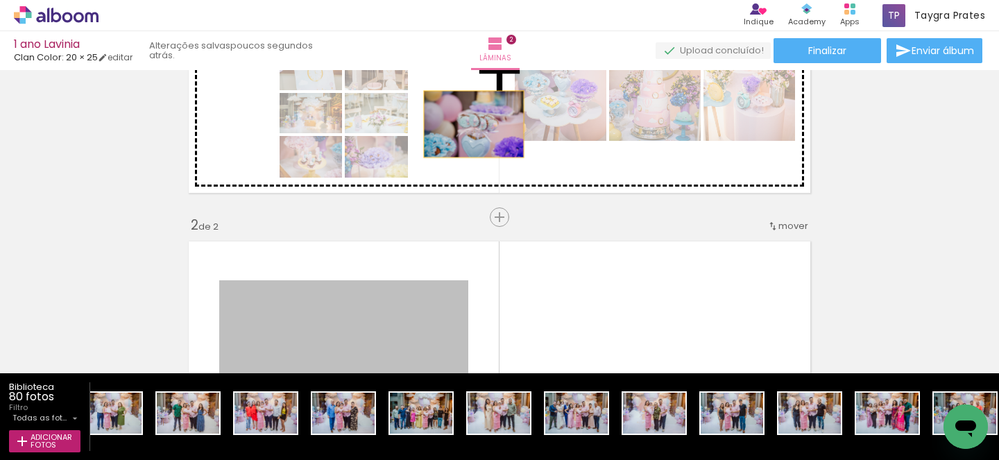
drag, startPoint x: 407, startPoint y: 325, endPoint x: 473, endPoint y: 124, distance: 211.7
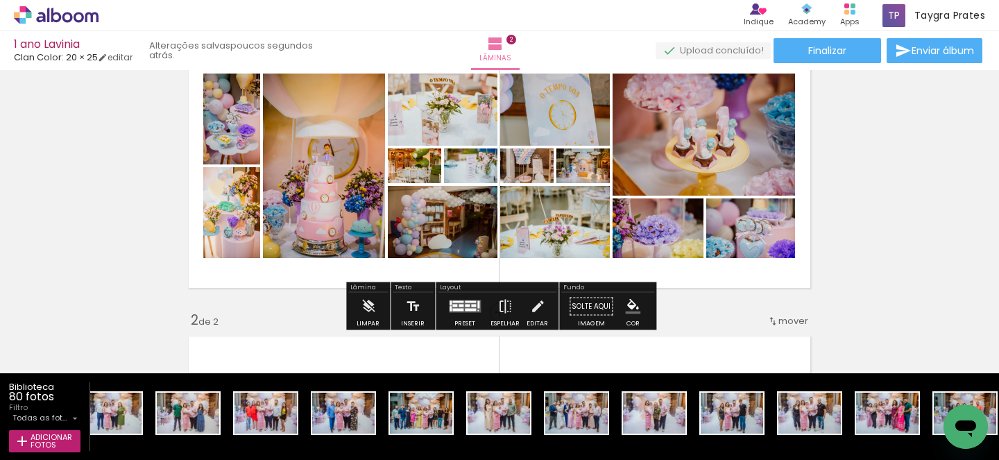
scroll to position [76, 0]
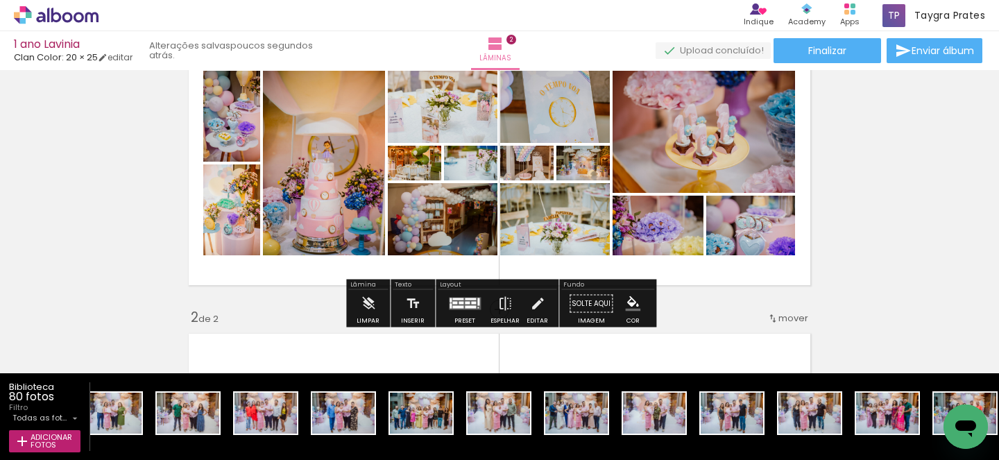
click at [468, 302] on quentale-layouter at bounding box center [465, 304] width 32 height 12
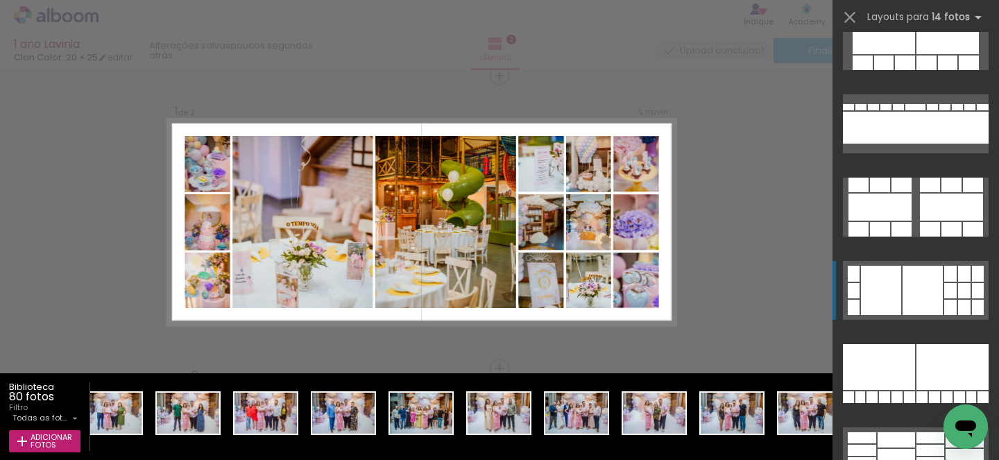
scroll to position [1071, 0]
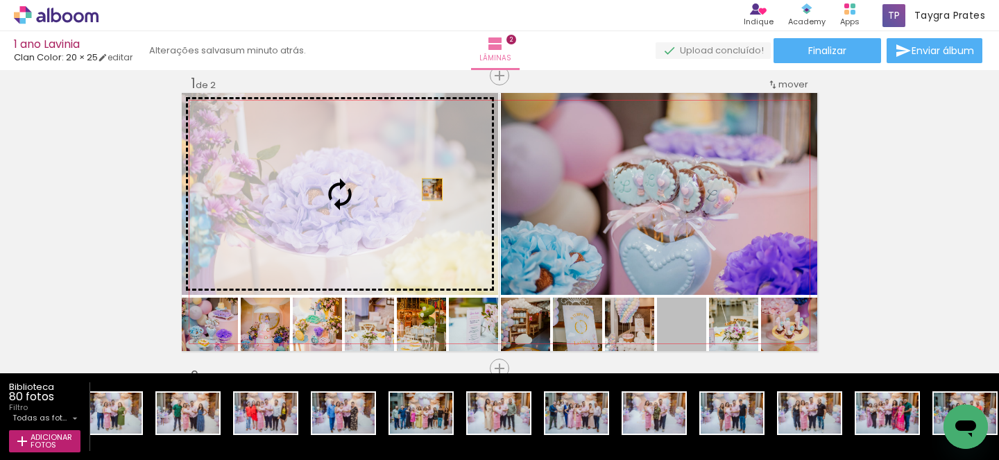
drag, startPoint x: 701, startPoint y: 339, endPoint x: 432, endPoint y: 189, distance: 307.2
click at [0, 0] on slot at bounding box center [0, 0] width 0 height 0
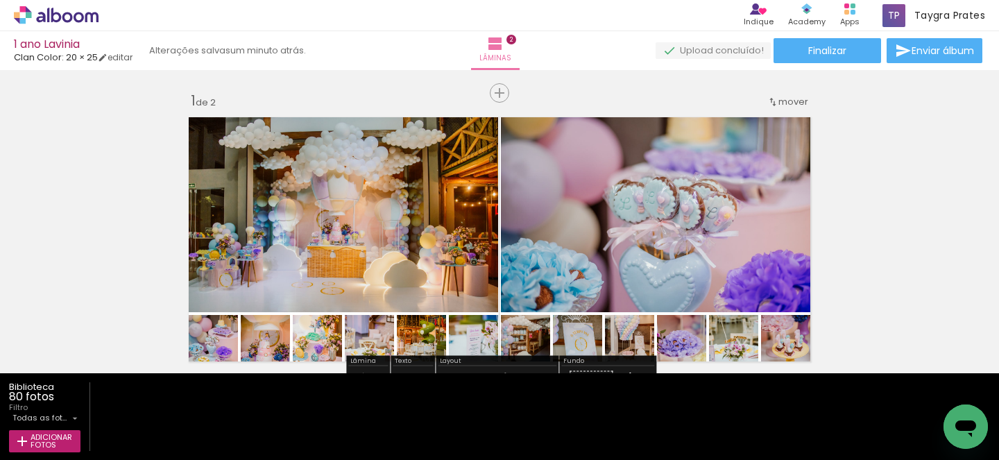
scroll to position [0, 4540]
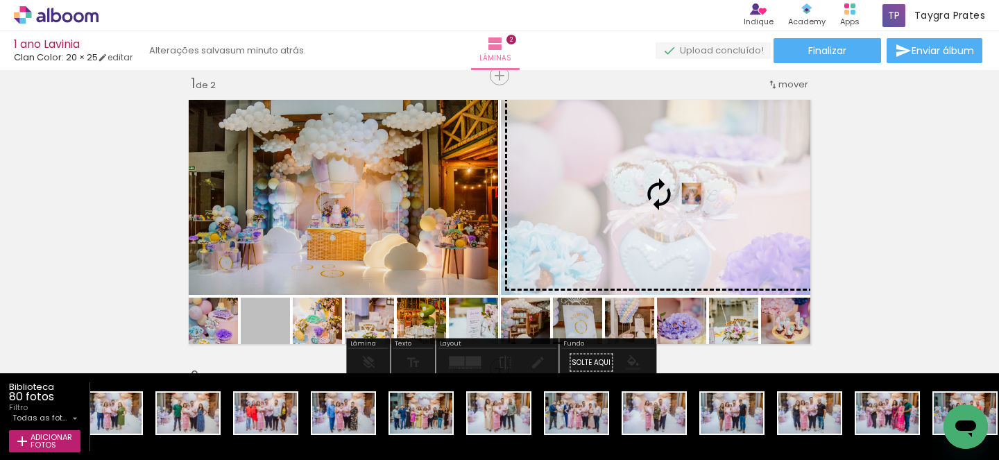
drag, startPoint x: 271, startPoint y: 335, endPoint x: 691, endPoint y: 193, distance: 443.2
click at [0, 0] on slot at bounding box center [0, 0] width 0 height 0
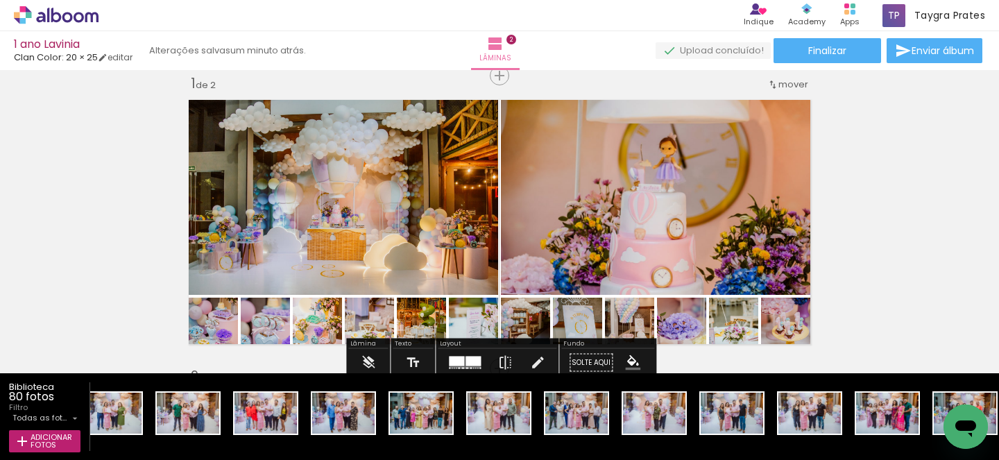
click at [454, 366] on quentale-layouter at bounding box center [465, 363] width 32 height 12
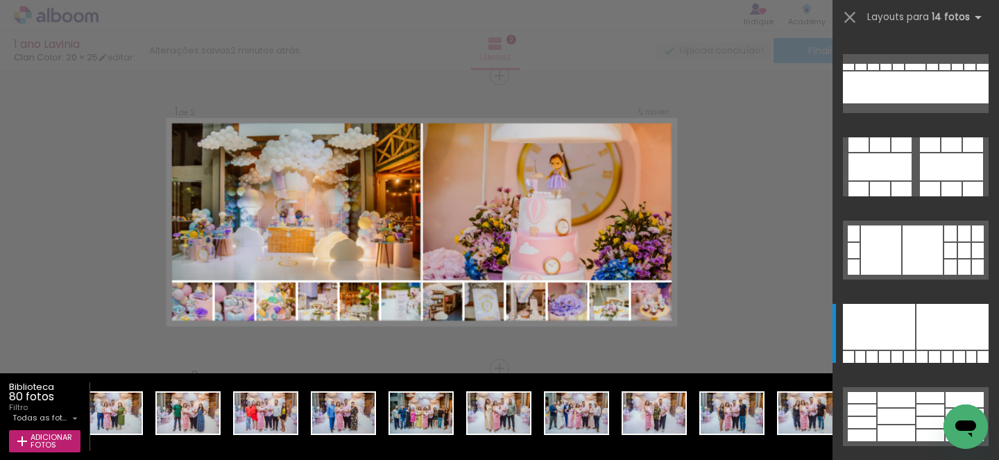
scroll to position [0, 5322]
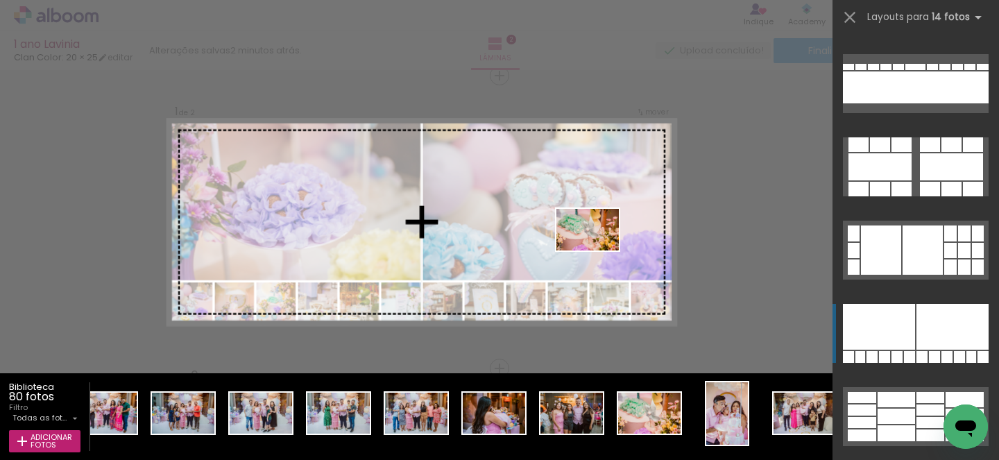
drag, startPoint x: 661, startPoint y: 431, endPoint x: 598, endPoint y: 250, distance: 190.9
click at [598, 250] on quentale-workspace at bounding box center [499, 230] width 999 height 460
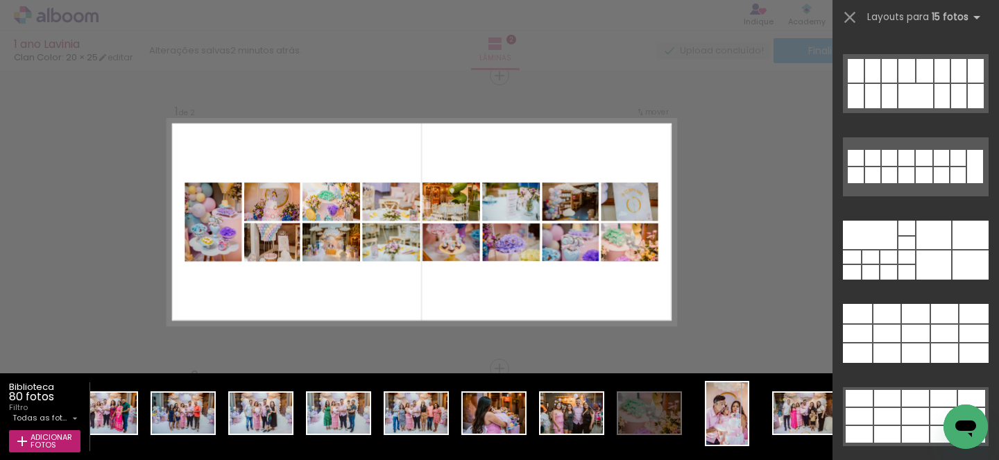
scroll to position [0, 0]
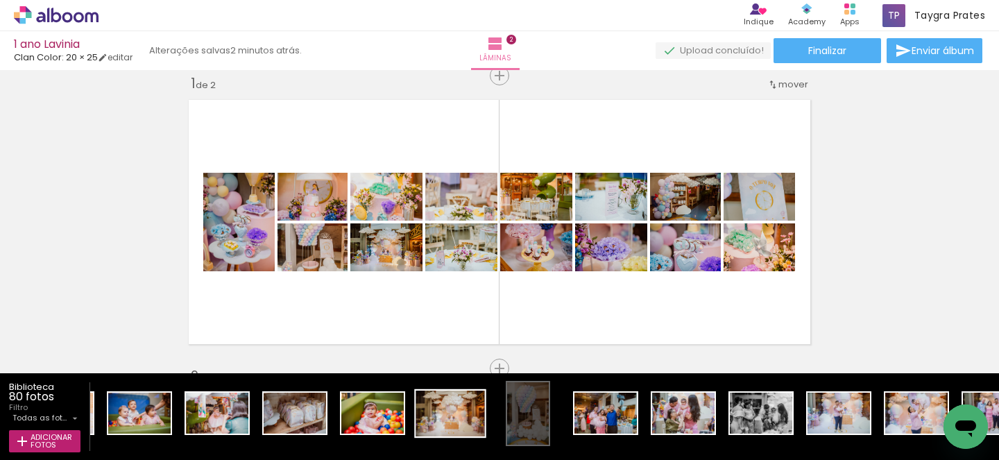
scroll to position [0, 3312]
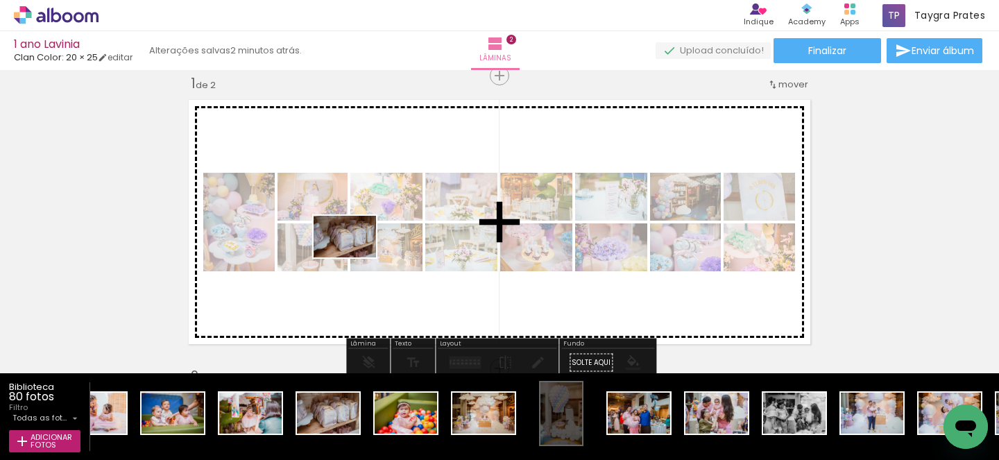
drag, startPoint x: 345, startPoint y: 425, endPoint x: 355, endPoint y: 256, distance: 169.6
click at [355, 256] on quentale-workspace at bounding box center [499, 230] width 999 height 460
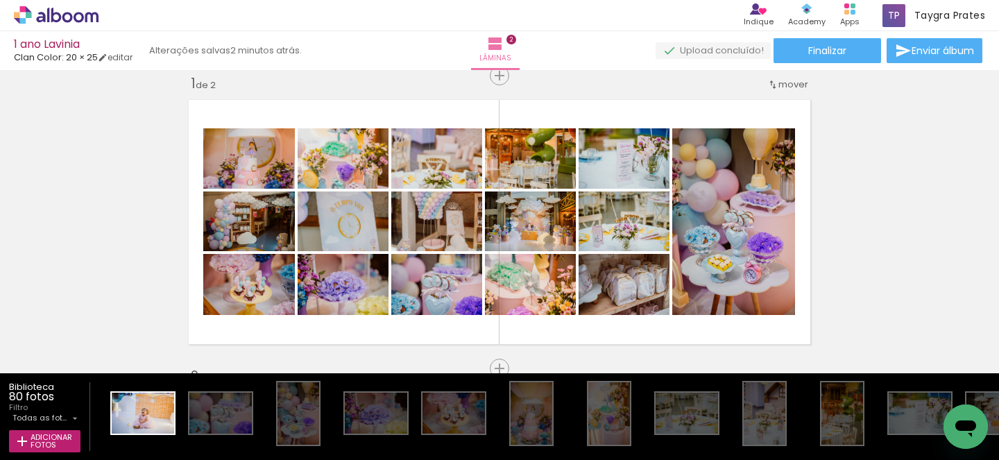
scroll to position [0, 0]
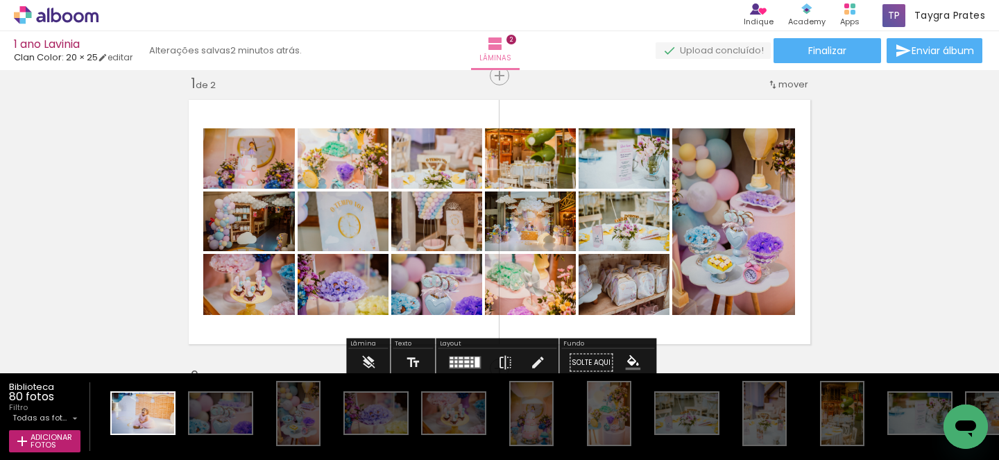
click at [457, 364] on quentale-layouter at bounding box center [465, 363] width 32 height 12
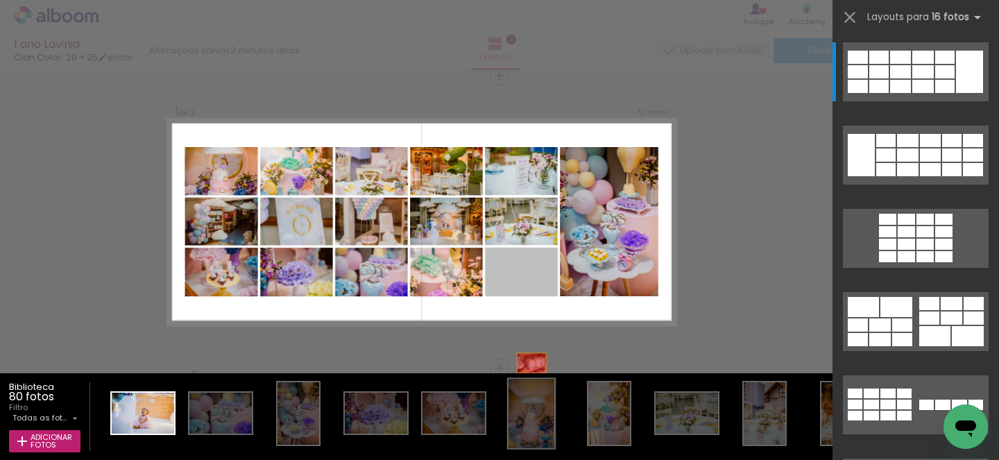
drag, startPoint x: 534, startPoint y: 276, endPoint x: 534, endPoint y: 389, distance: 112.4
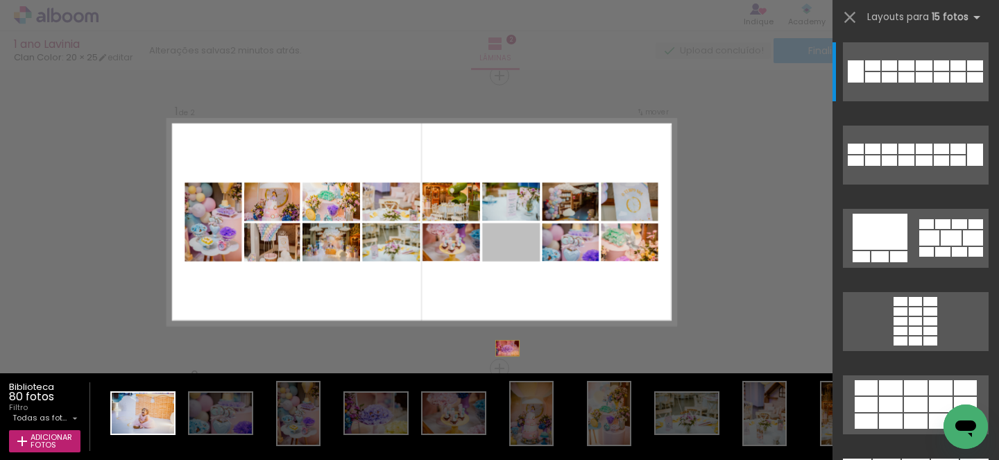
drag, startPoint x: 509, startPoint y: 253, endPoint x: 506, endPoint y: 375, distance: 122.1
click at [506, 375] on quentale-workspace at bounding box center [499, 230] width 999 height 460
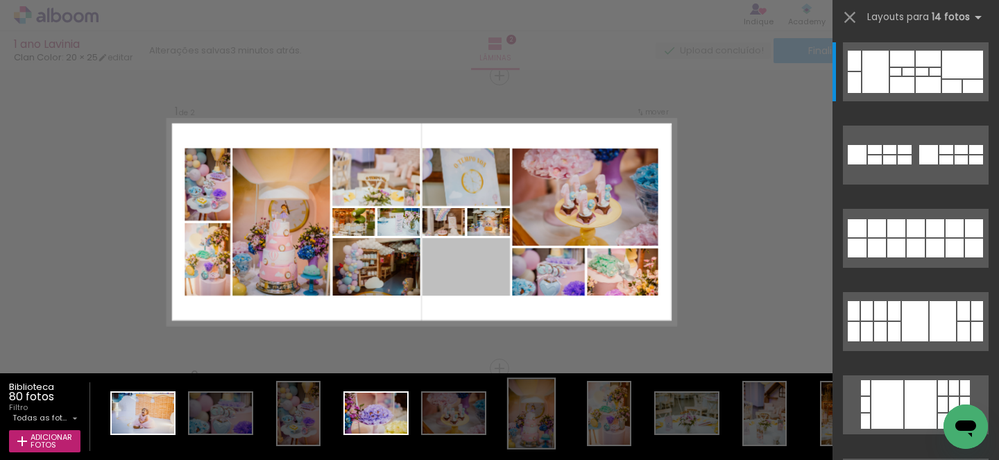
drag, startPoint x: 494, startPoint y: 282, endPoint x: 520, endPoint y: 432, distance: 152.2
click at [520, 432] on quentale-workspace at bounding box center [499, 230] width 999 height 460
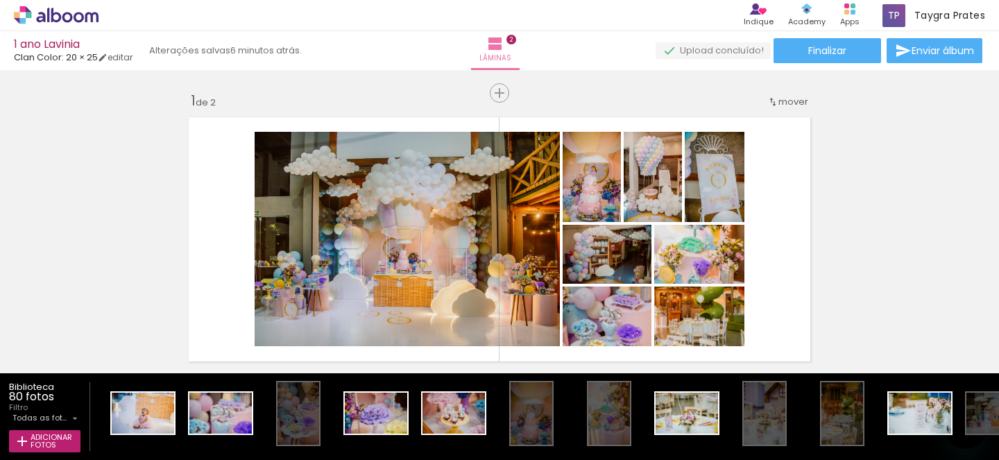
click at [515, 204] on quentale-workspace at bounding box center [499, 230] width 999 height 460
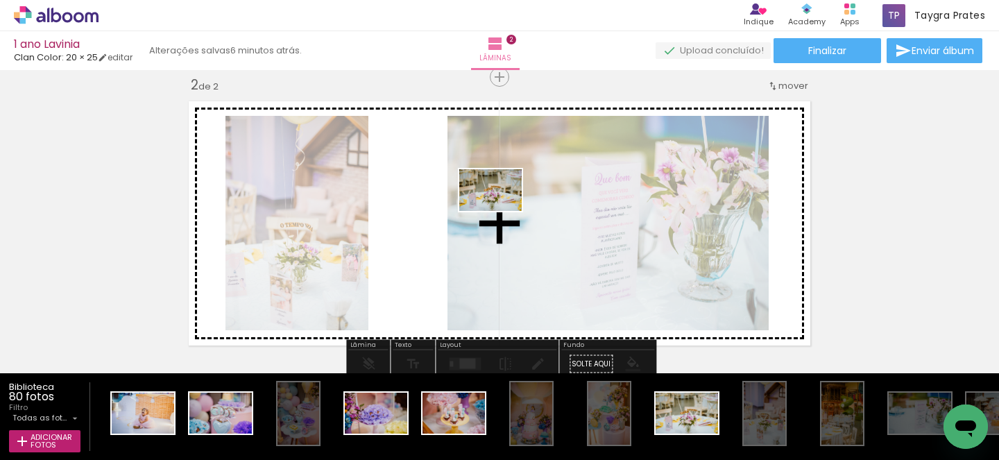
drag, startPoint x: 711, startPoint y: 436, endPoint x: 497, endPoint y: 281, distance: 264.4
click at [499, 208] on quentale-workspace at bounding box center [499, 230] width 999 height 460
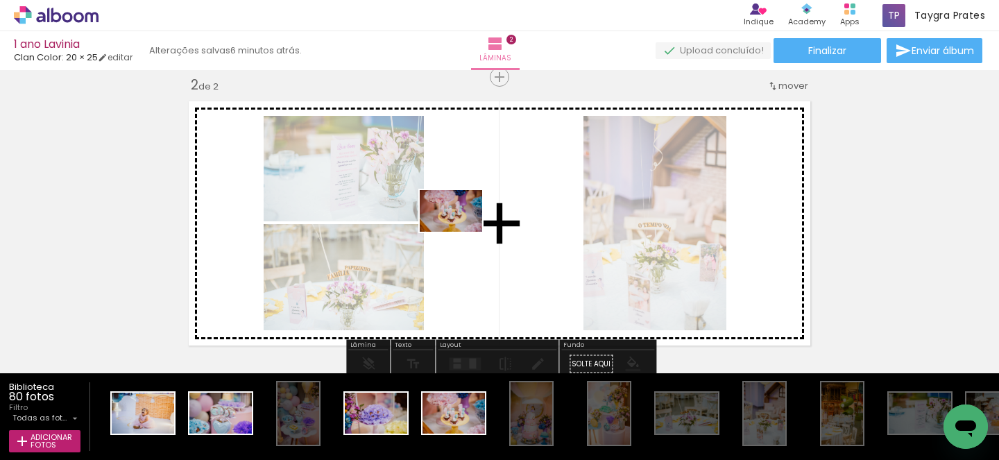
drag, startPoint x: 475, startPoint y: 422, endPoint x: 461, endPoint y: 232, distance: 190.6
click at [461, 232] on quentale-workspace at bounding box center [499, 230] width 999 height 460
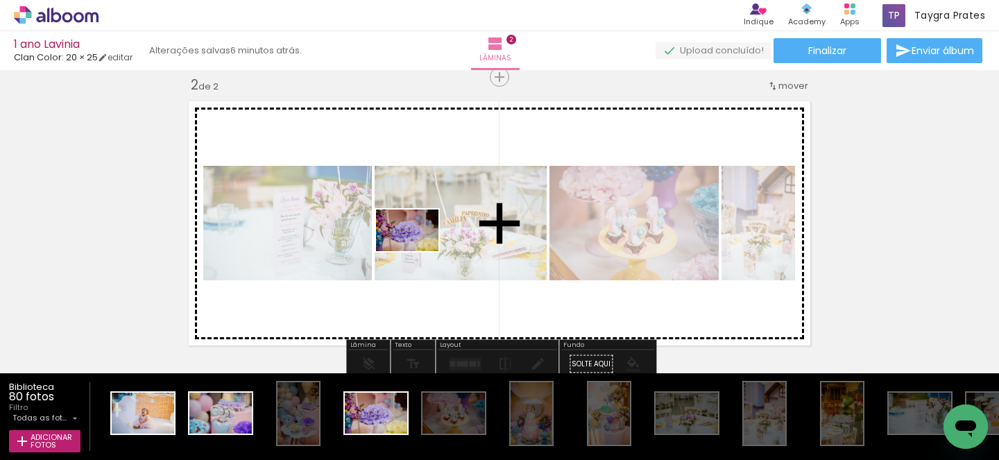
drag, startPoint x: 393, startPoint y: 427, endPoint x: 312, endPoint y: 321, distance: 133.1
click at [419, 244] on quentale-workspace at bounding box center [499, 230] width 999 height 460
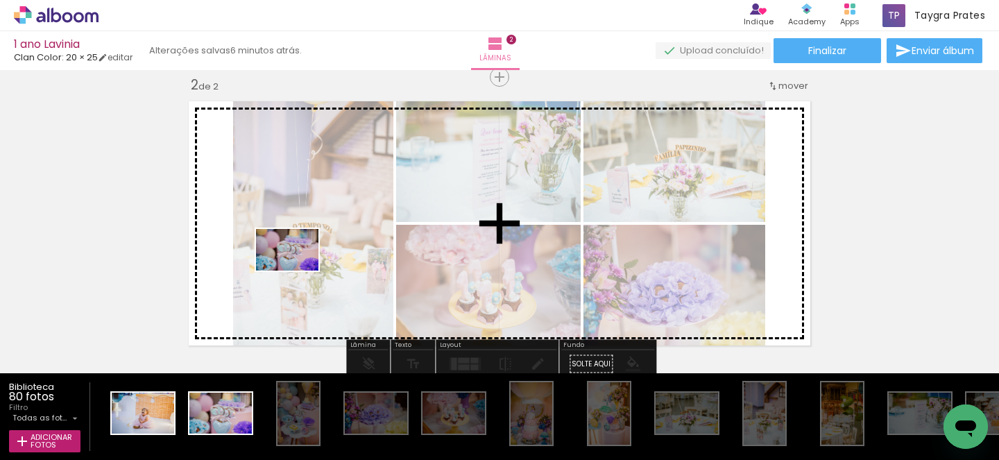
drag, startPoint x: 241, startPoint y: 428, endPoint x: 325, endPoint y: 233, distance: 212.5
click at [325, 233] on quentale-workspace at bounding box center [499, 230] width 999 height 460
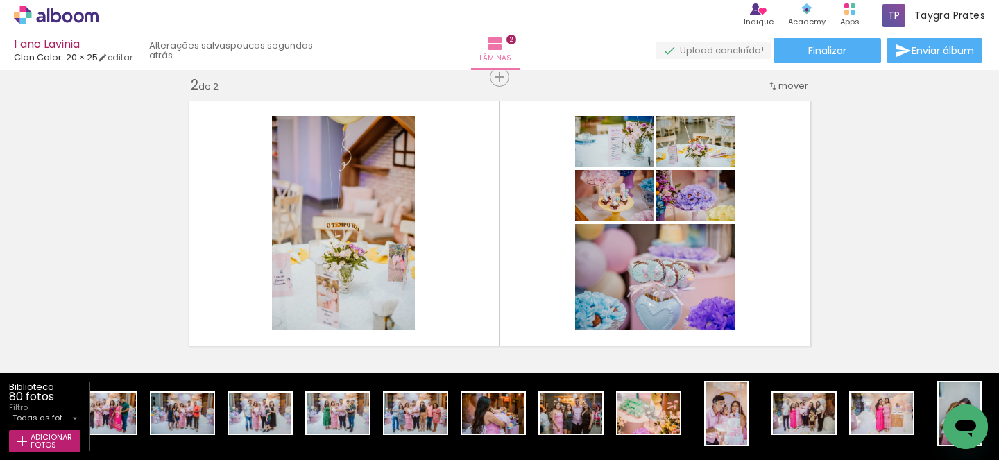
scroll to position [0, 5322]
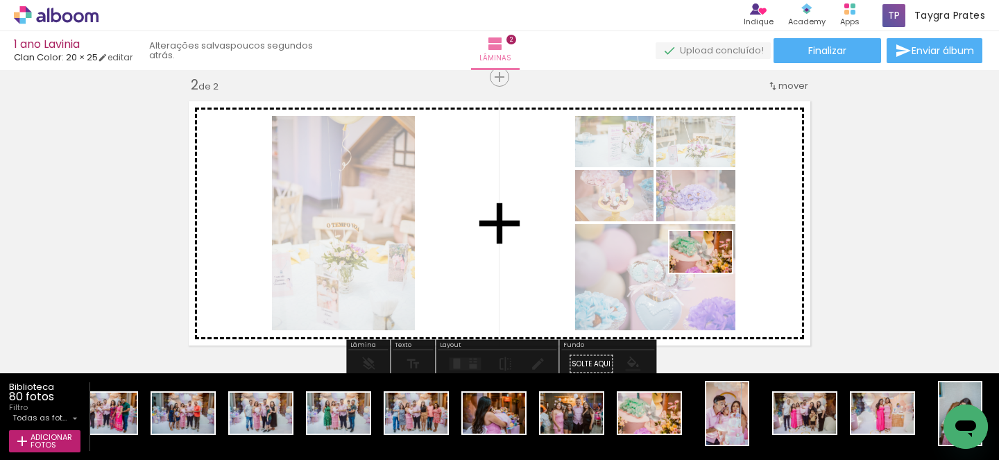
drag, startPoint x: 670, startPoint y: 429, endPoint x: 711, endPoint y: 273, distance: 162.1
click at [711, 273] on quentale-workspace at bounding box center [499, 230] width 999 height 460
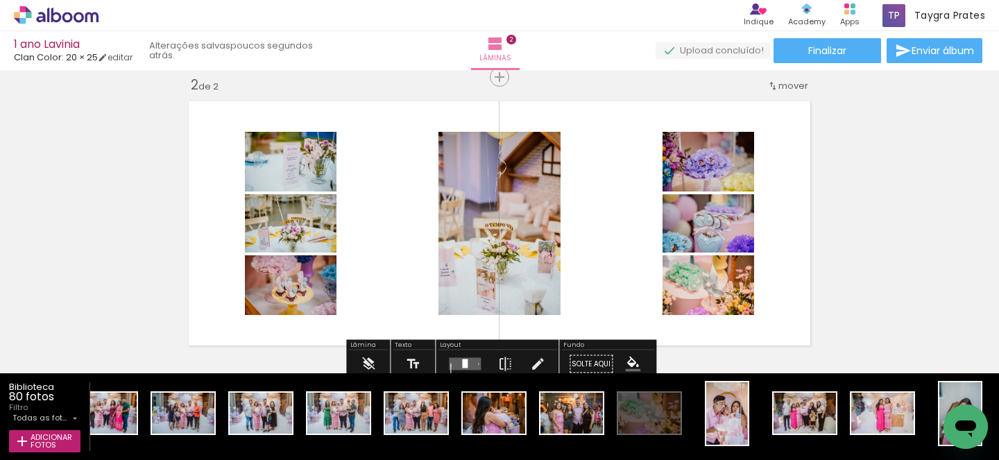
click at [467, 360] on quentale-layouter at bounding box center [465, 364] width 32 height 12
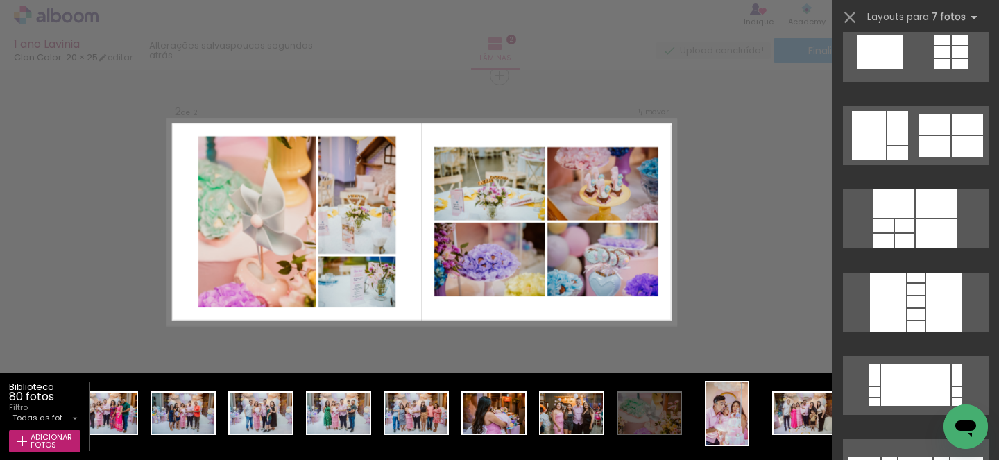
scroll to position [2308, 0]
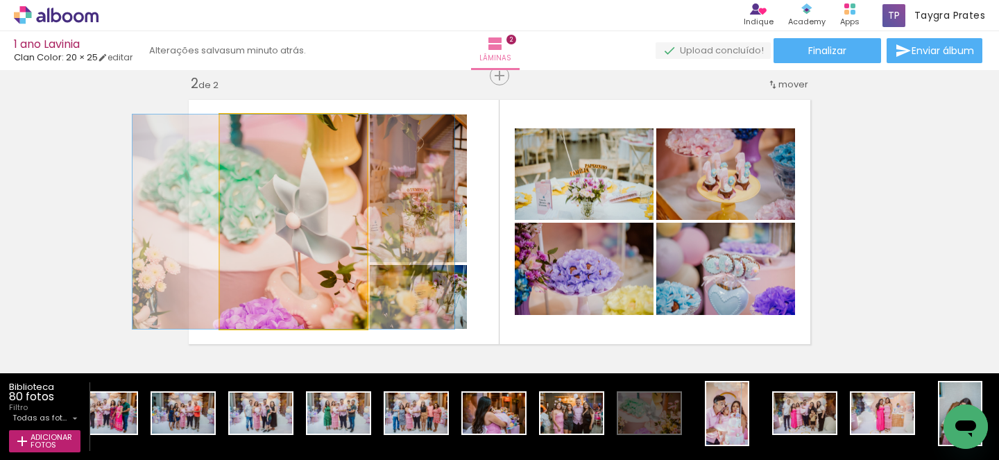
click at [257, 136] on div at bounding box center [252, 129] width 22 height 22
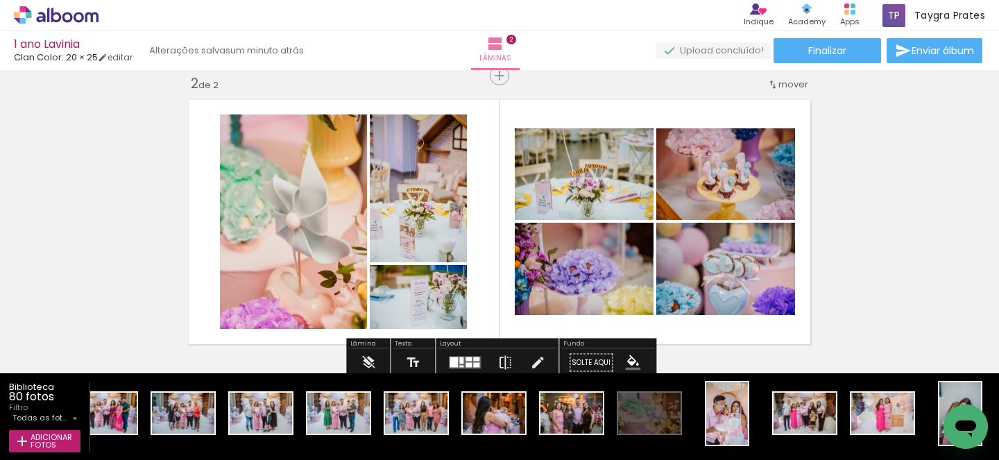
drag, startPoint x: 439, startPoint y: 227, endPoint x: 439, endPoint y: 252, distance: 25.0
click at [439, 252] on div at bounding box center [418, 188] width 99 height 148
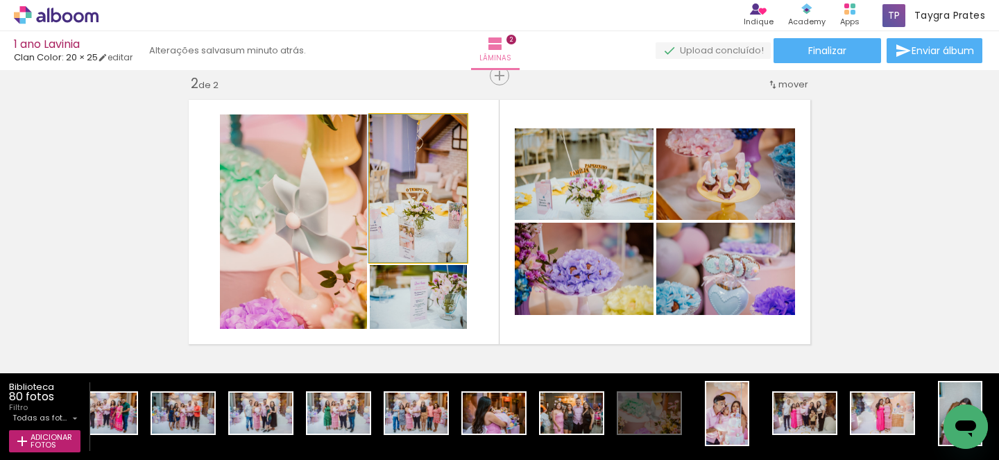
drag, startPoint x: 439, startPoint y: 252, endPoint x: 420, endPoint y: 212, distance: 44.4
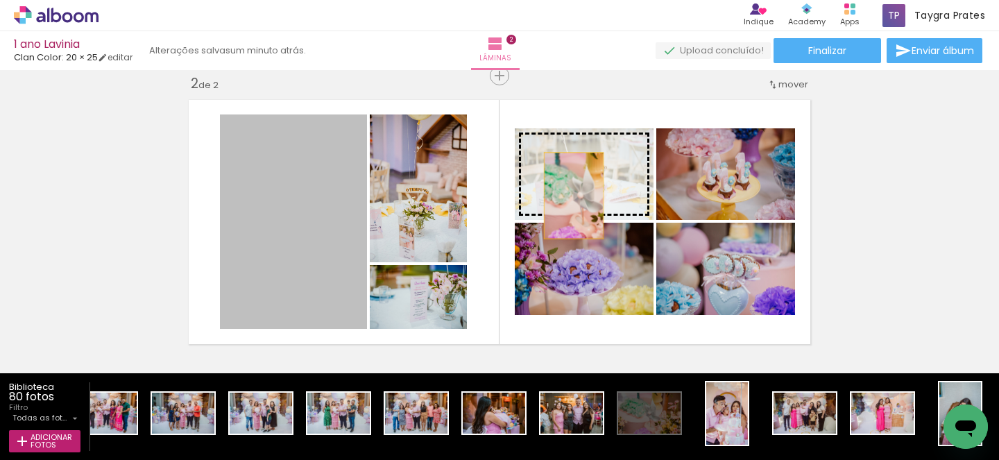
drag, startPoint x: 328, startPoint y: 268, endPoint x: 574, endPoint y: 196, distance: 256.0
click at [0, 0] on slot at bounding box center [0, 0] width 0 height 0
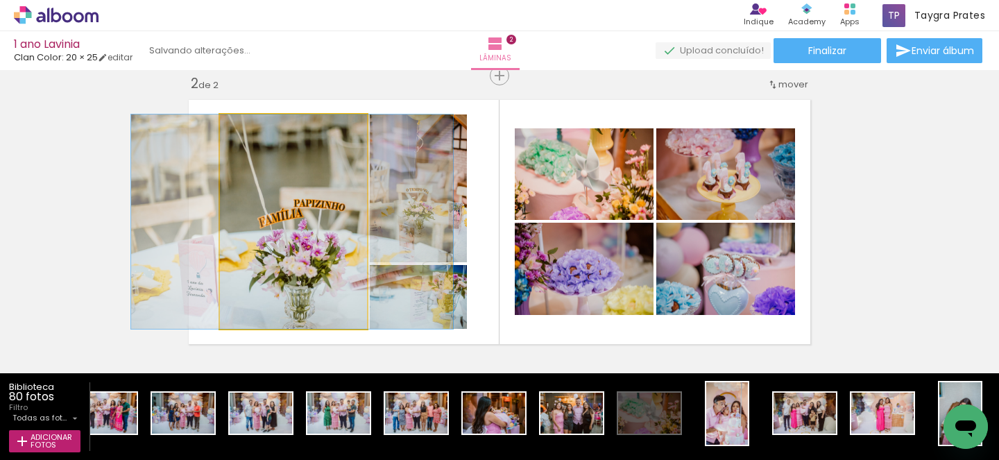
drag, startPoint x: 330, startPoint y: 230, endPoint x: 328, endPoint y: 254, distance: 23.6
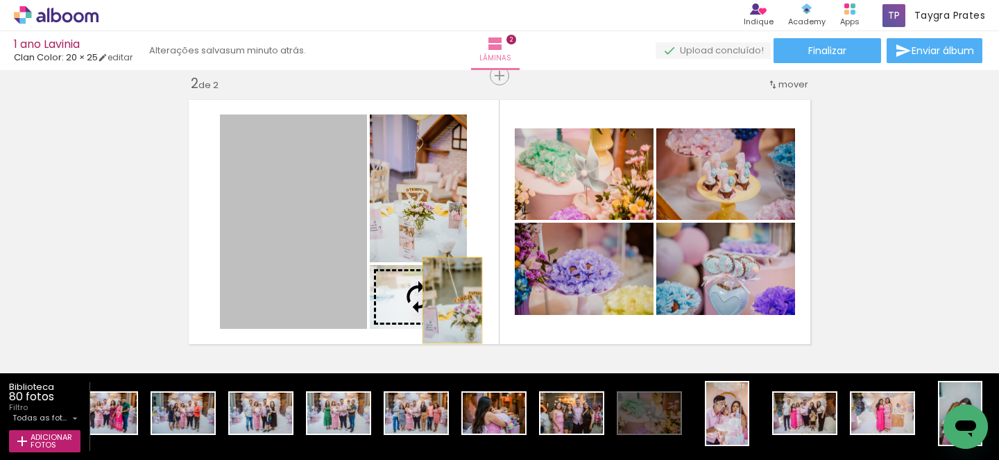
drag, startPoint x: 328, startPoint y: 254, endPoint x: 452, endPoint y: 300, distance: 132.6
click at [0, 0] on slot at bounding box center [0, 0] width 0 height 0
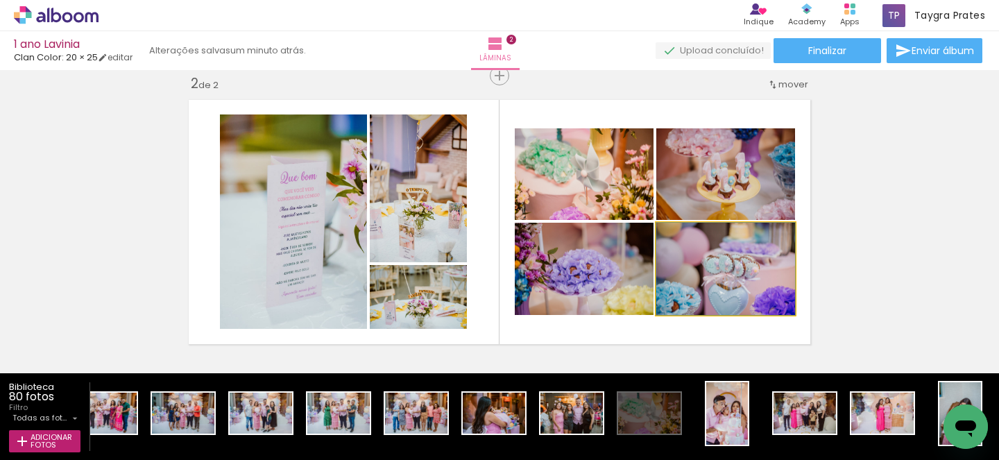
drag, startPoint x: 756, startPoint y: 298, endPoint x: 769, endPoint y: 293, distance: 13.8
drag, startPoint x: 769, startPoint y: 293, endPoint x: 779, endPoint y: 293, distance: 9.7
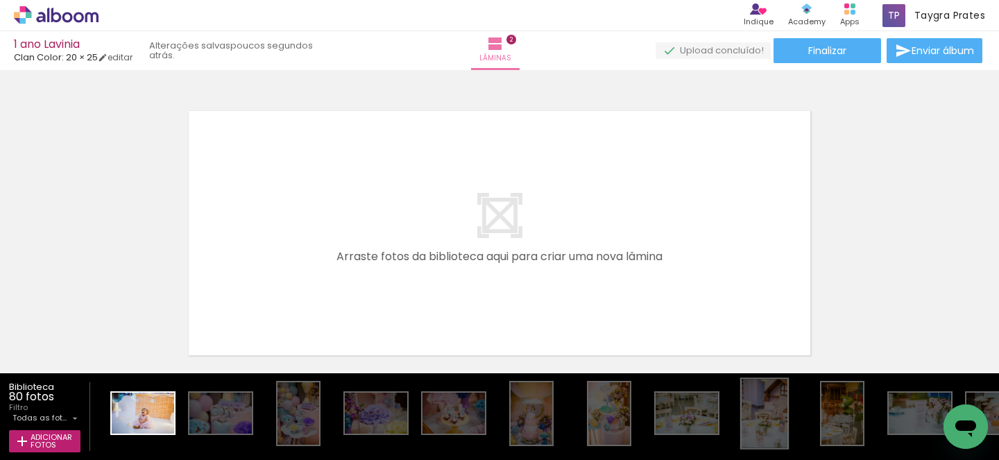
scroll to position [0, 0]
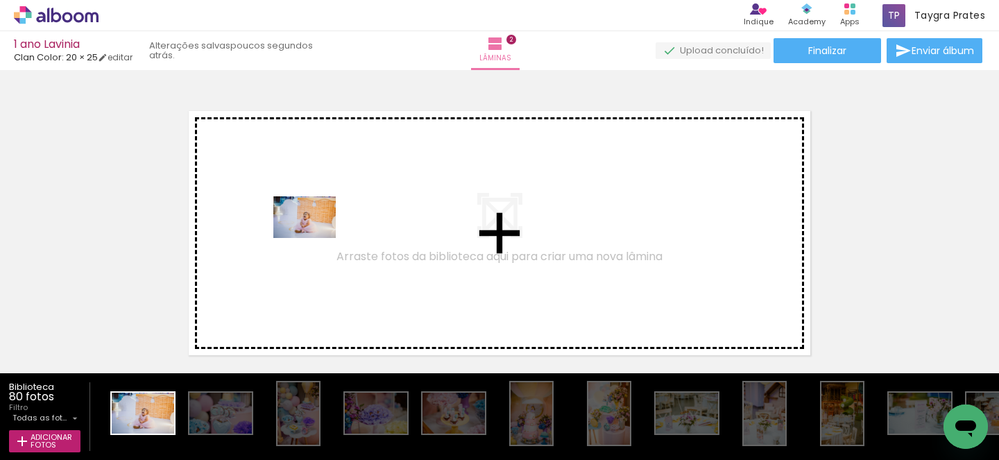
drag, startPoint x: 148, startPoint y: 428, endPoint x: 315, endPoint y: 238, distance: 252.7
click at [315, 238] on quentale-workspace at bounding box center [499, 230] width 999 height 460
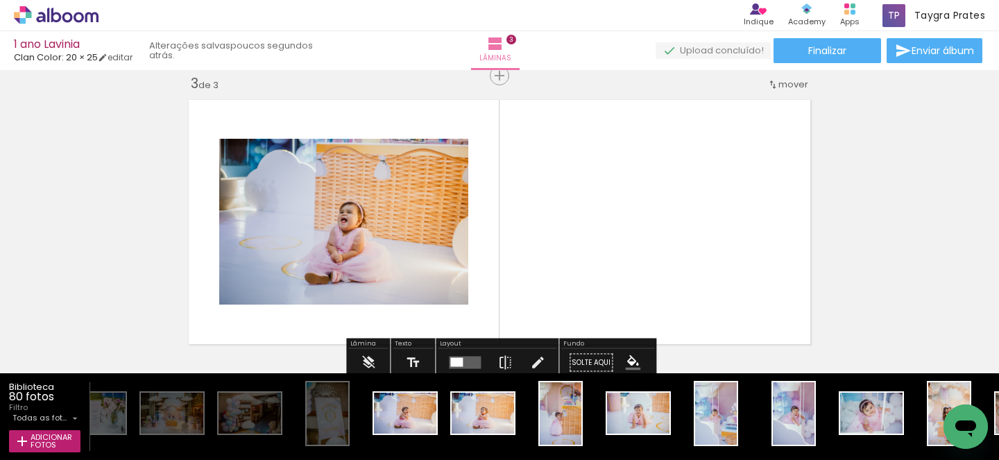
scroll to position [0, 856]
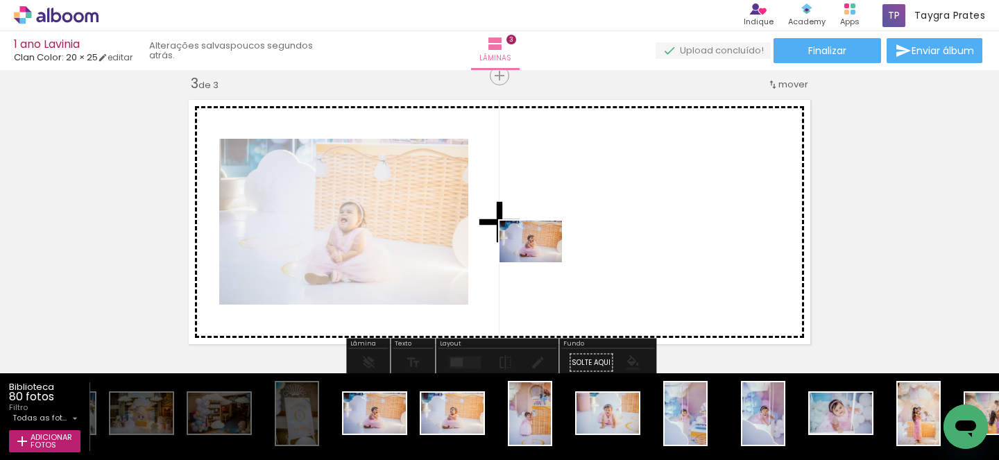
drag, startPoint x: 393, startPoint y: 431, endPoint x: 542, endPoint y: 261, distance: 226.2
click at [542, 261] on quentale-workspace at bounding box center [499, 230] width 999 height 460
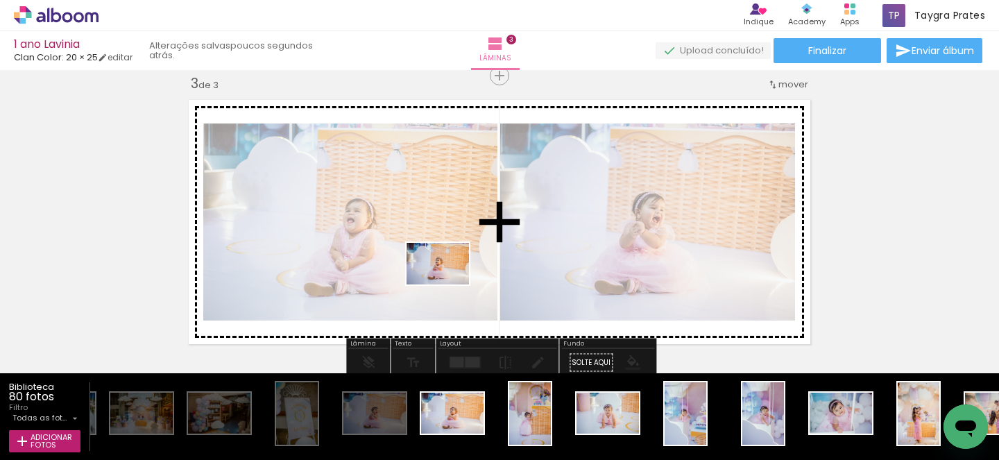
drag, startPoint x: 459, startPoint y: 427, endPoint x: 448, endPoint y: 284, distance: 143.4
click at [448, 284] on quentale-workspace at bounding box center [499, 230] width 999 height 460
